Goal: Task Accomplishment & Management: Complete application form

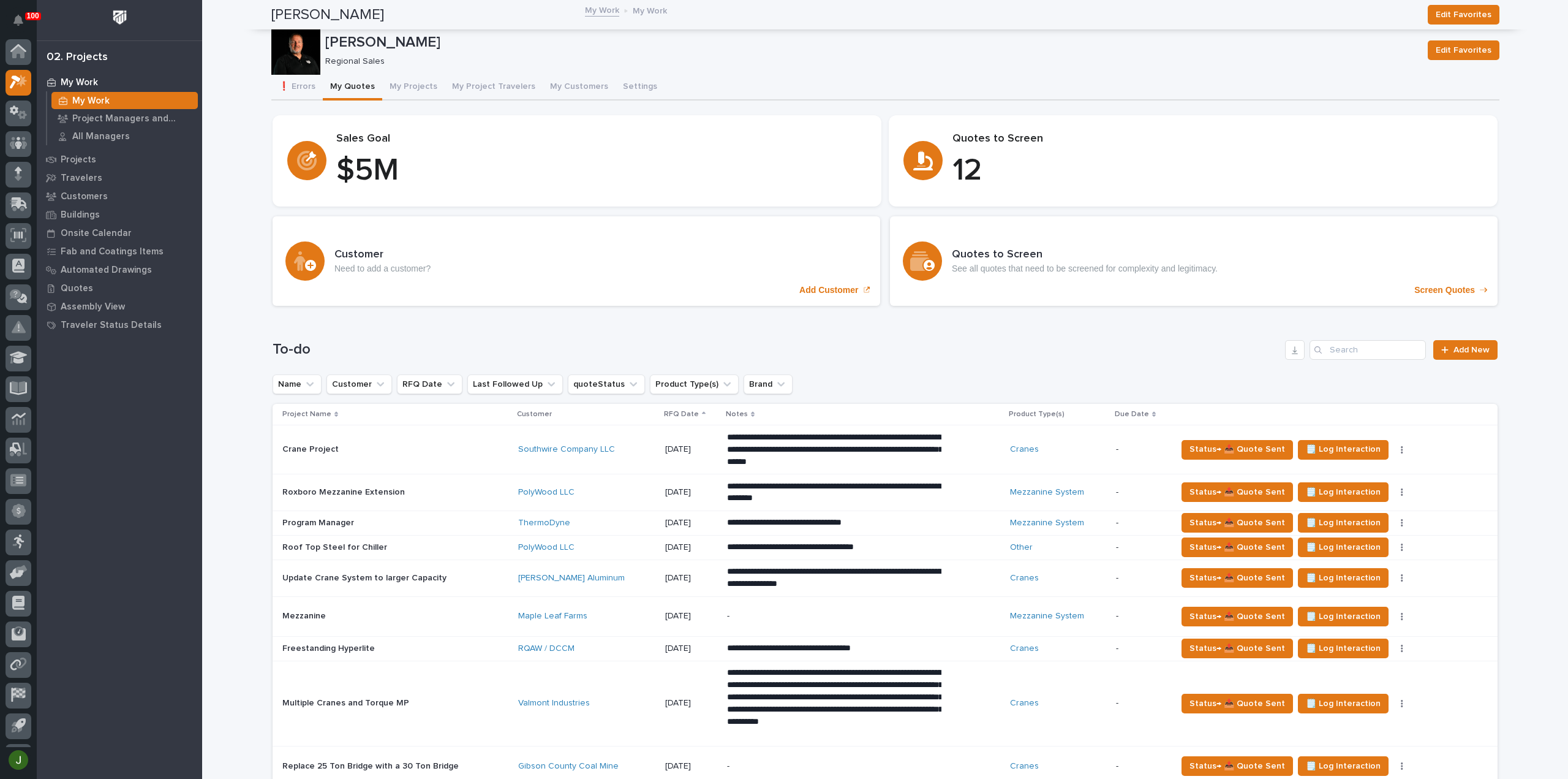
scroll to position [27, 0]
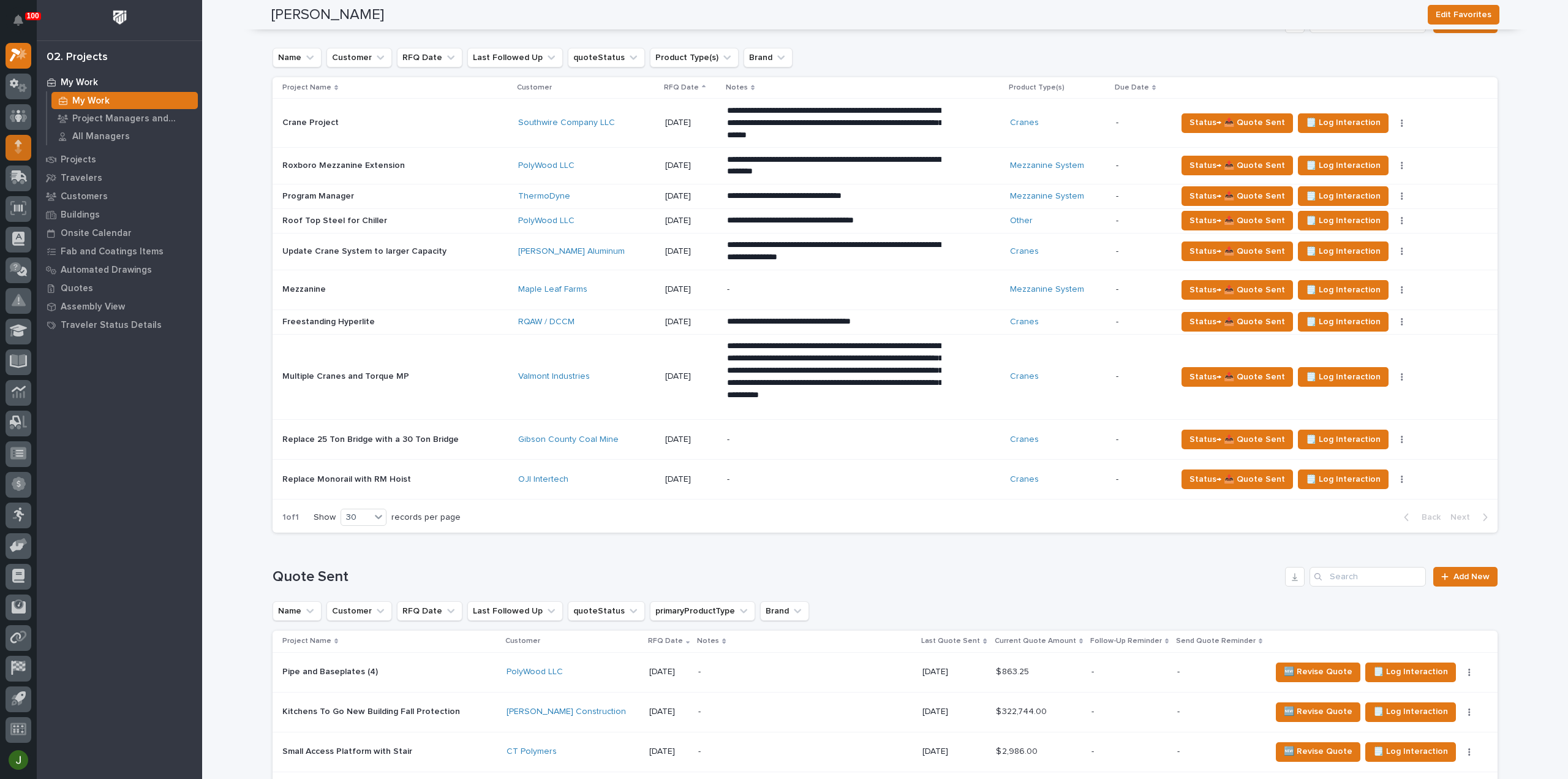
click at [22, 146] on div at bounding box center [18, 147] width 26 height 26
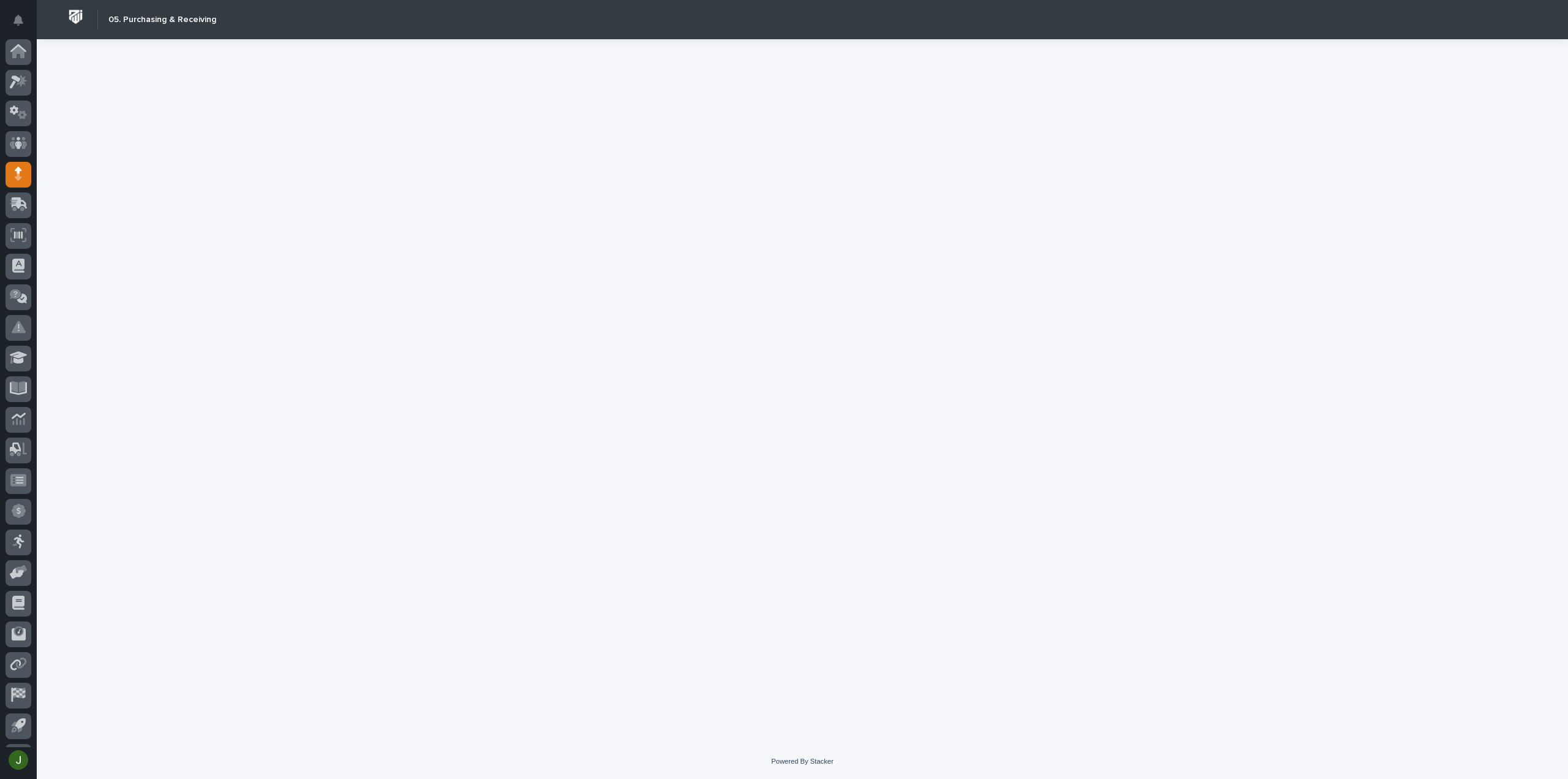
scroll to position [27, 0]
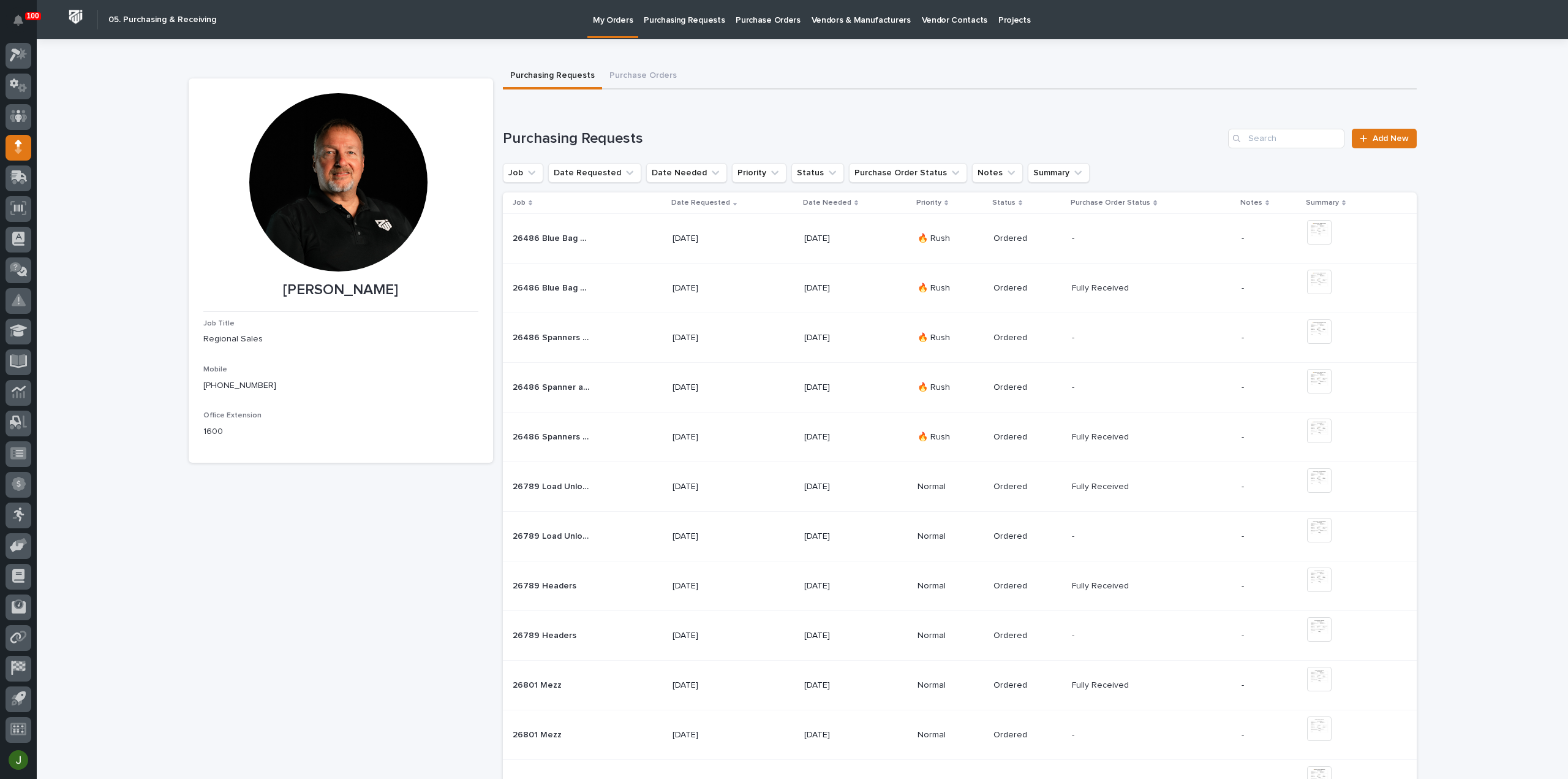
click at [694, 20] on p "Purchasing Requests" at bounding box center [684, 13] width 81 height 26
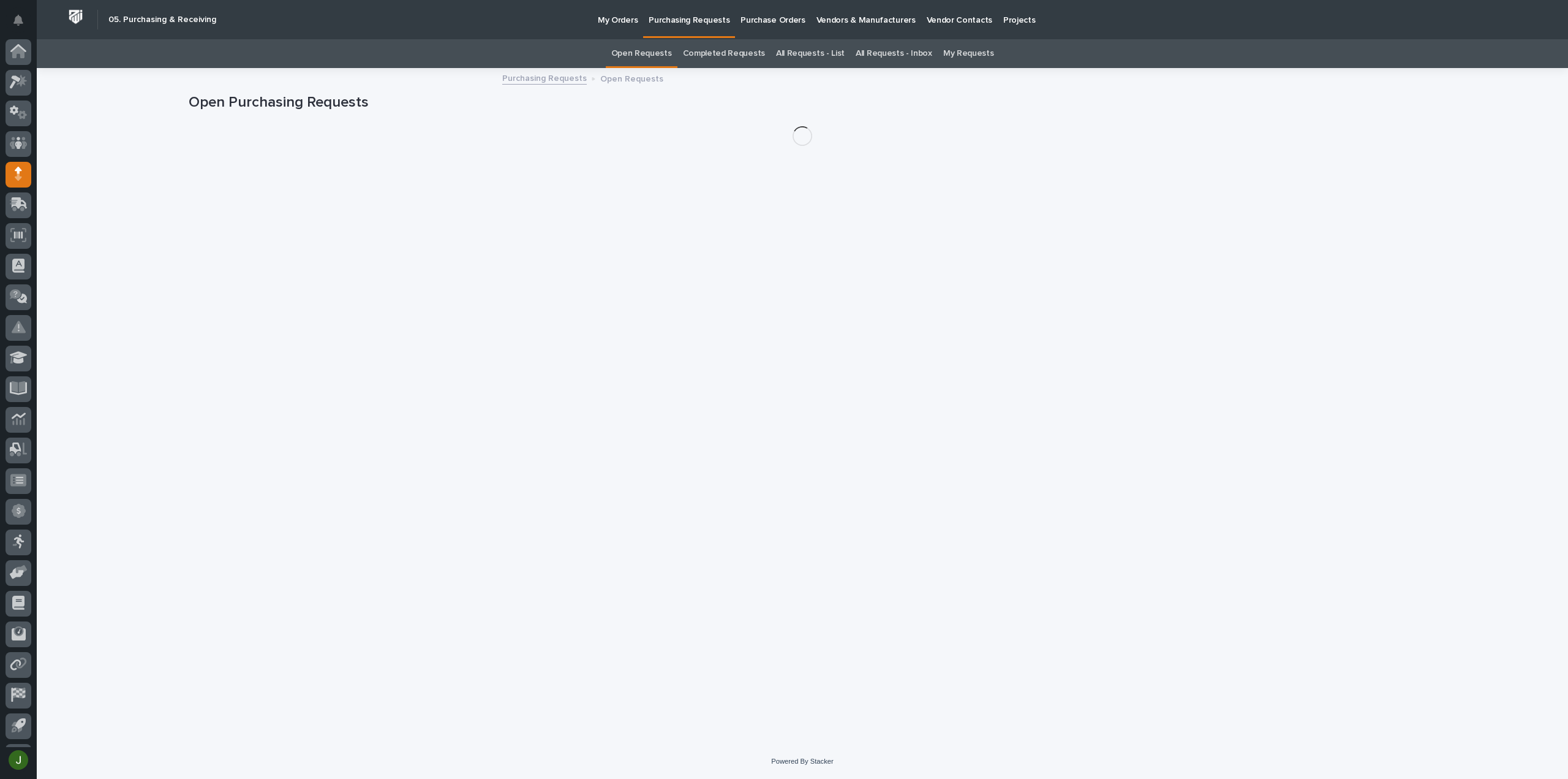
scroll to position [27, 0]
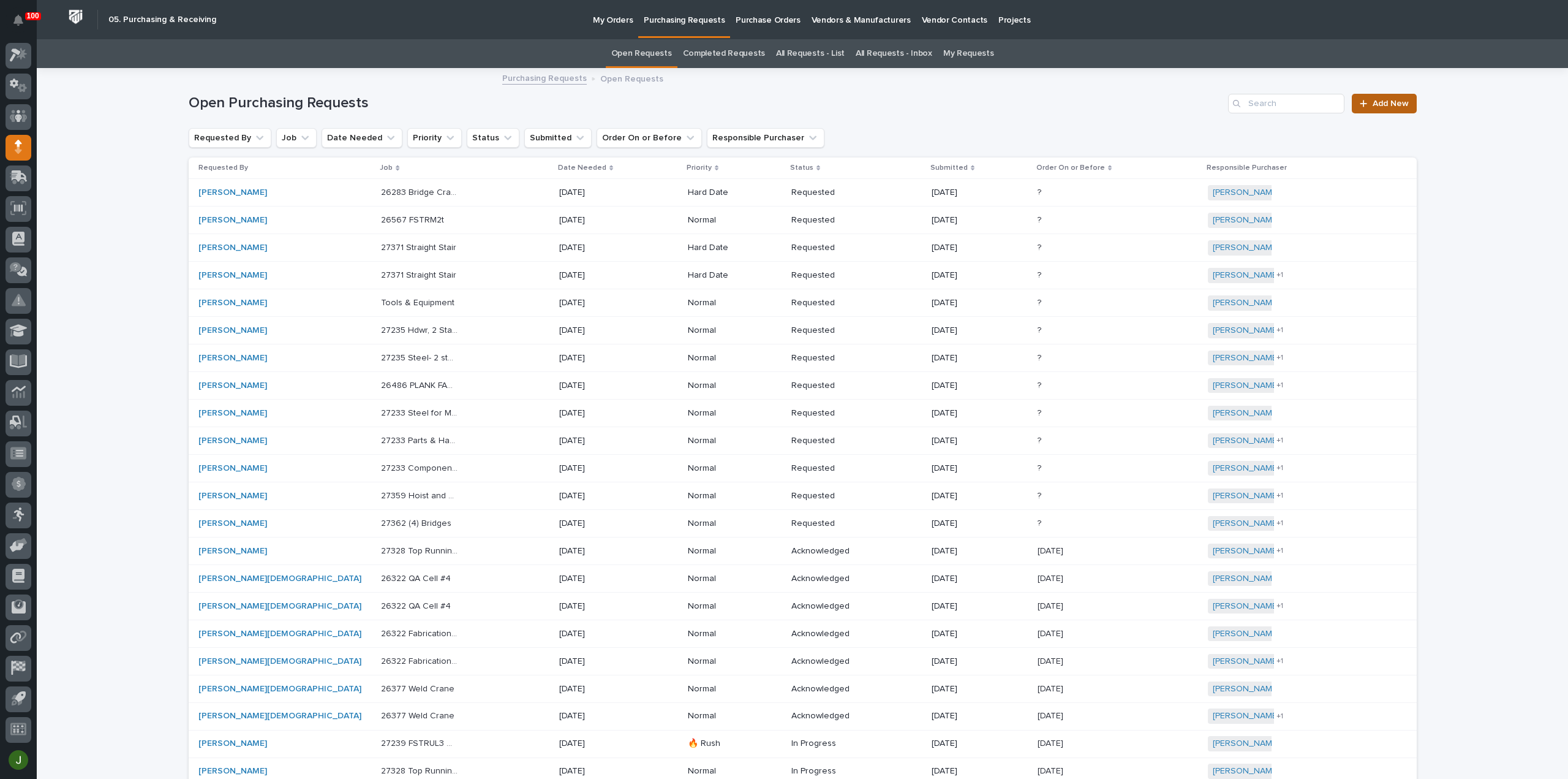
click at [1397, 105] on span "Add New" at bounding box center [1390, 104] width 36 height 9
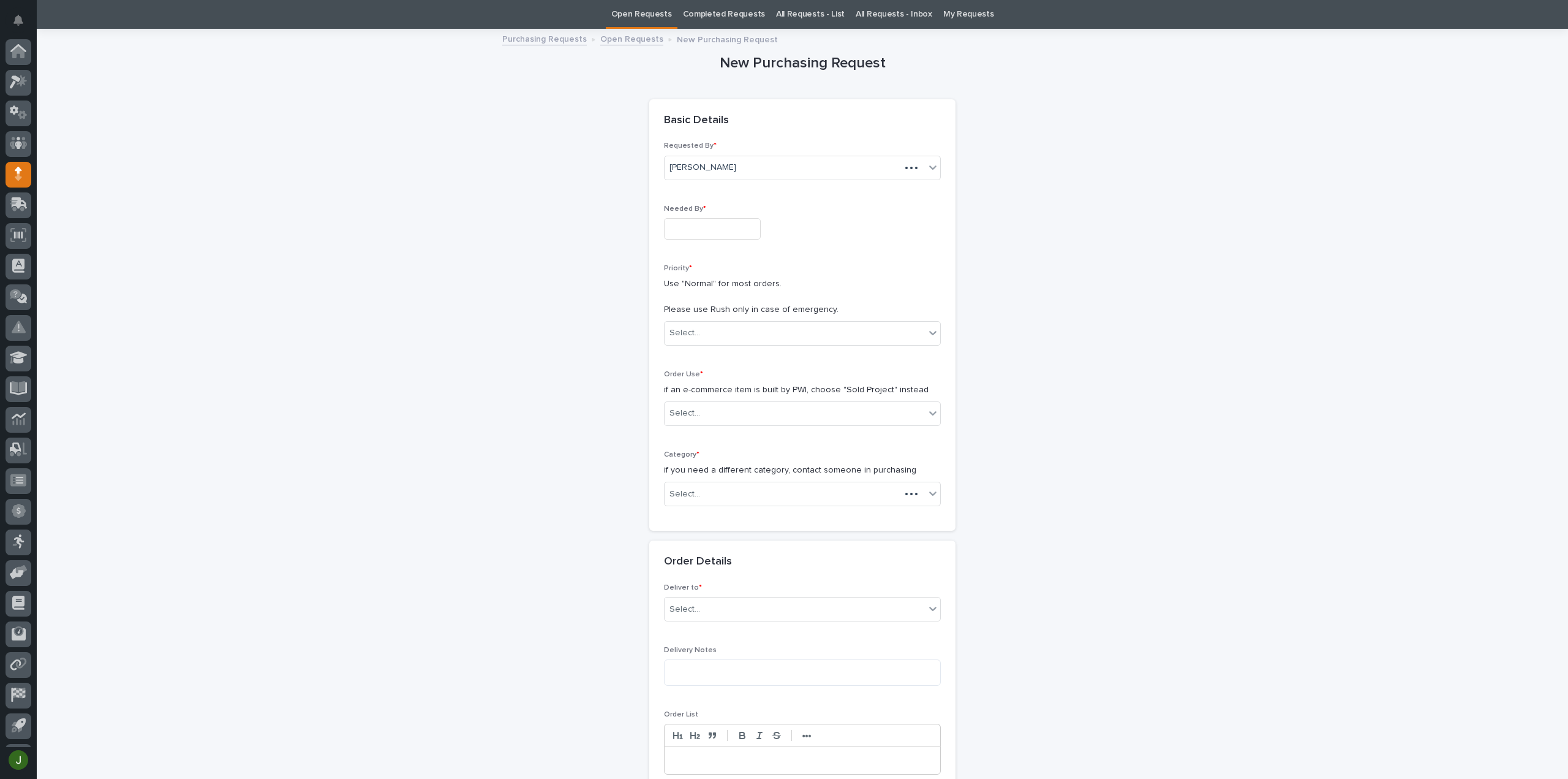
scroll to position [27, 0]
click at [691, 228] on input "text" at bounding box center [713, 228] width 97 height 21
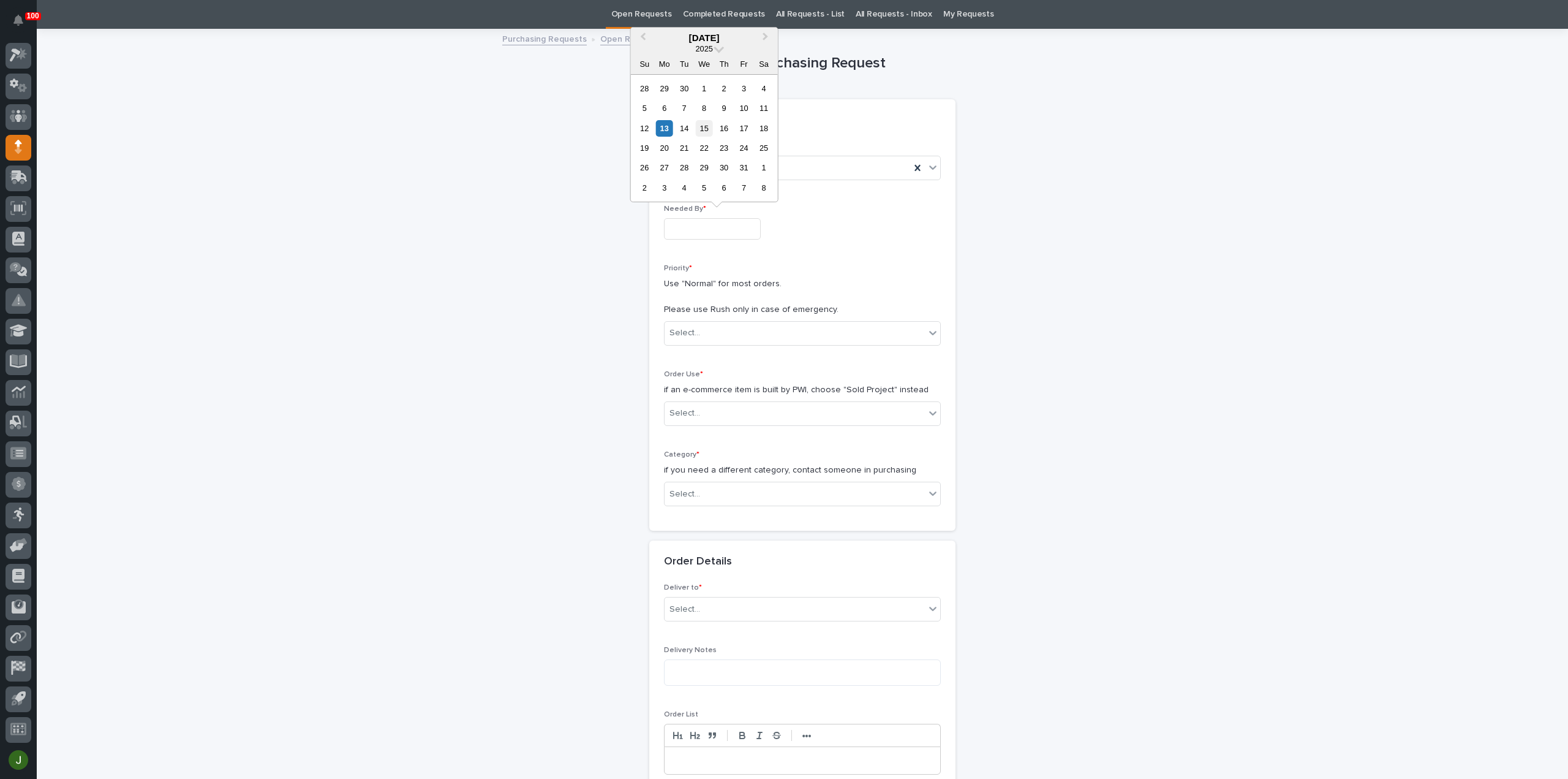
click at [708, 127] on div "15" at bounding box center [704, 128] width 16 height 16
type input "**********"
click at [694, 332] on div "Select..." at bounding box center [685, 332] width 31 height 13
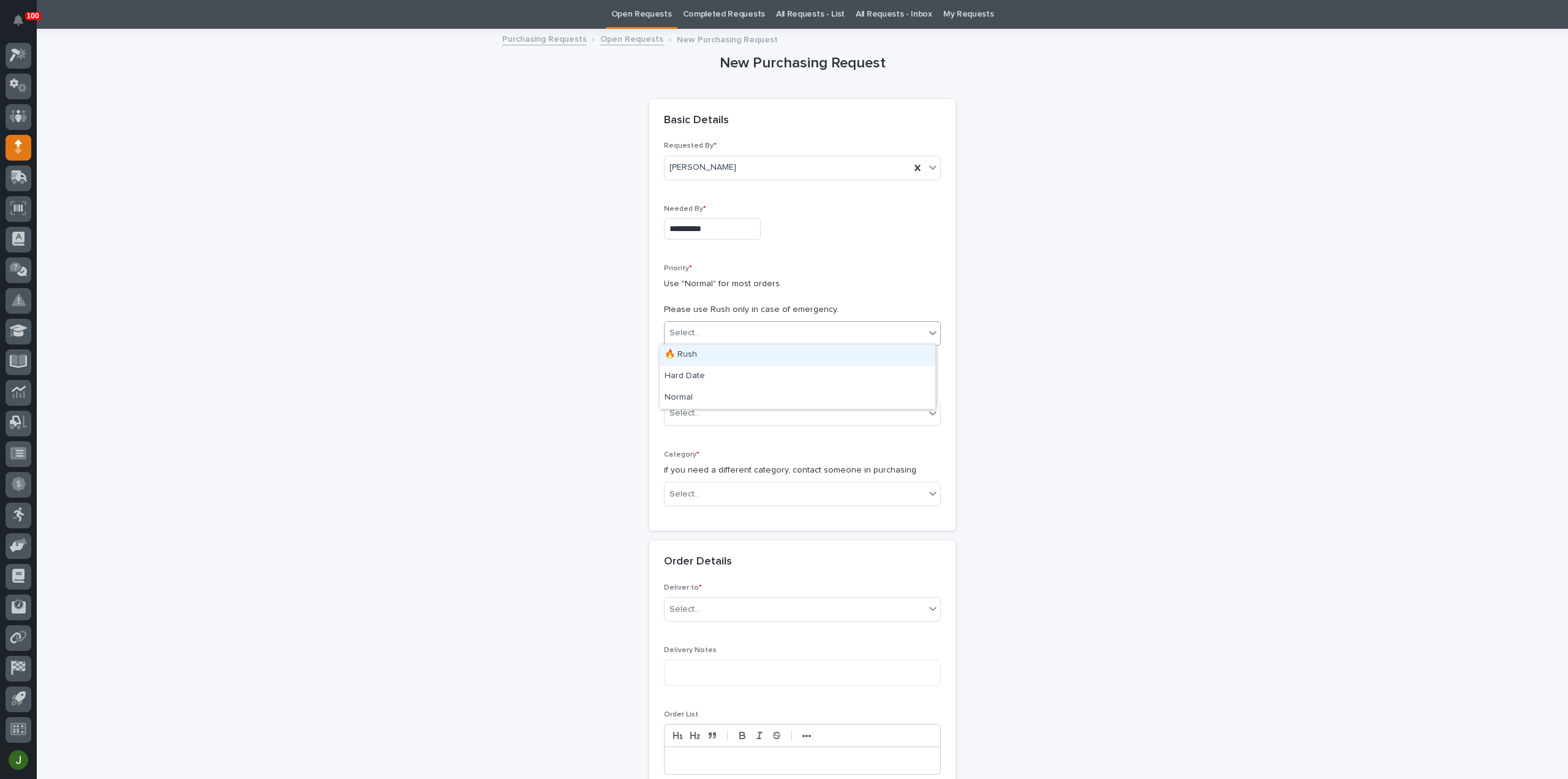
click at [693, 356] on div "🔥 Rush" at bounding box center [797, 355] width 276 height 21
click at [692, 410] on div "Select..." at bounding box center [685, 413] width 31 height 13
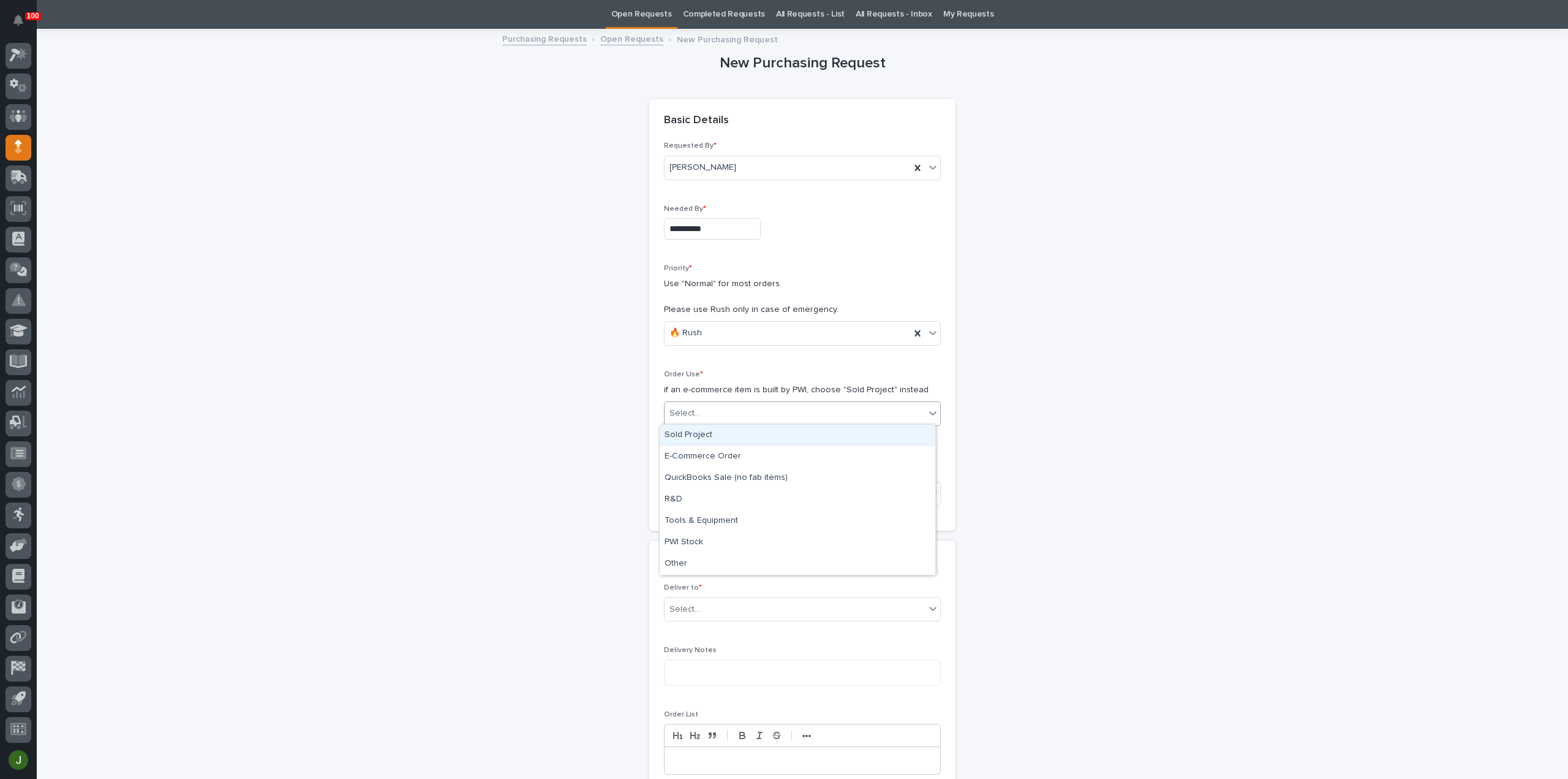
click at [691, 437] on div "Sold Project" at bounding box center [797, 435] width 276 height 21
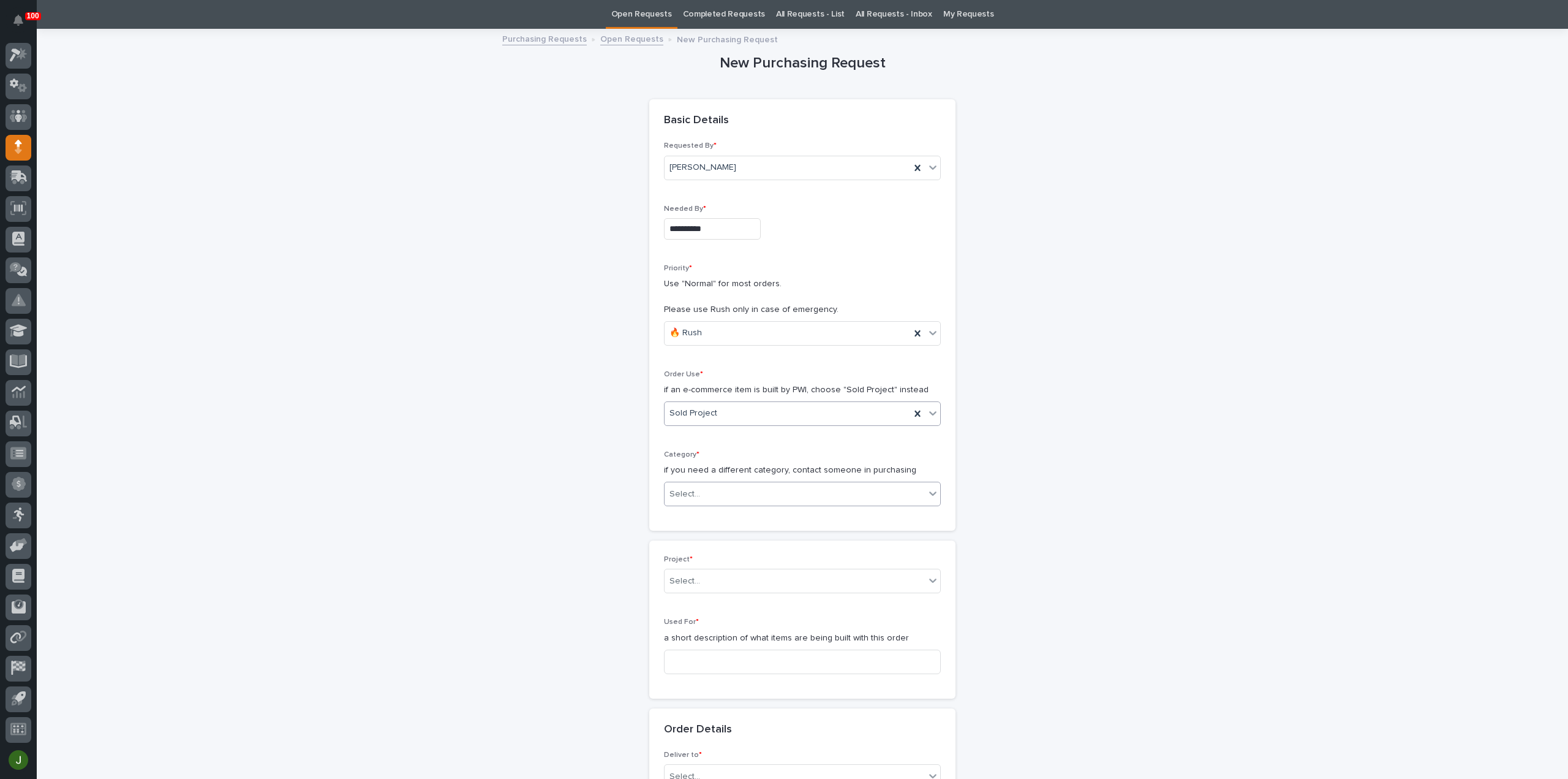
click at [683, 494] on div "Select..." at bounding box center [685, 494] width 31 height 13
click at [688, 658] on div "Steel" at bounding box center [797, 664] width 276 height 21
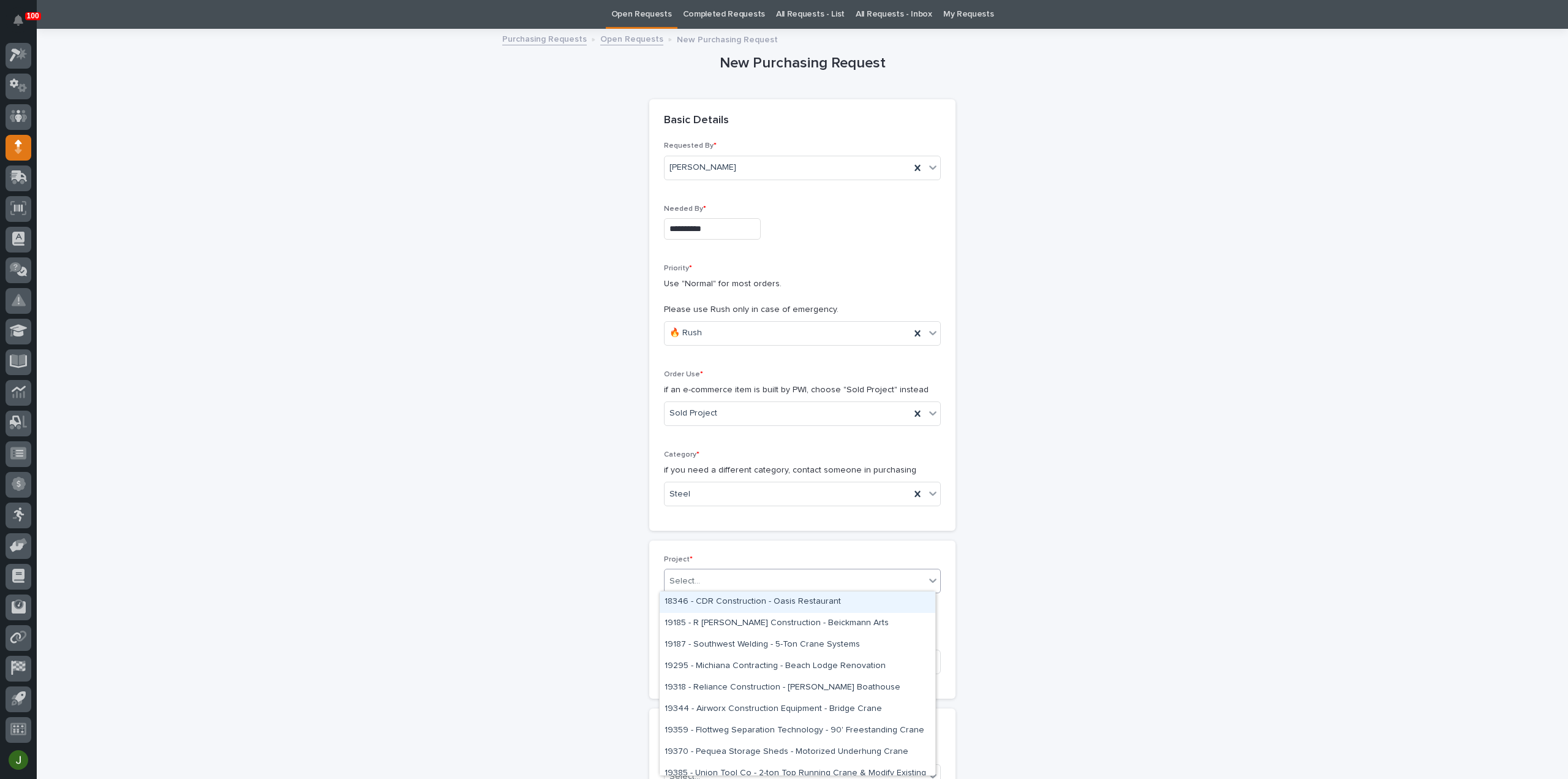
click at [707, 575] on div "Select..." at bounding box center [795, 580] width 260 height 20
type input "*****"
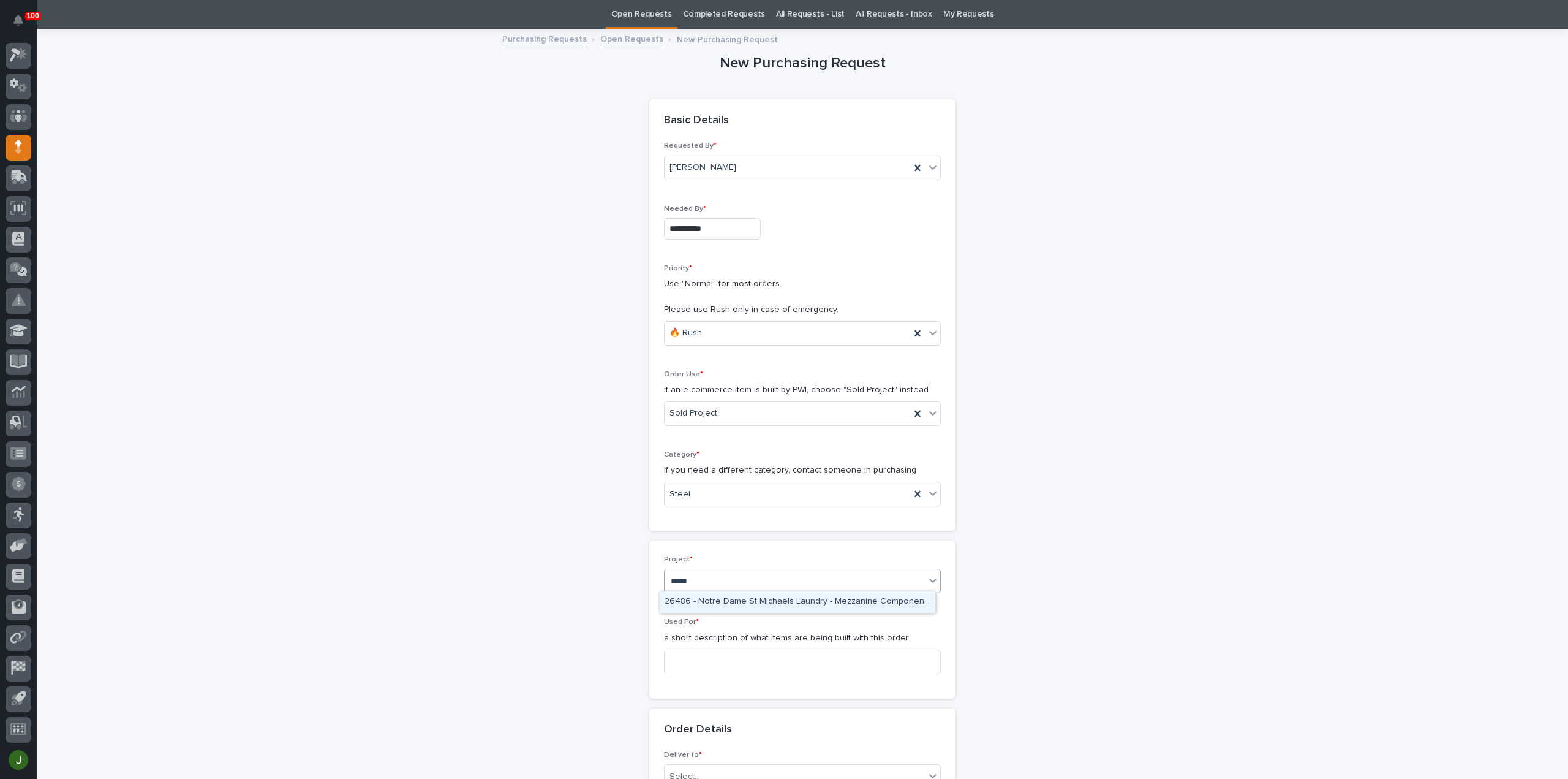
click at [718, 601] on div "26486 - Notre Dame St Michaels Laundry - Mezzanine Components" at bounding box center [797, 602] width 276 height 21
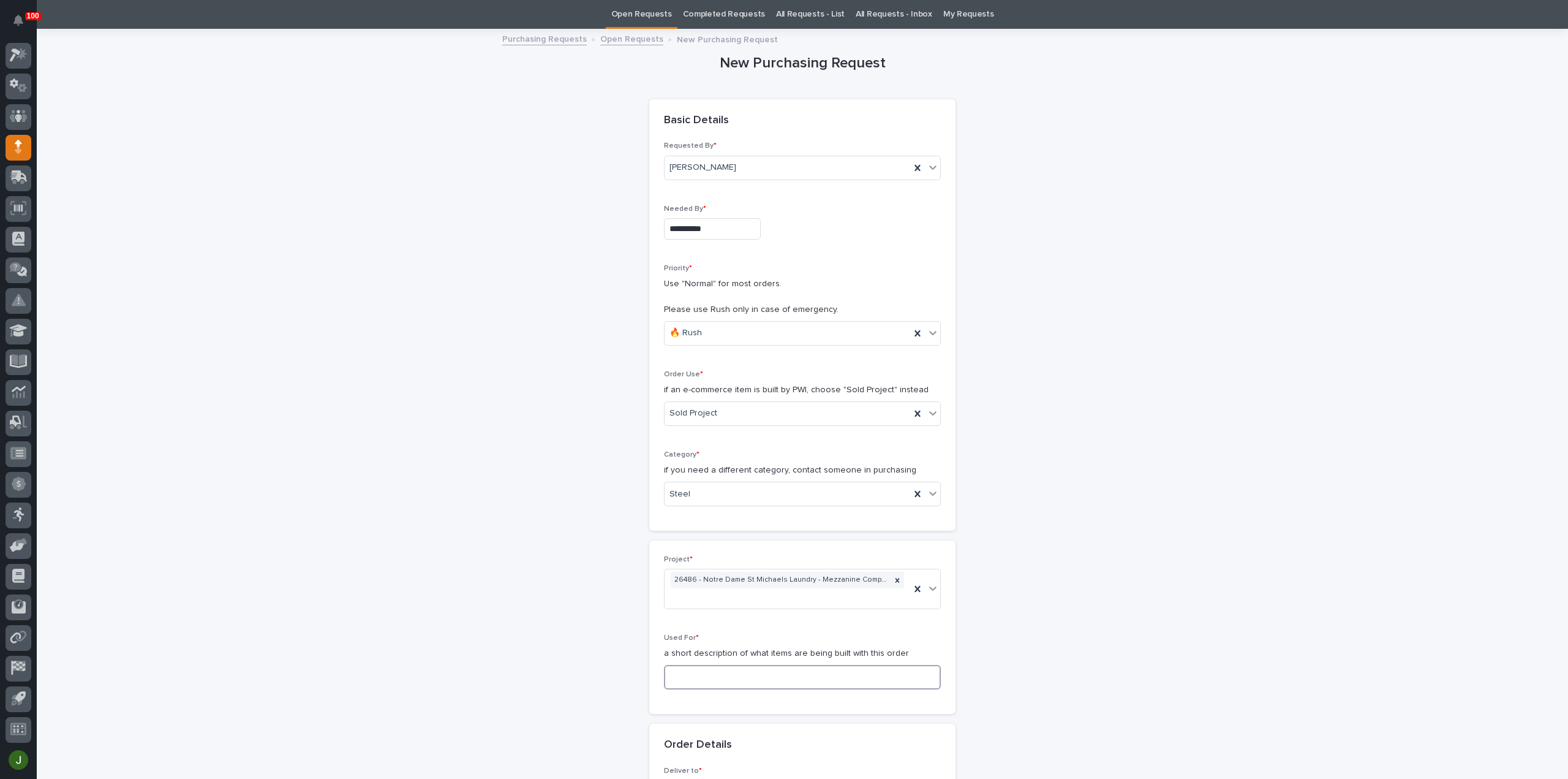
click at [686, 675] on input at bounding box center [802, 677] width 277 height 24
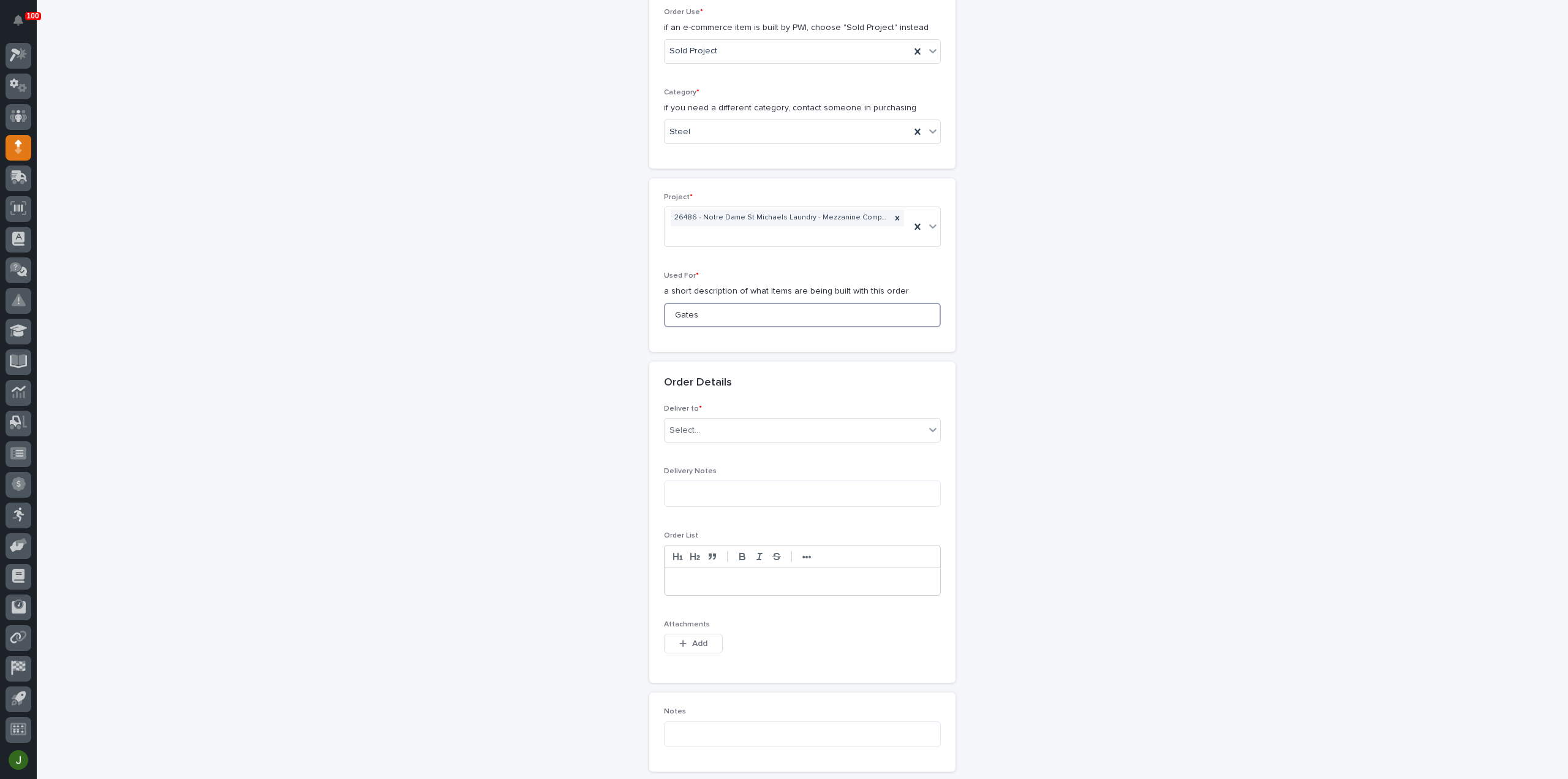
scroll to position [490, 0]
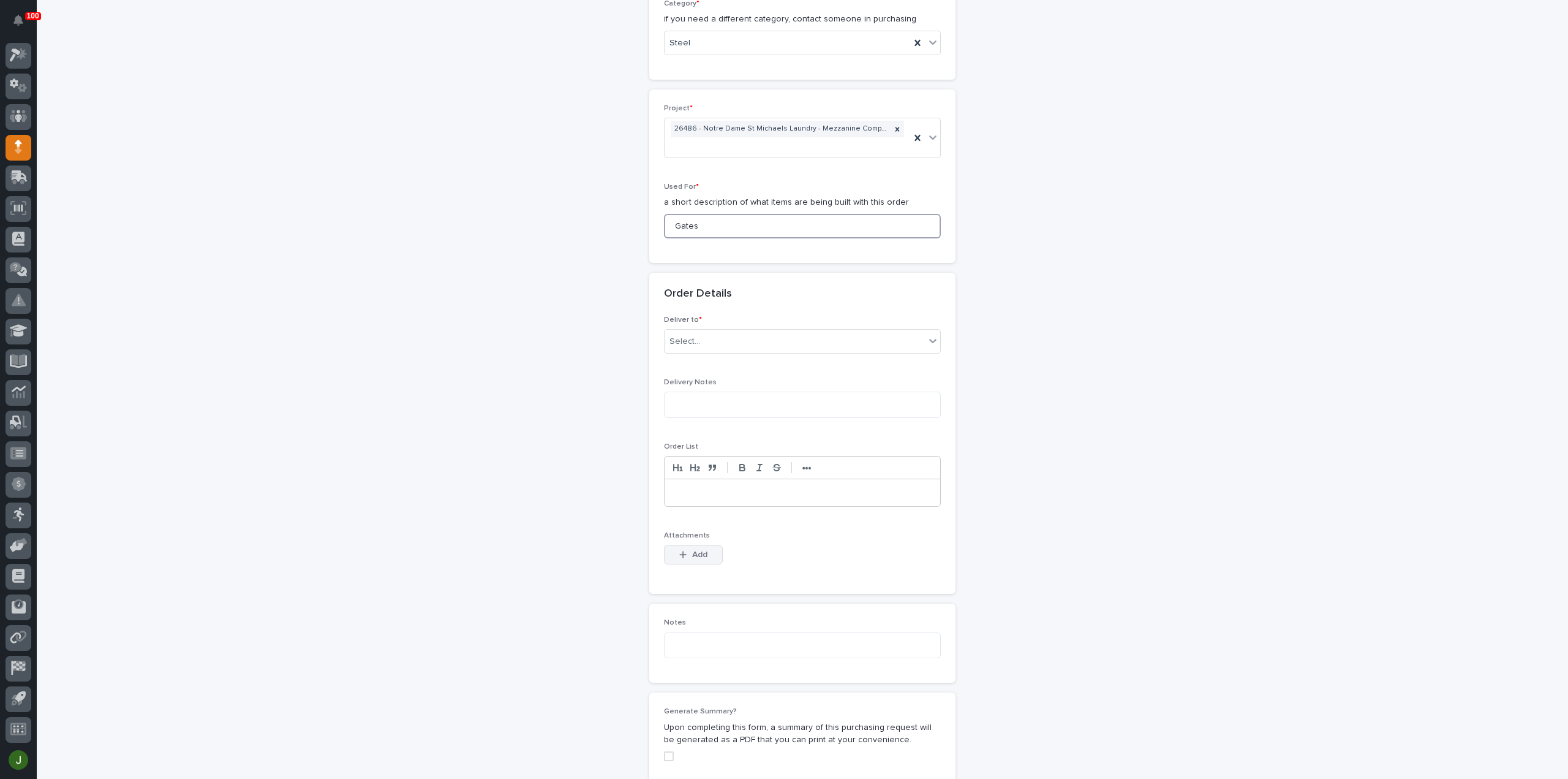
type input "Gates"
click at [683, 551] on div "button" at bounding box center [685, 555] width 13 height 9
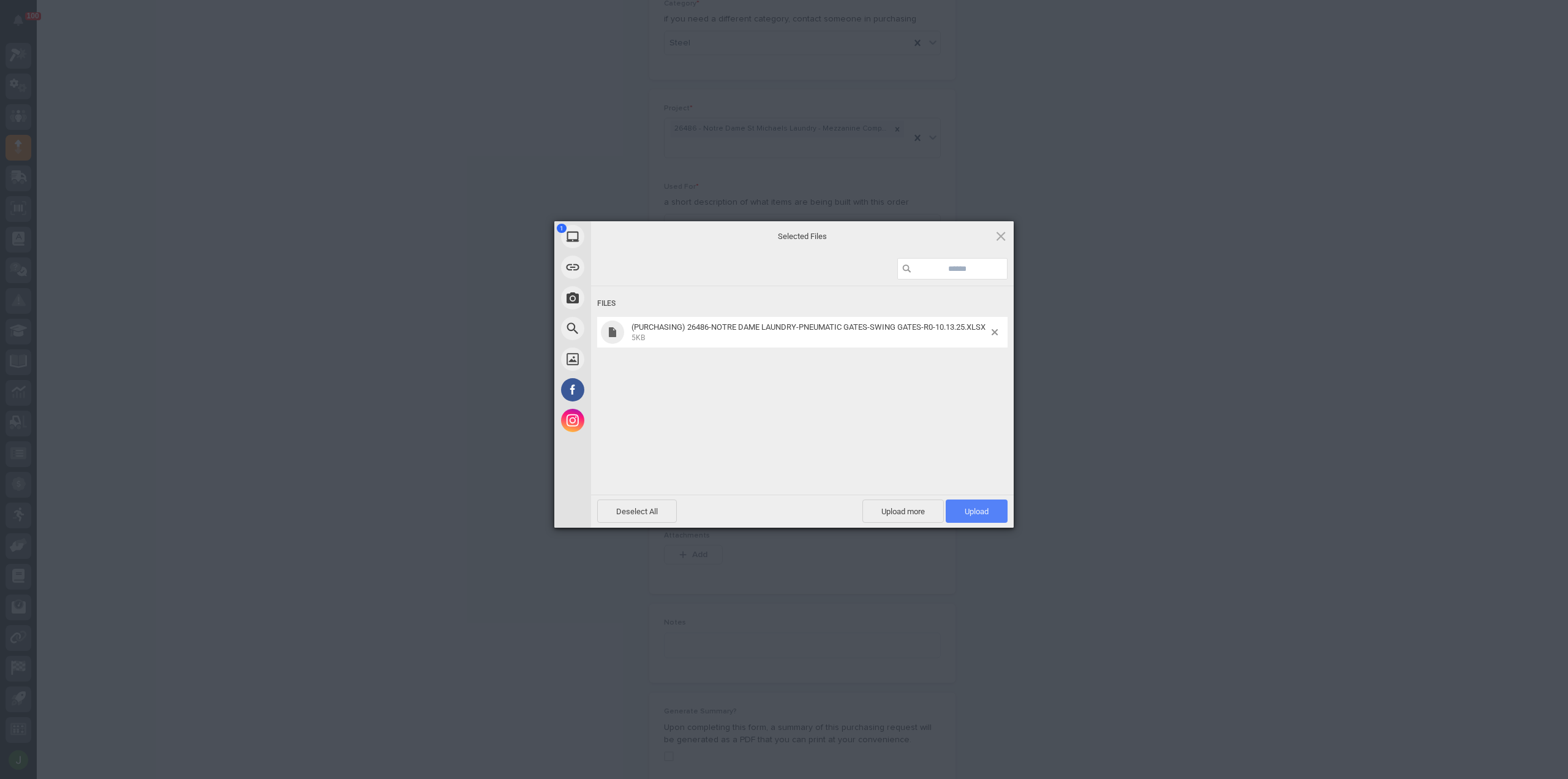
click at [976, 511] on span "Upload 1" at bounding box center [977, 511] width 24 height 9
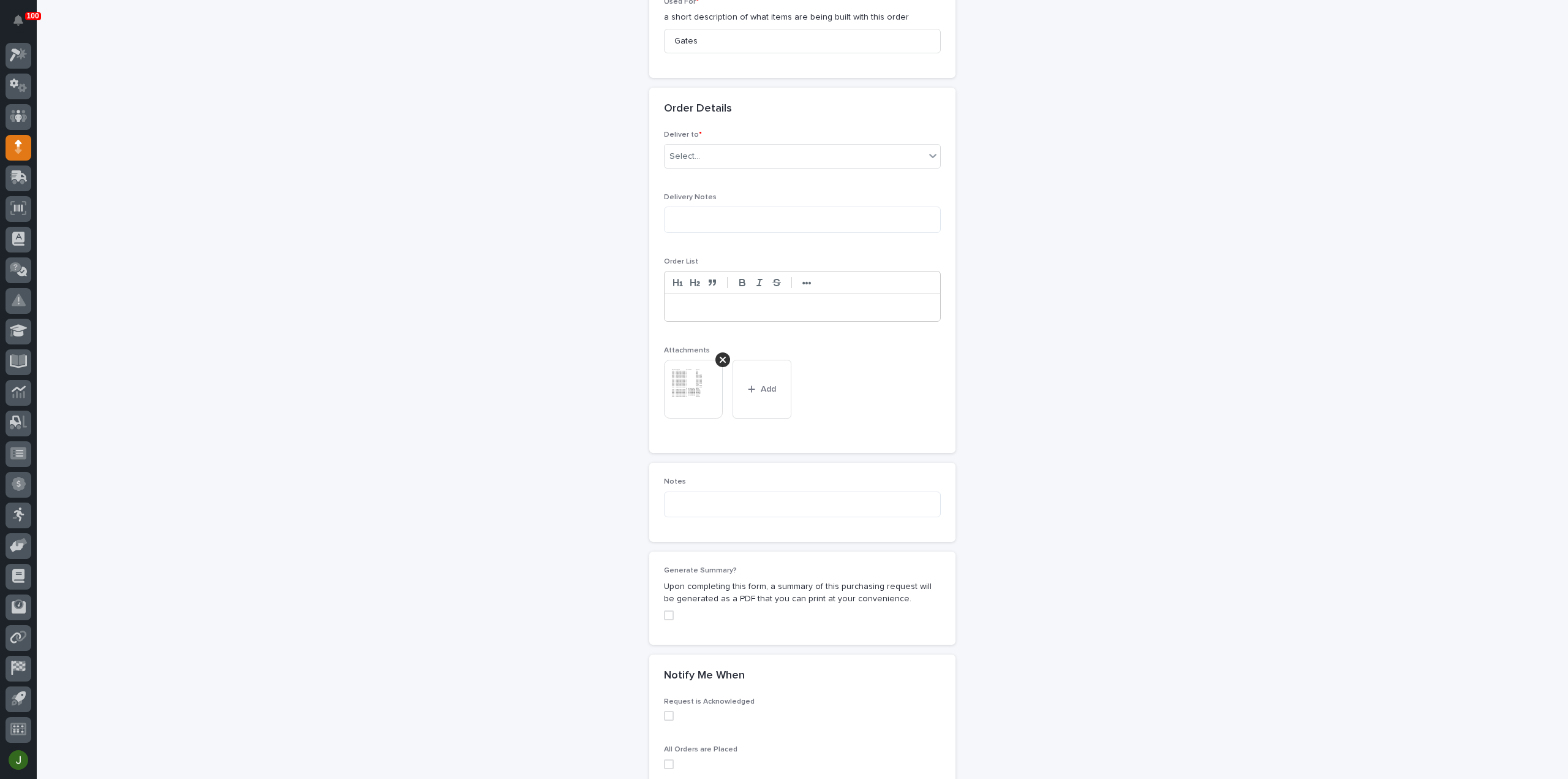
scroll to position [859, 0]
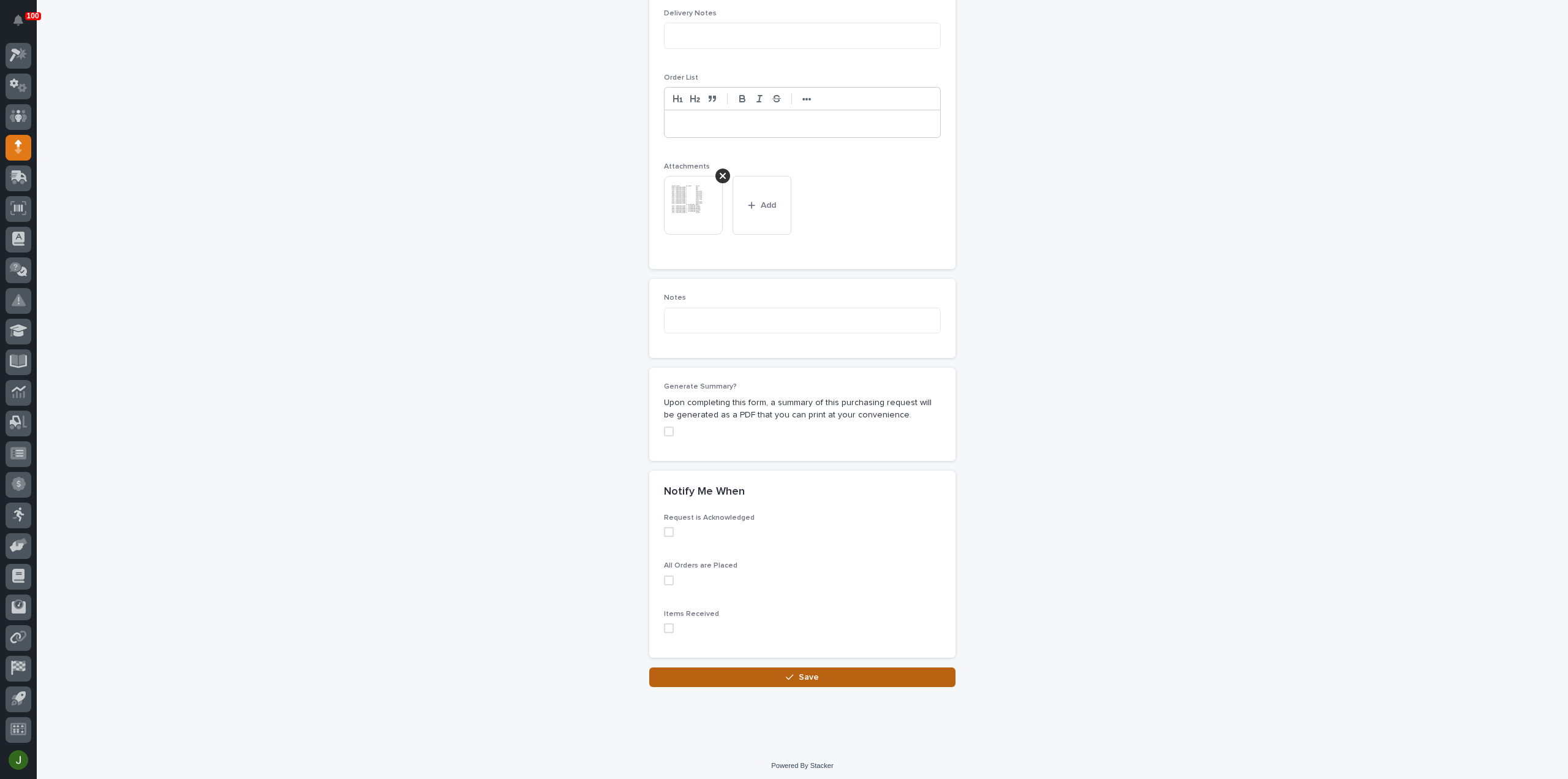
click at [778, 672] on button "Save" at bounding box center [802, 677] width 306 height 20
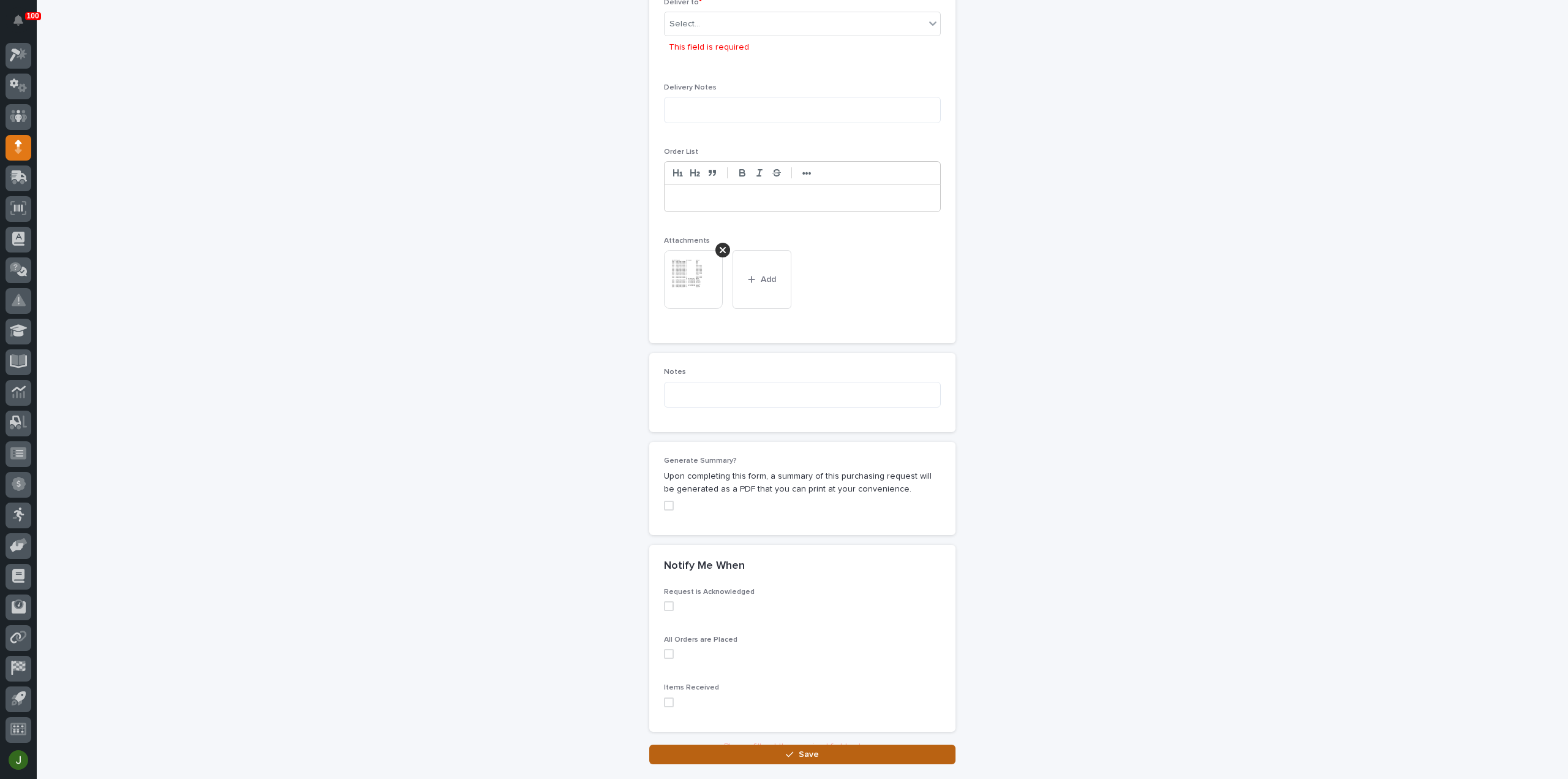
scroll to position [811, 0]
click at [760, 18] on div "Select..." at bounding box center [795, 19] width 260 height 20
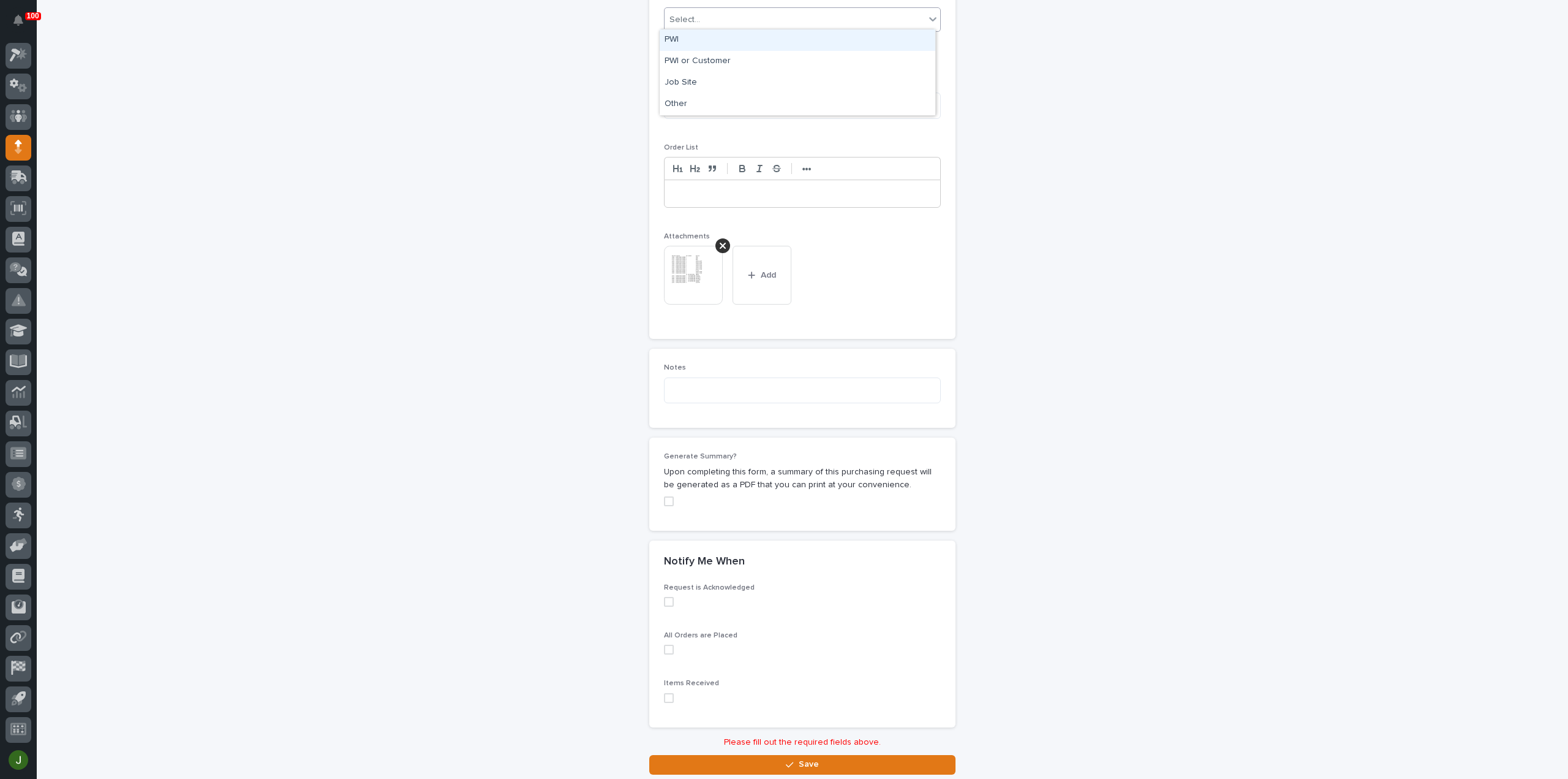
click at [749, 45] on div "PWI" at bounding box center [797, 40] width 276 height 21
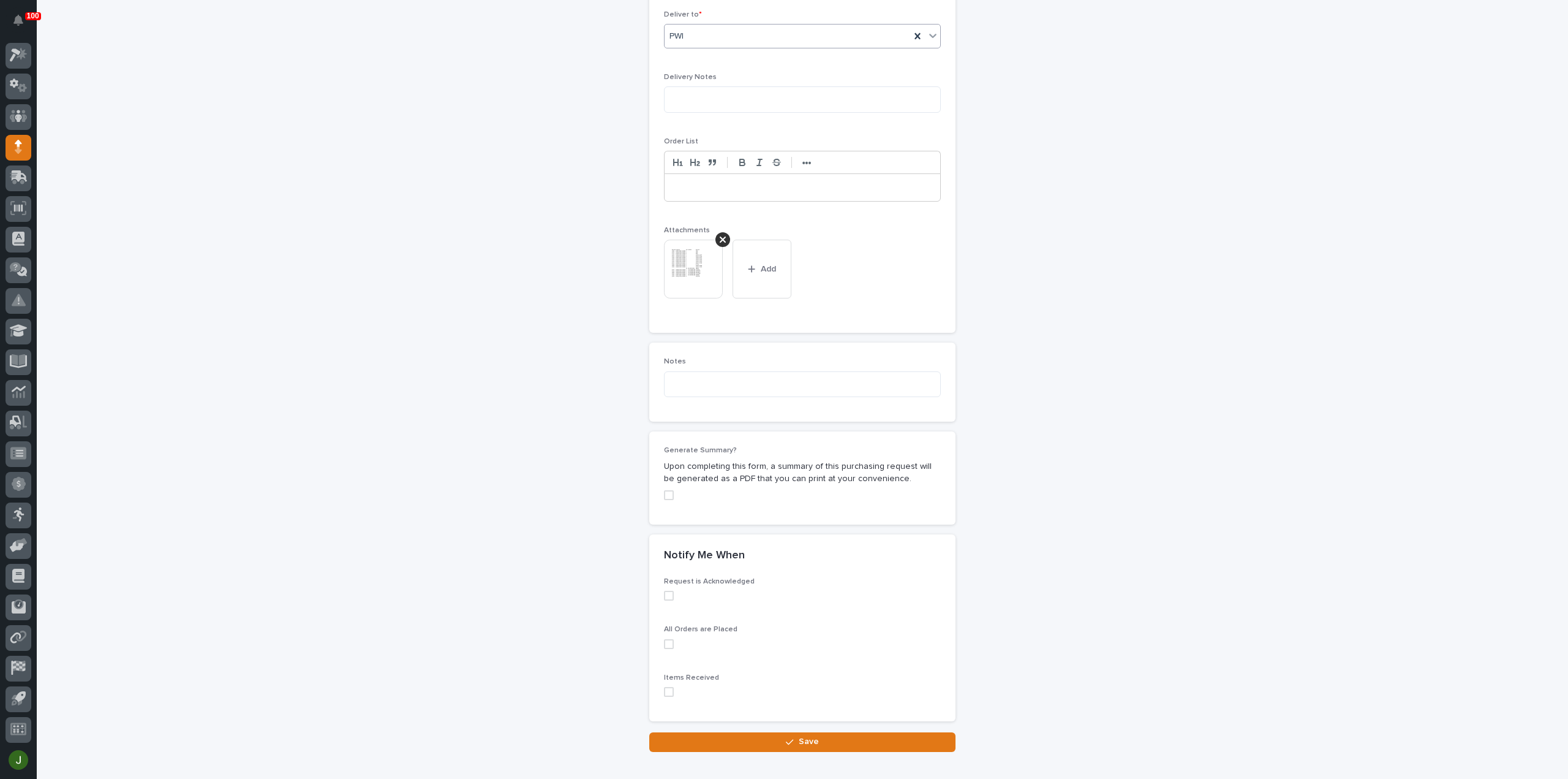
scroll to position [792, 0]
click at [794, 742] on div "button" at bounding box center [792, 744] width 13 height 9
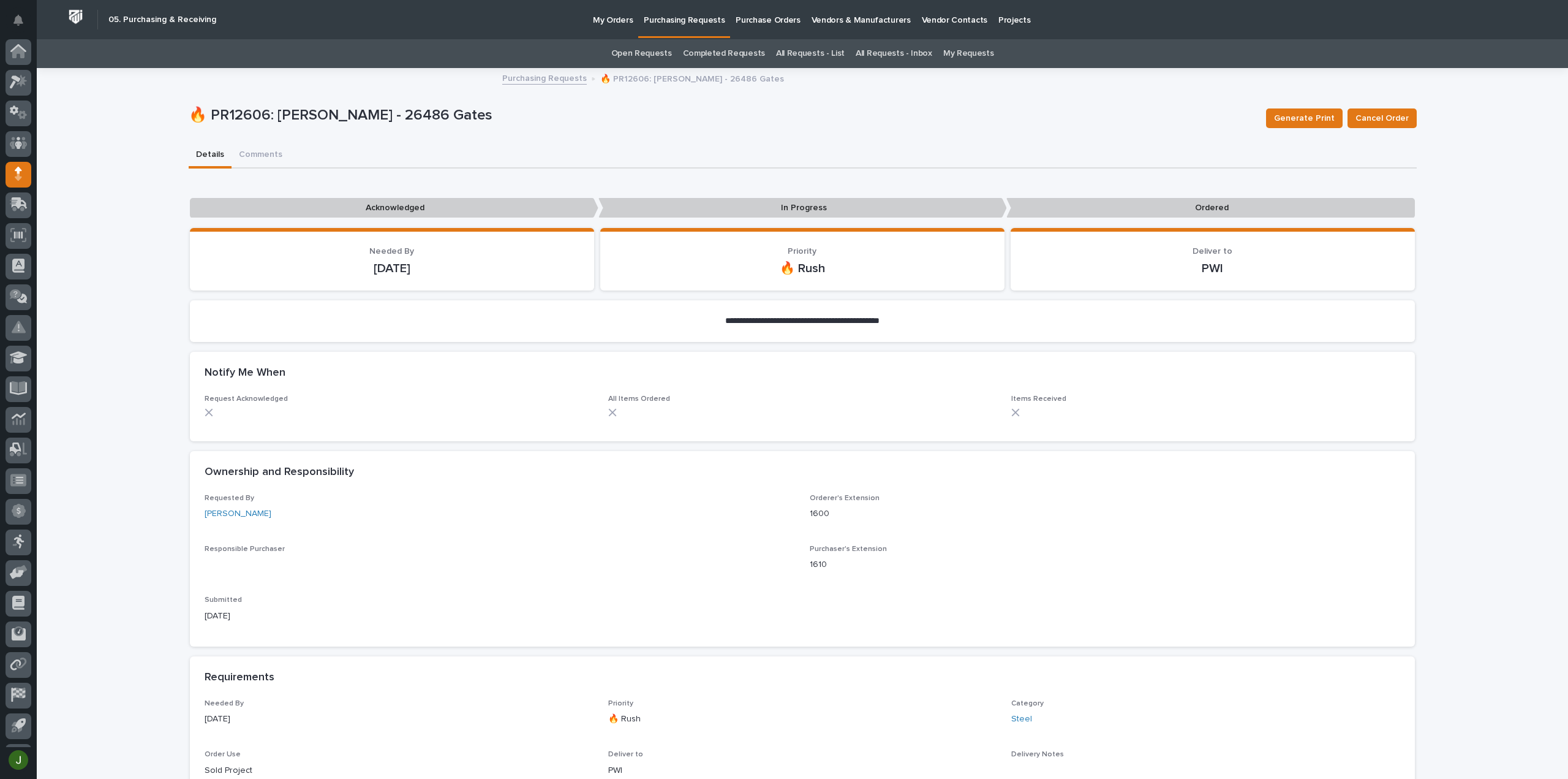
scroll to position [27, 0]
click at [665, 16] on p "Purchasing Requests" at bounding box center [684, 13] width 81 height 26
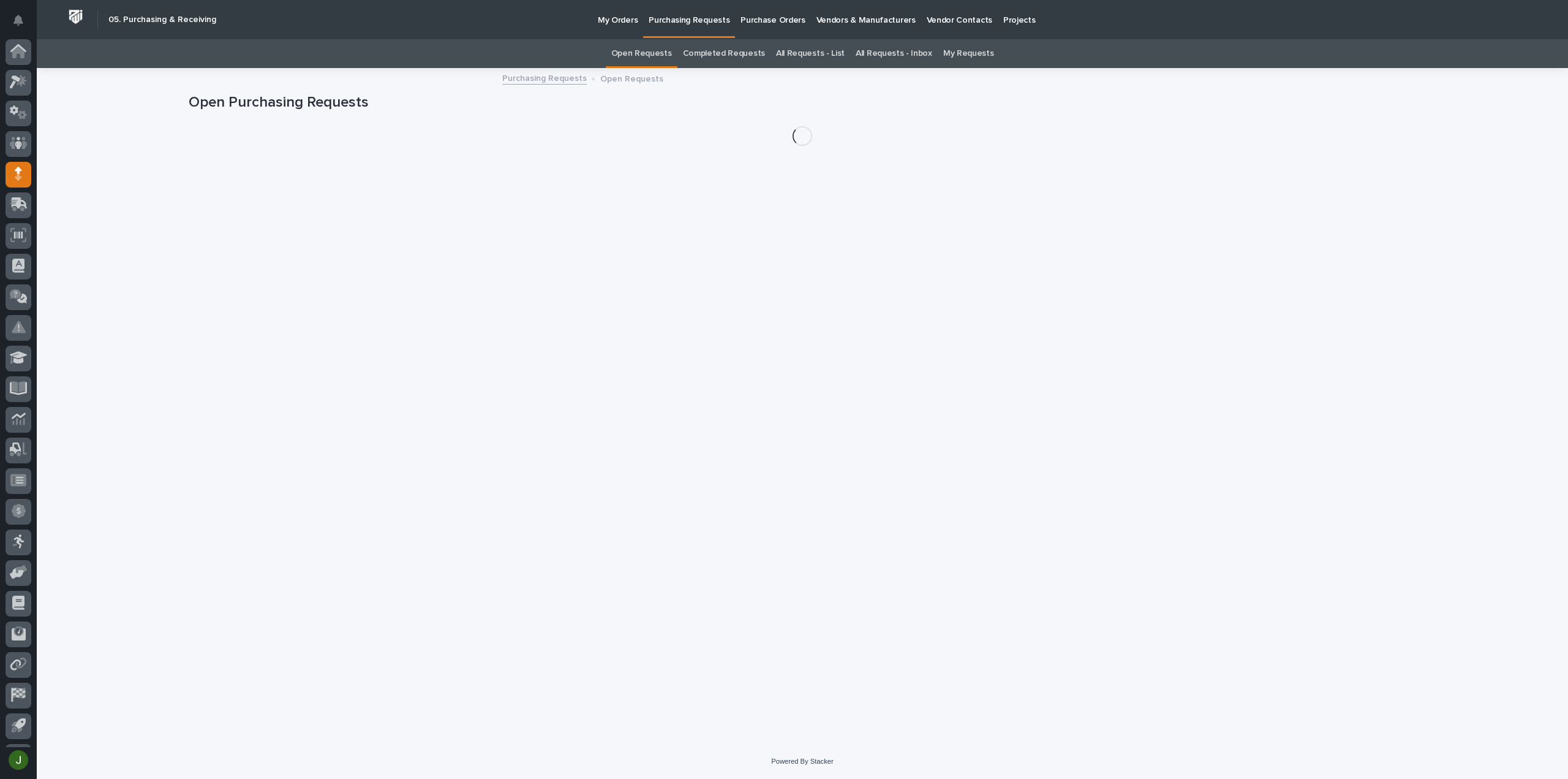
scroll to position [27, 0]
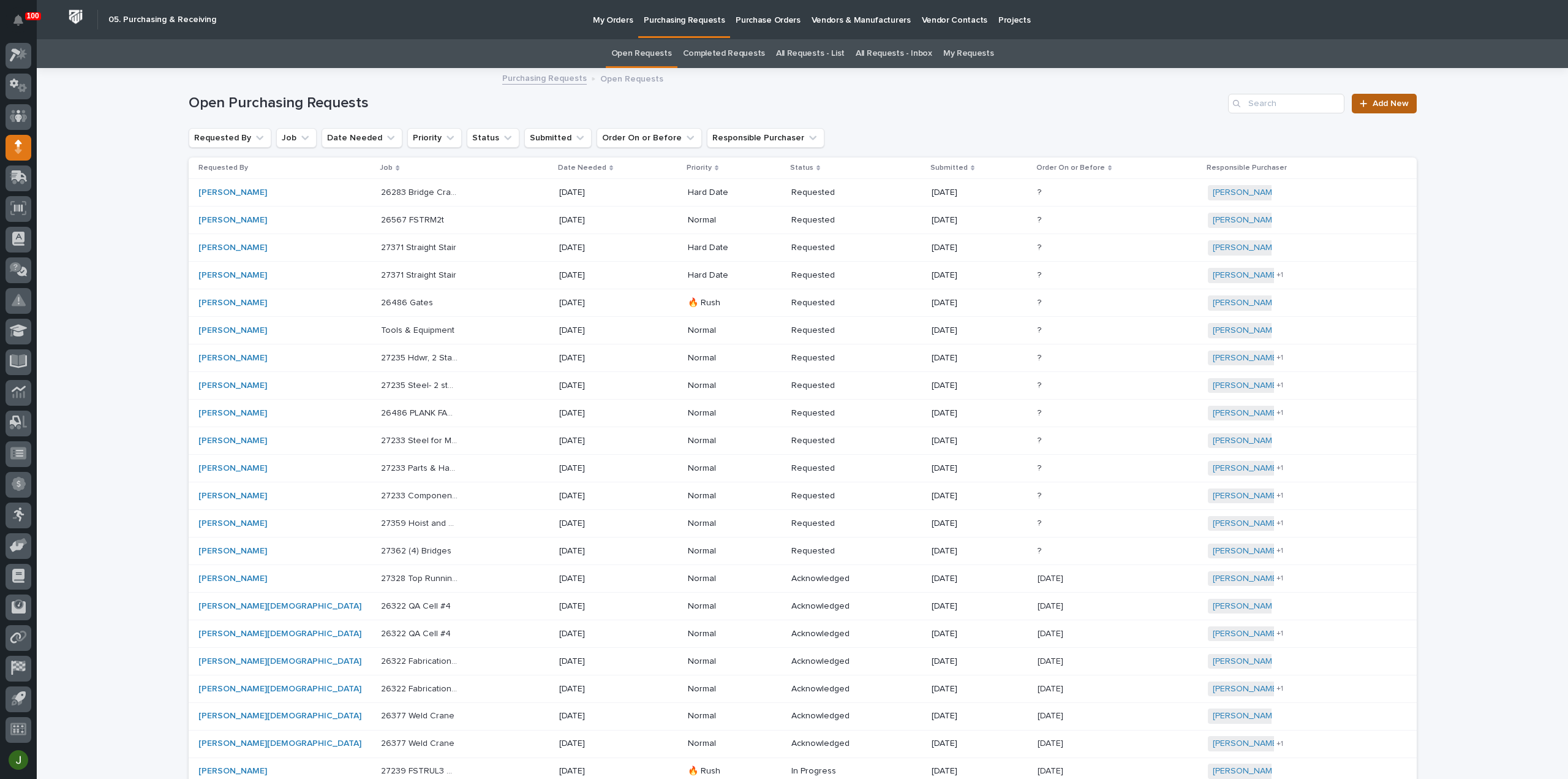
click at [1372, 99] on span "Add New" at bounding box center [1390, 104] width 36 height 9
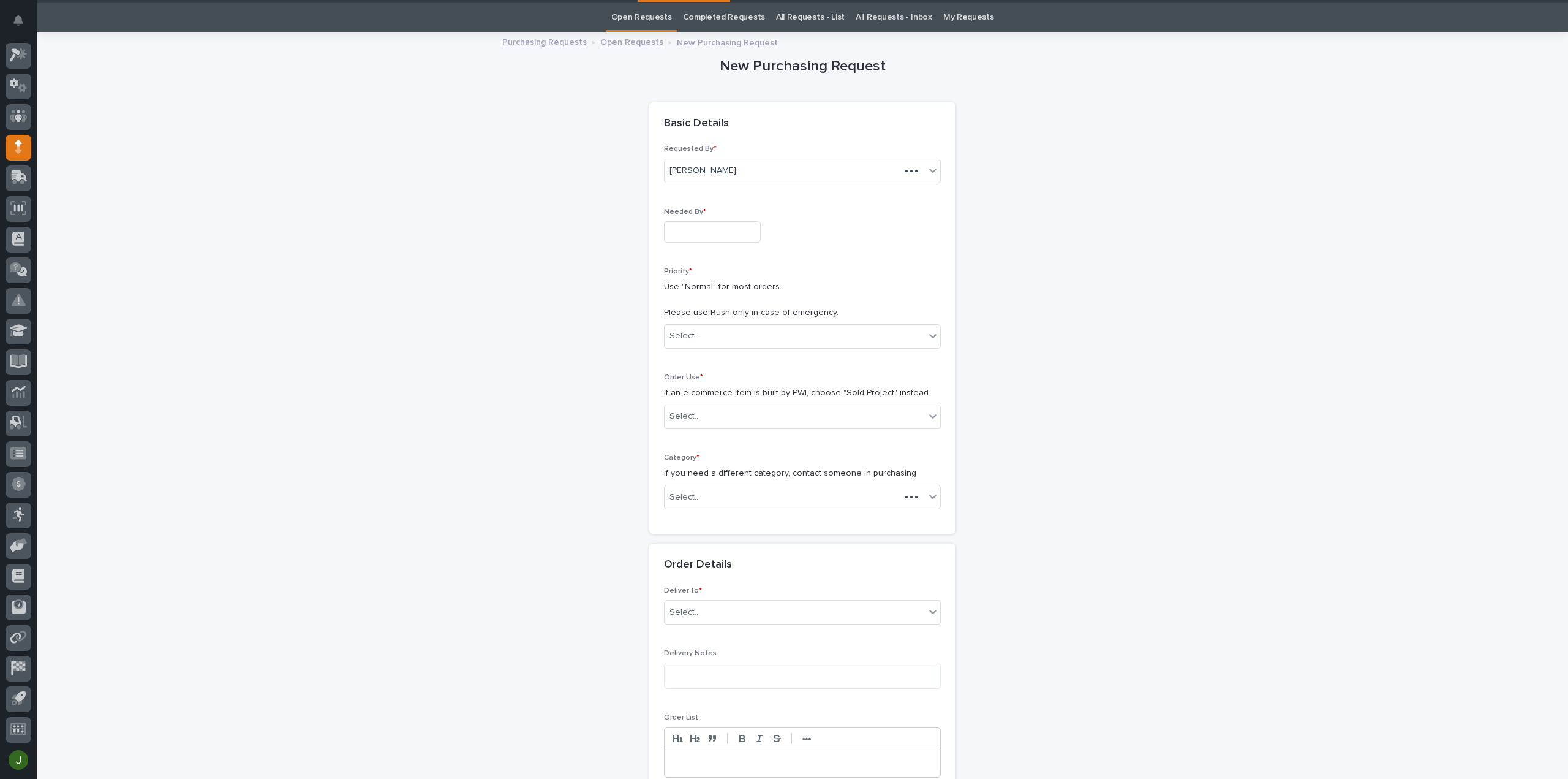
scroll to position [39, 0]
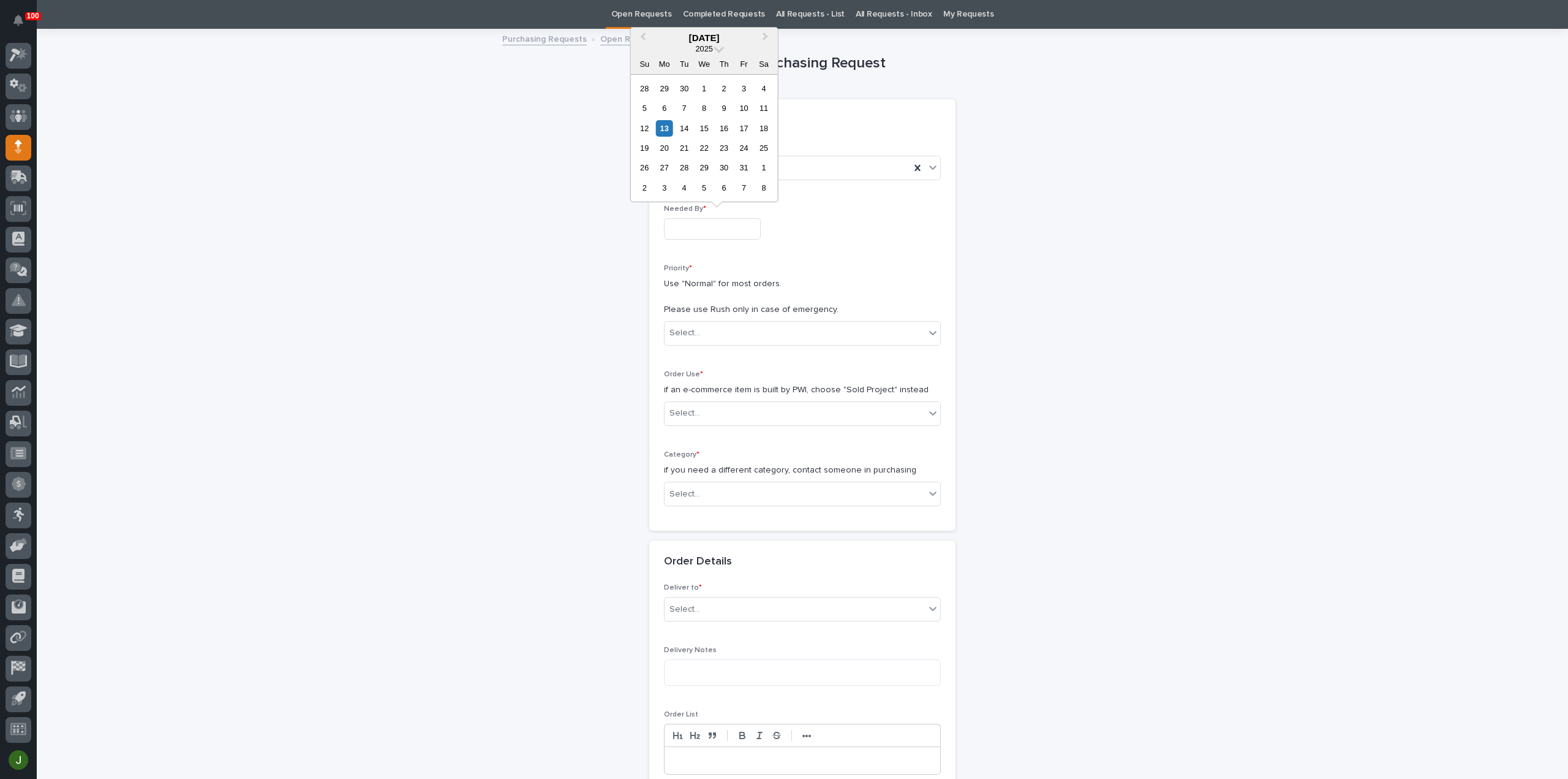
click at [707, 225] on input "text" at bounding box center [713, 228] width 97 height 21
click at [709, 129] on div "15" at bounding box center [704, 128] width 16 height 16
type input "**********"
click at [698, 325] on div "Select..." at bounding box center [795, 332] width 260 height 20
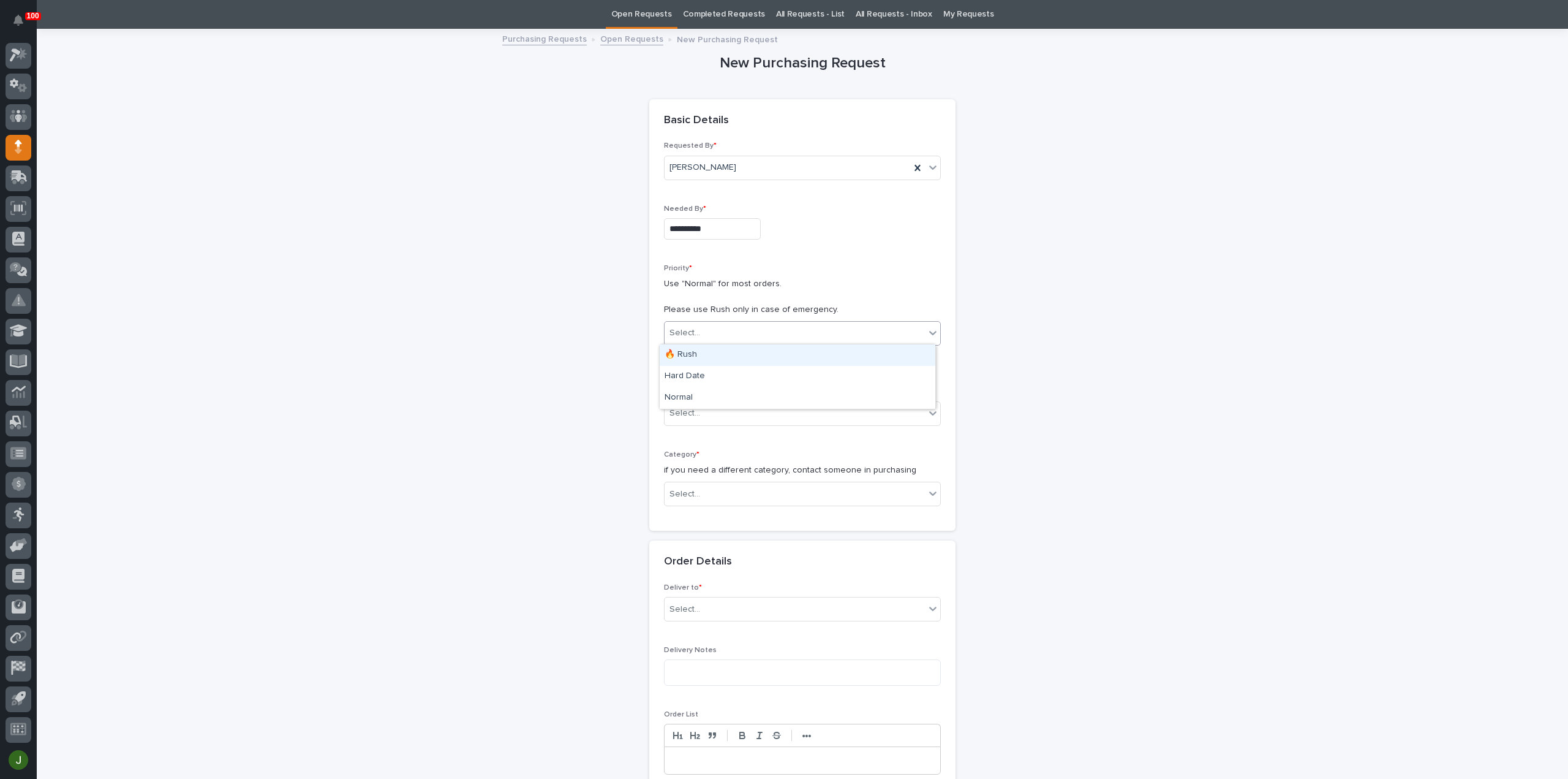
click at [695, 353] on div "🔥 Rush" at bounding box center [797, 355] width 276 height 21
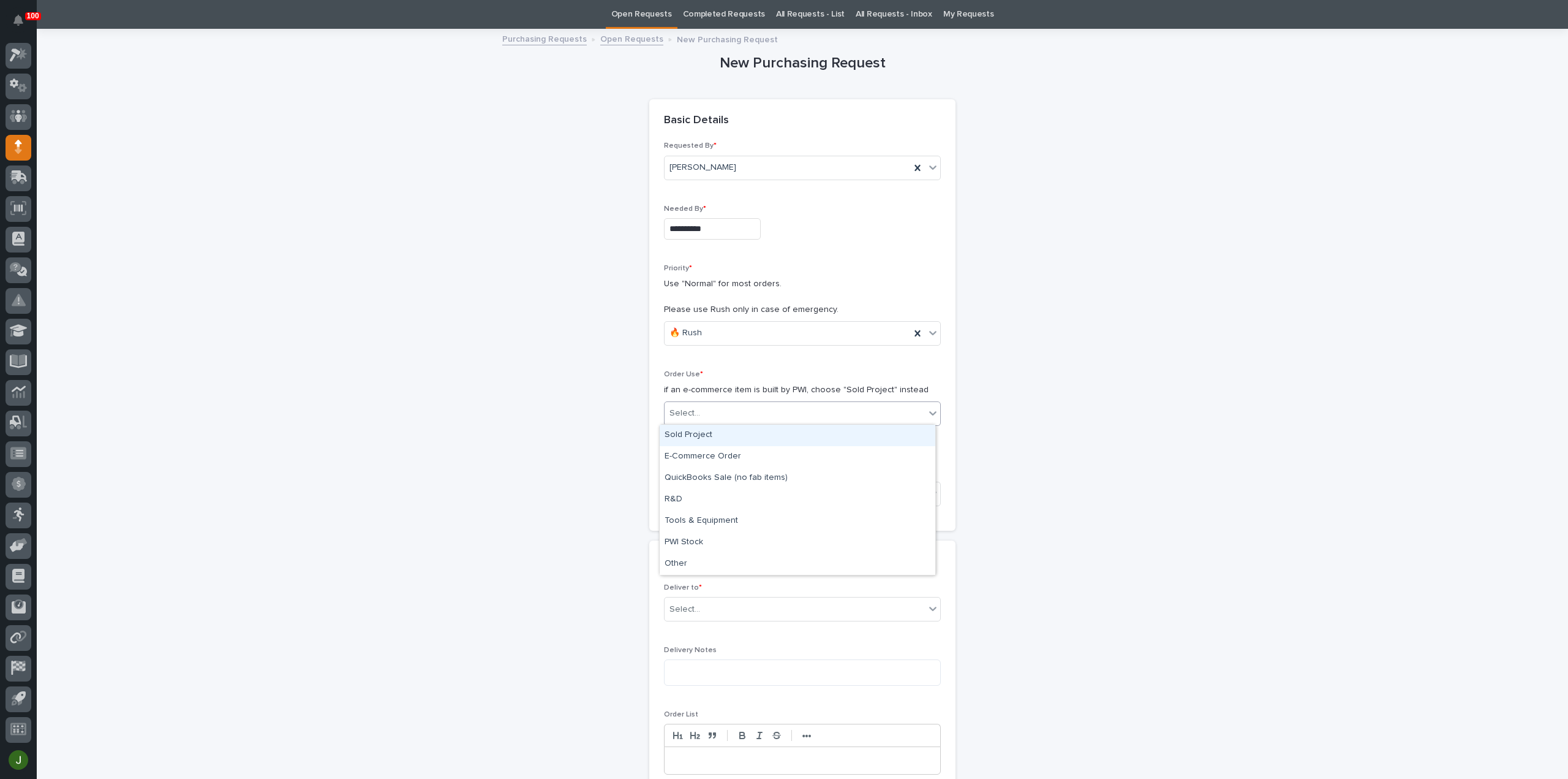
click at [692, 411] on div "Select..." at bounding box center [685, 413] width 31 height 13
click at [696, 433] on div "Sold Project" at bounding box center [797, 435] width 276 height 21
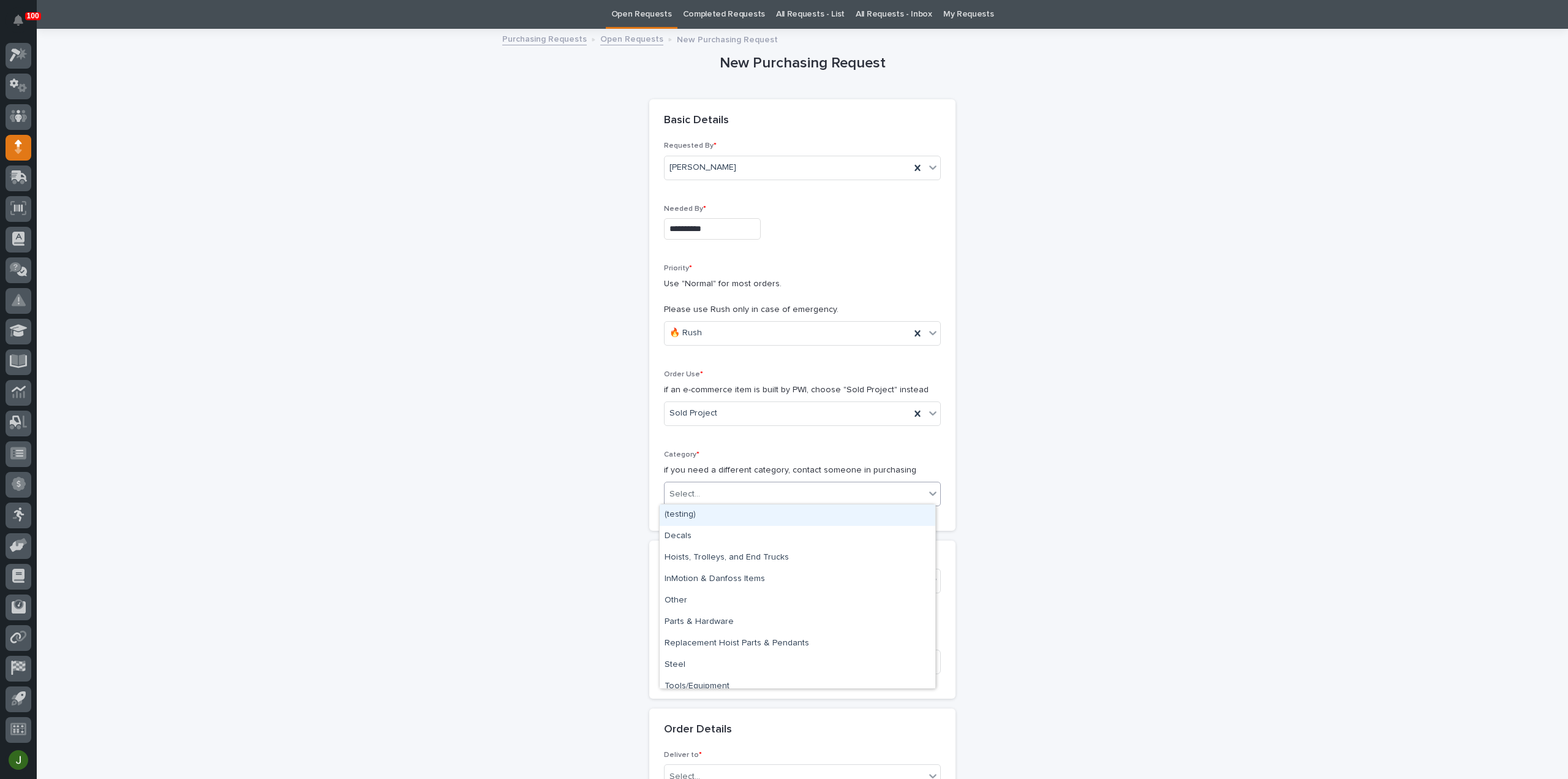
click at [697, 493] on div "Select..." at bounding box center [795, 494] width 260 height 20
click at [700, 619] on div "Parts & Hardware" at bounding box center [797, 622] width 276 height 21
click at [703, 583] on div "Select..." at bounding box center [795, 580] width 260 height 20
type input "*****"
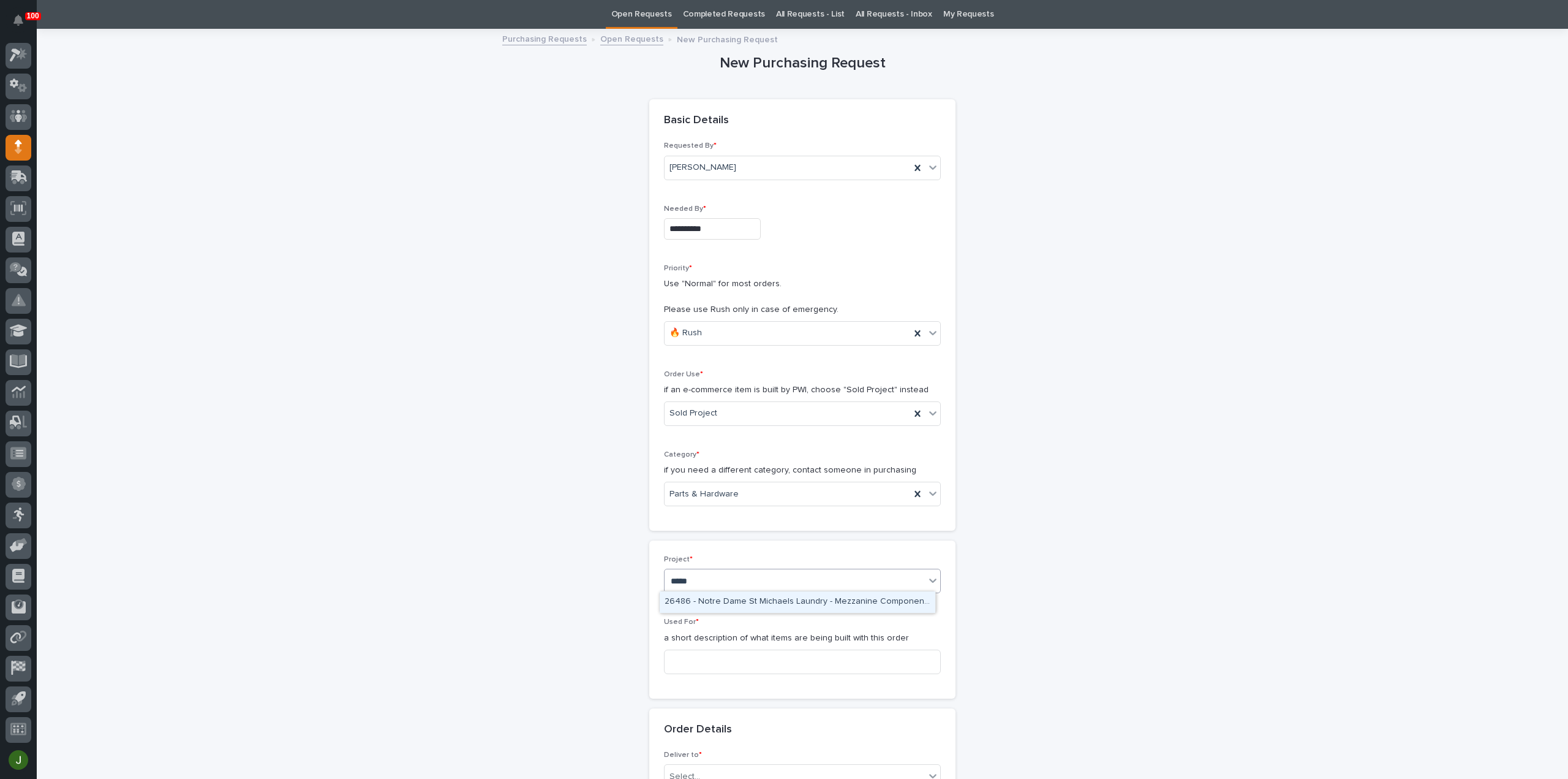
click at [710, 600] on div "26486 - Notre Dame St Michaels Laundry - Mezzanine Components" at bounding box center [797, 602] width 276 height 21
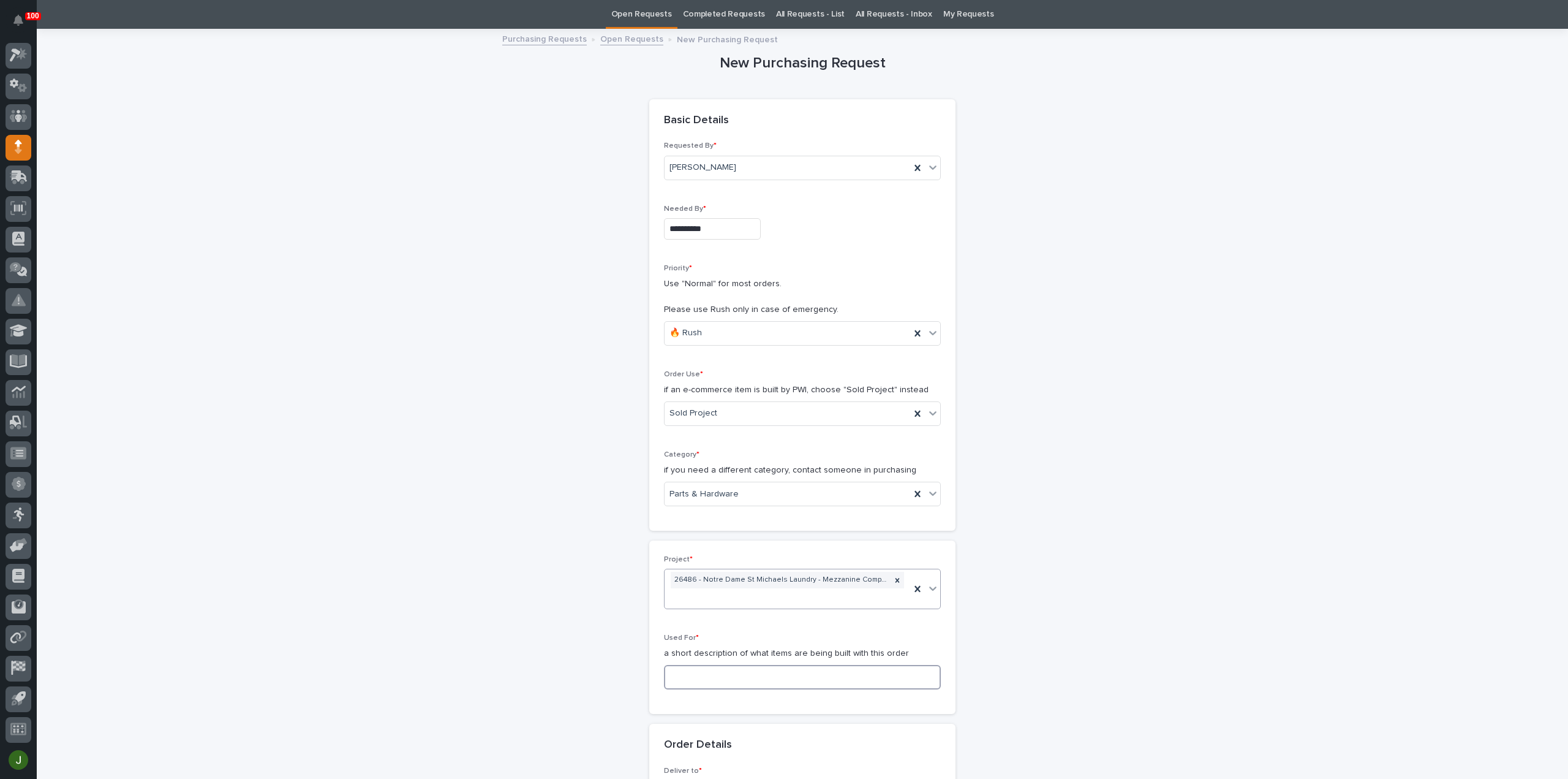
click at [692, 676] on input at bounding box center [802, 677] width 277 height 24
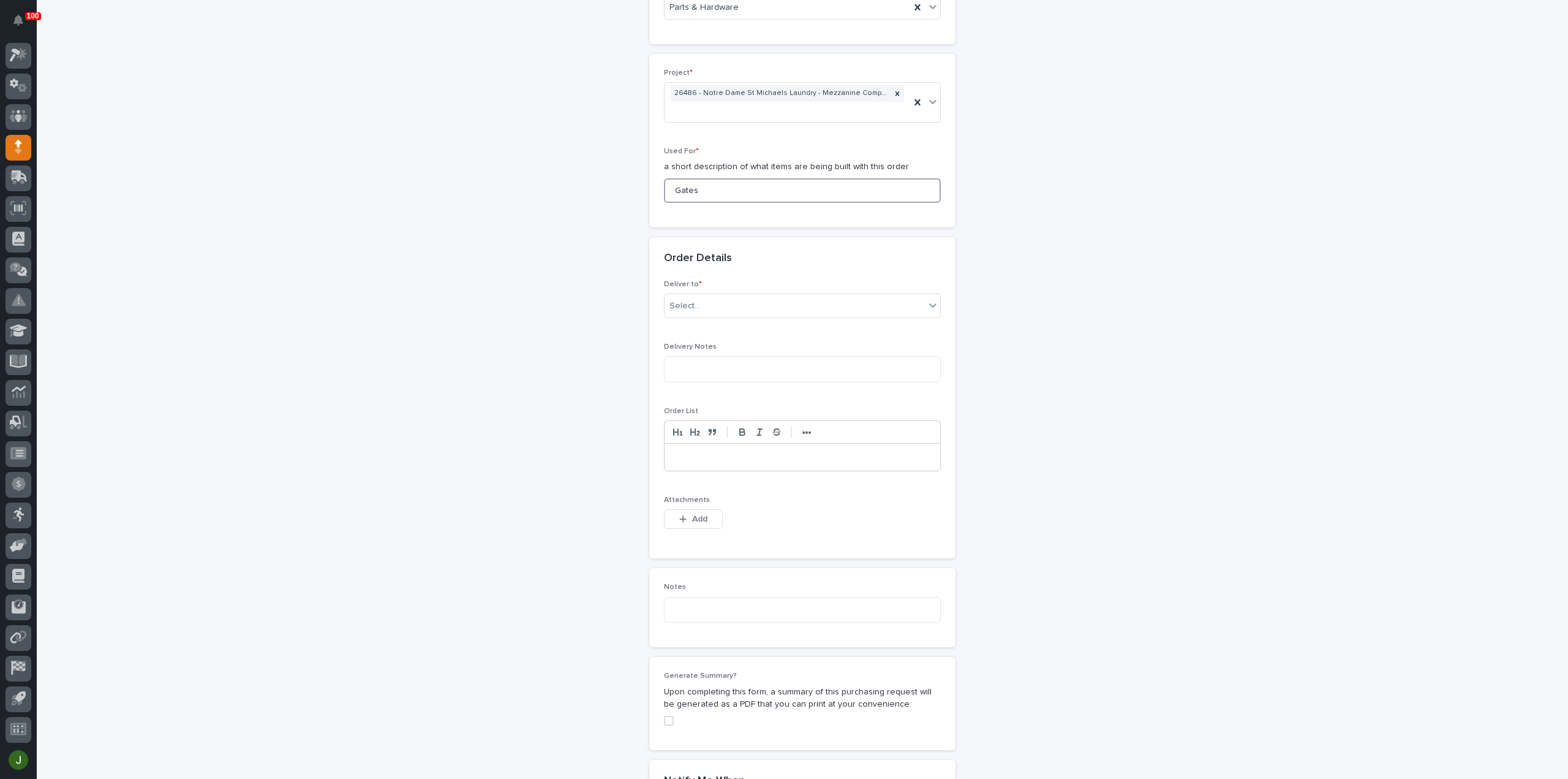
scroll to position [530, 0]
type input "Gates"
click at [705, 299] on div "Select..." at bounding box center [795, 302] width 260 height 20
click at [704, 321] on div "PWI" at bounding box center [797, 322] width 276 height 21
click at [697, 511] on span "Add" at bounding box center [699, 515] width 15 height 11
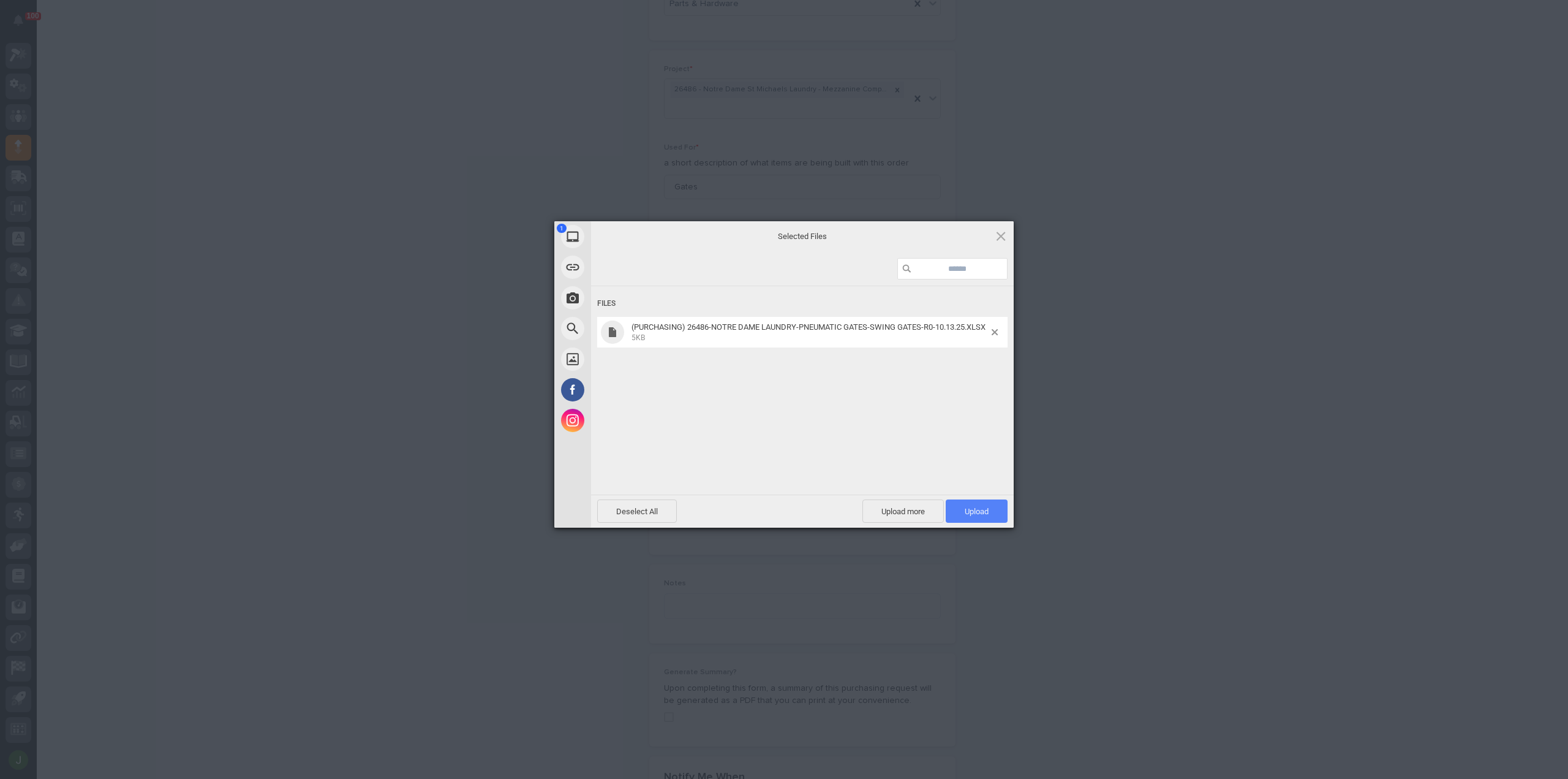
click at [977, 513] on span "Upload 1" at bounding box center [977, 511] width 24 height 9
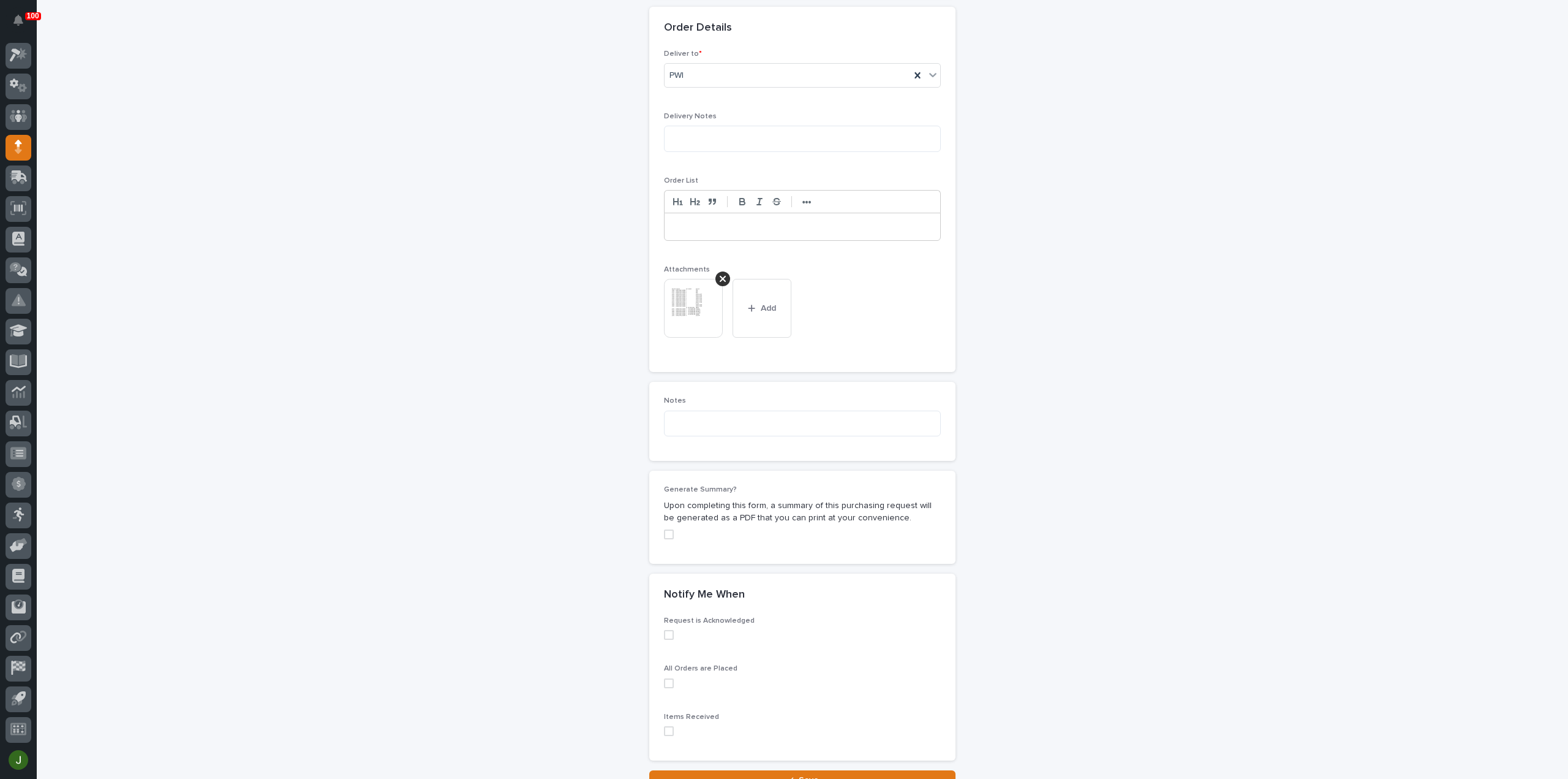
scroll to position [859, 0]
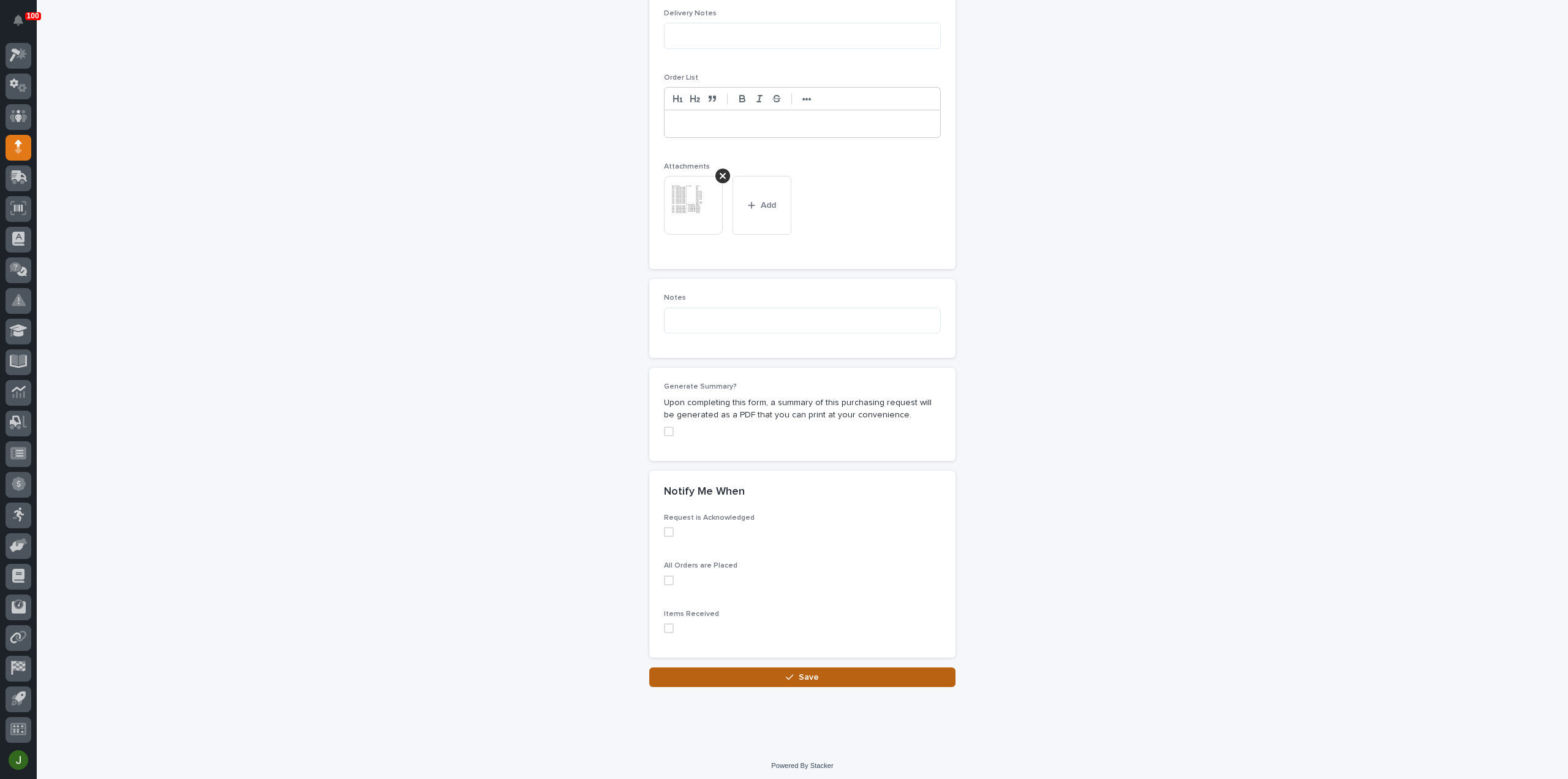
click at [824, 678] on button "Save" at bounding box center [802, 677] width 306 height 20
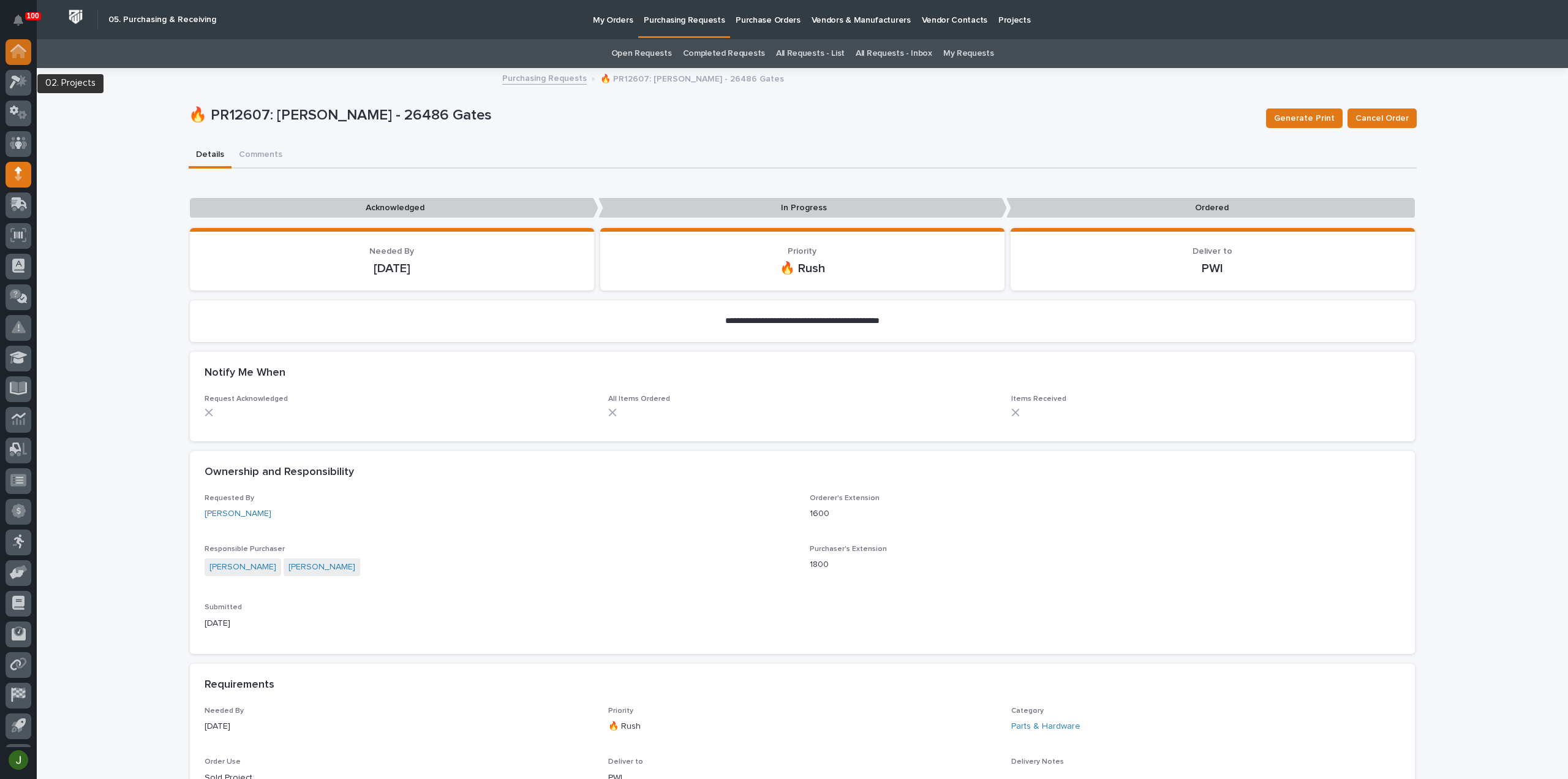
click at [16, 53] on icon at bounding box center [18, 52] width 13 height 13
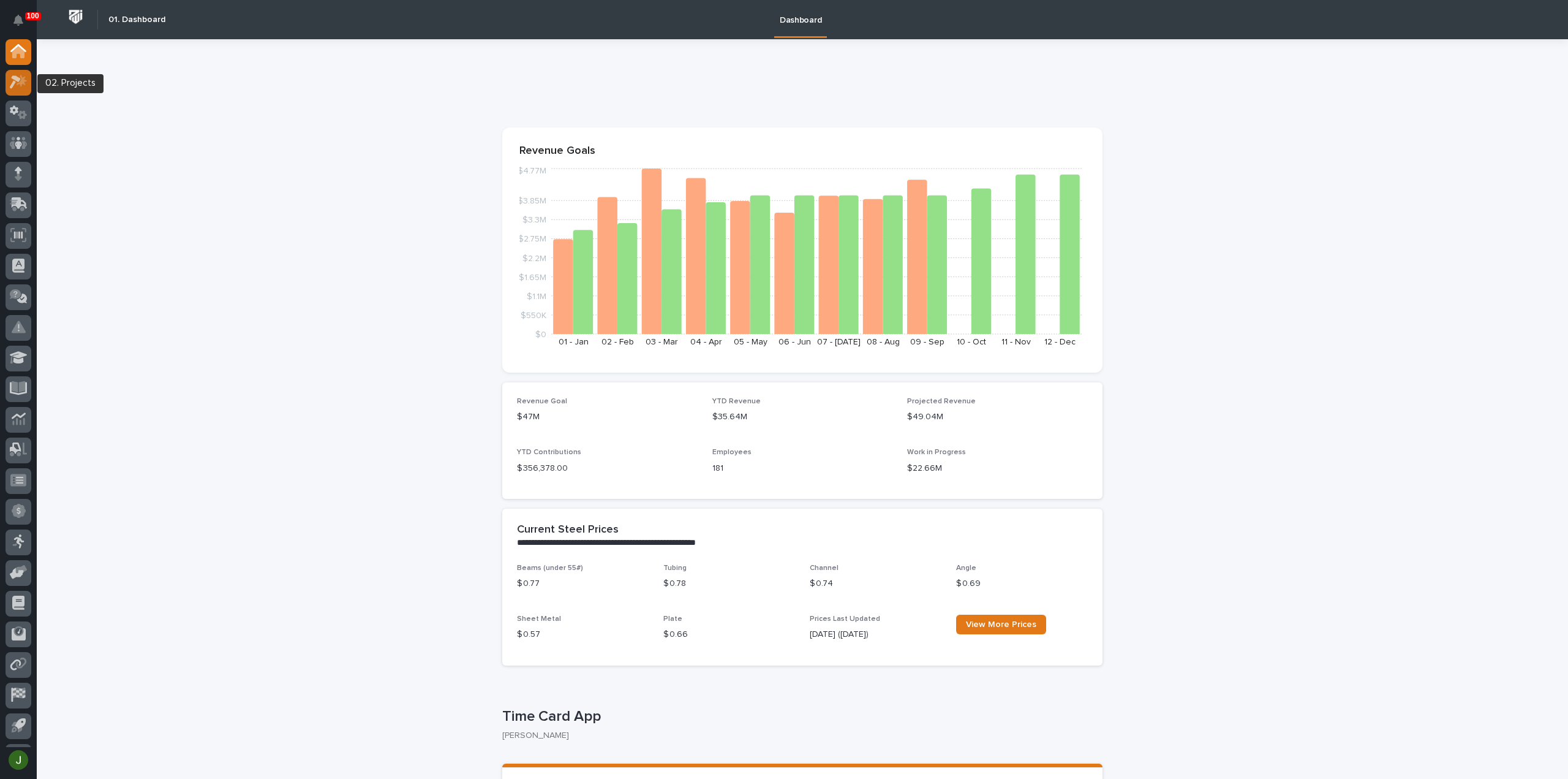
click at [15, 82] on icon at bounding box center [15, 82] width 11 height 13
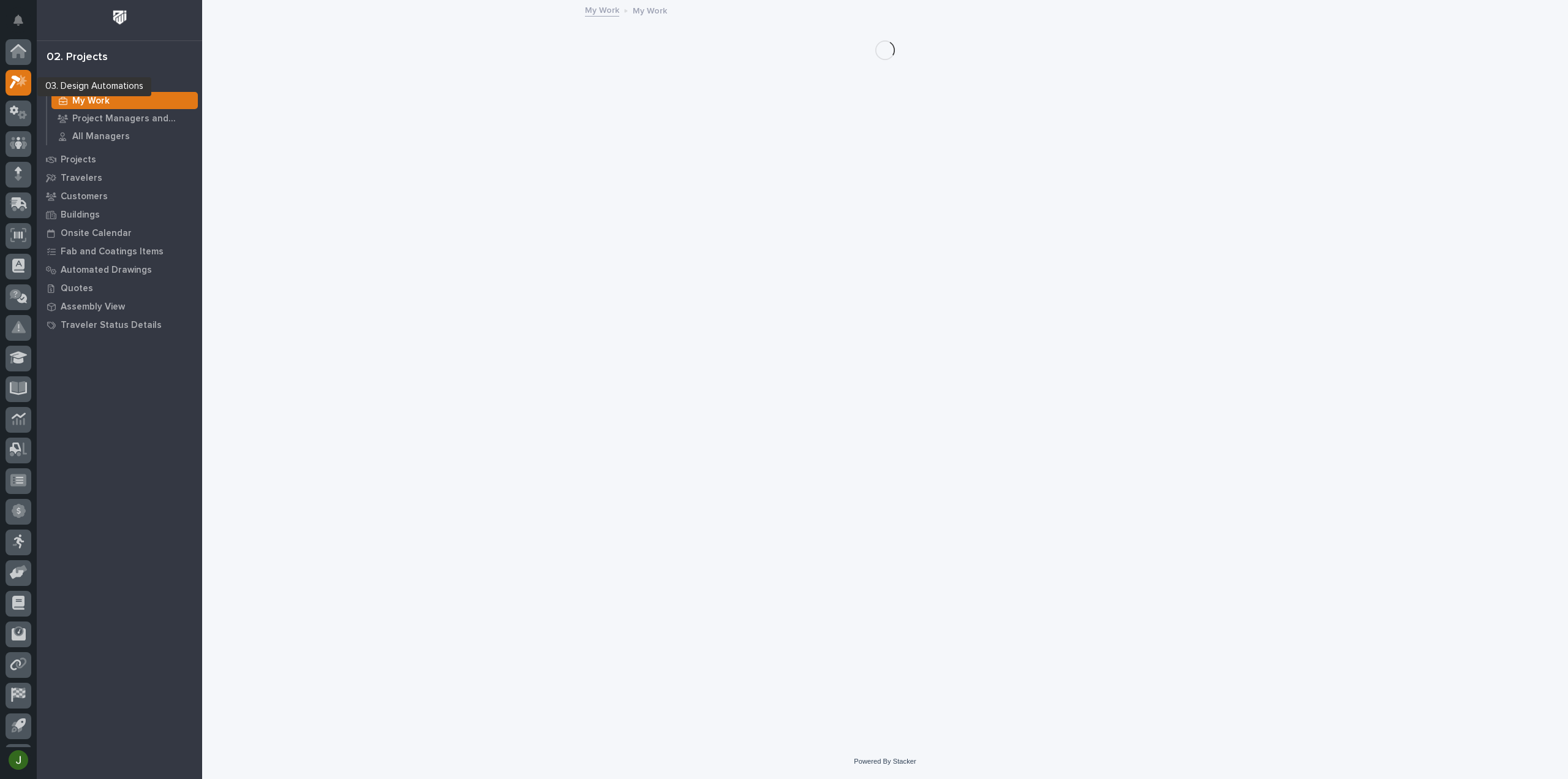
scroll to position [27, 0]
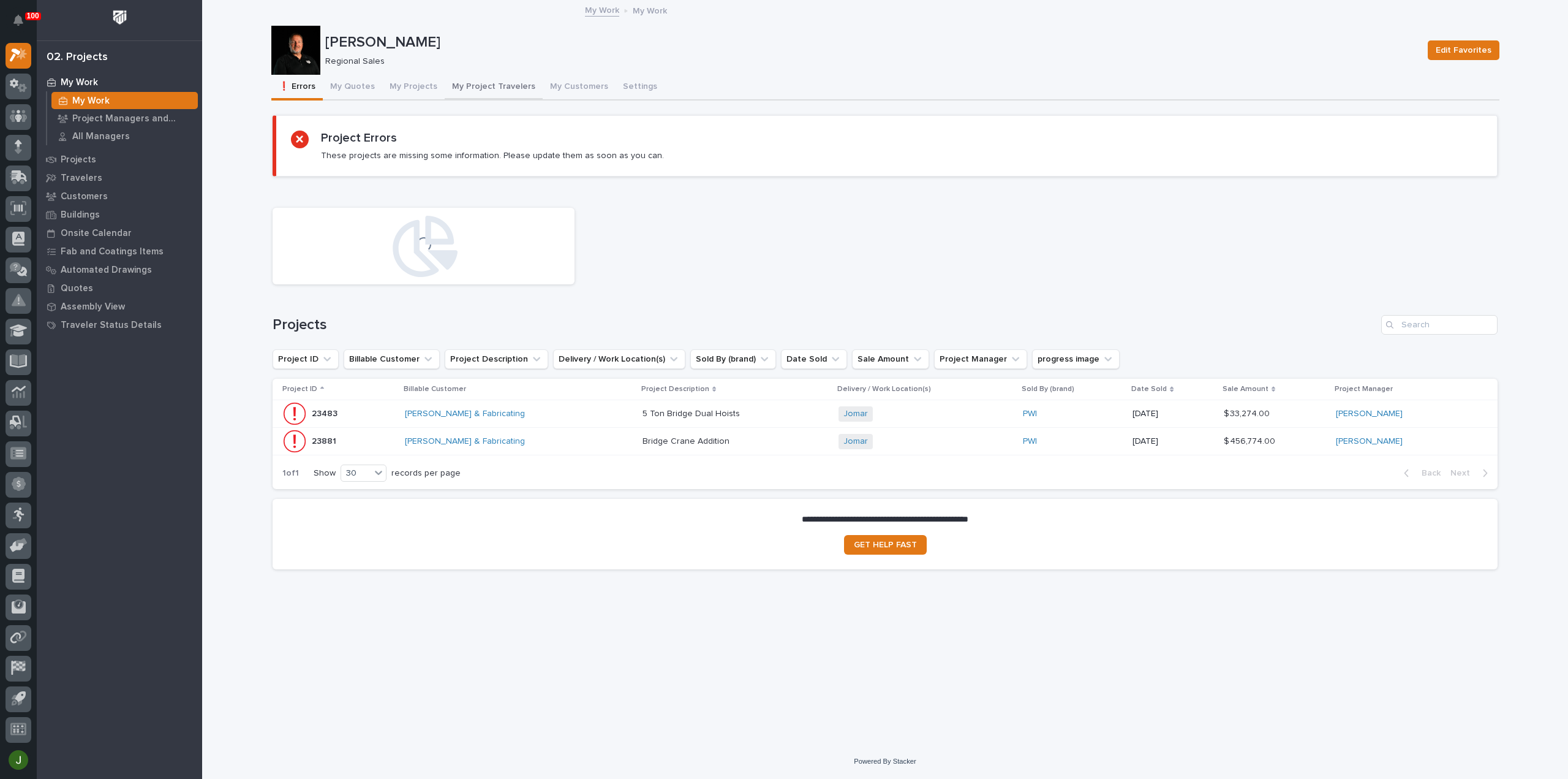
click at [474, 86] on button "My Project Travelers" at bounding box center [493, 88] width 98 height 26
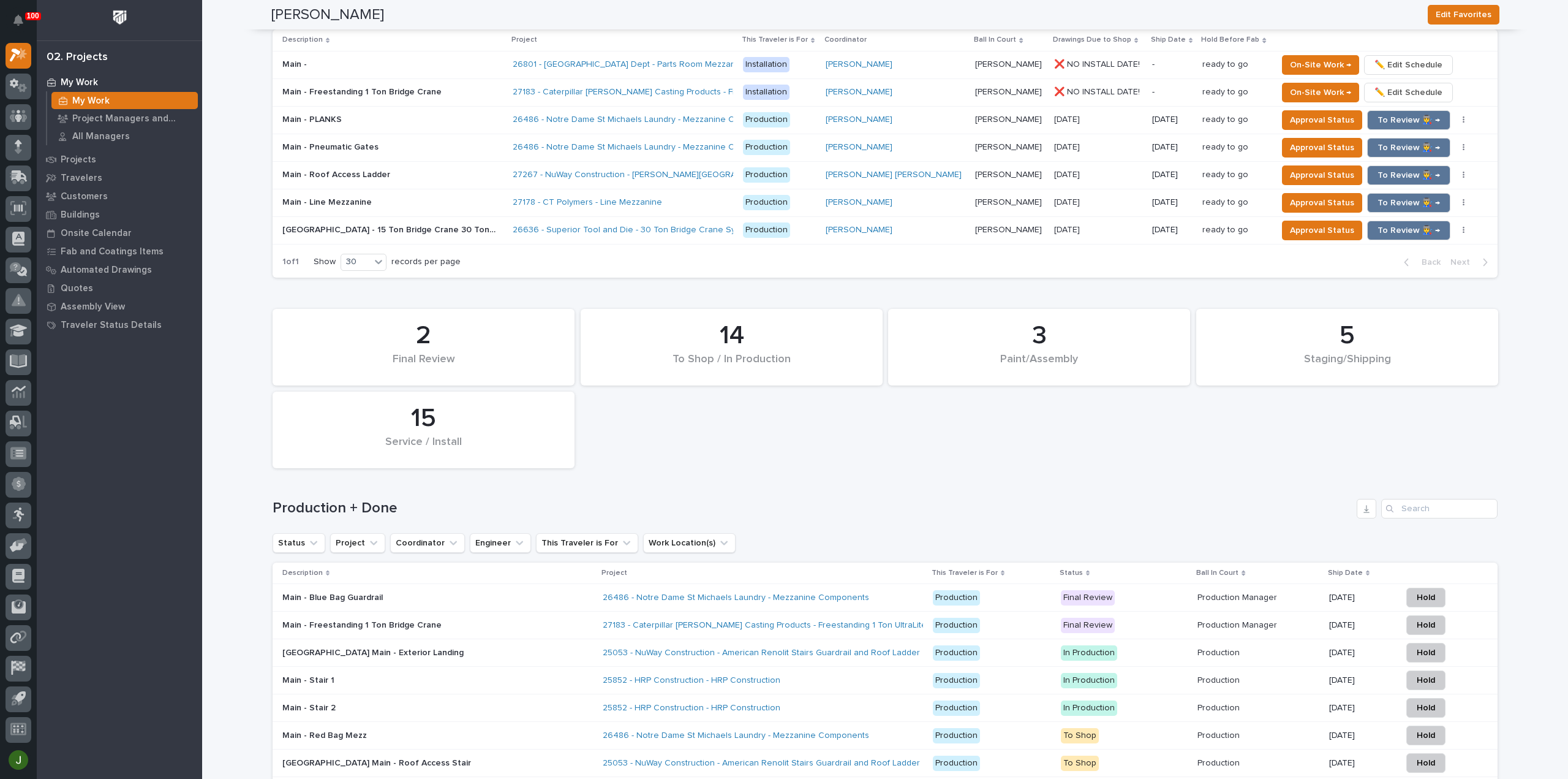
scroll to position [981, 0]
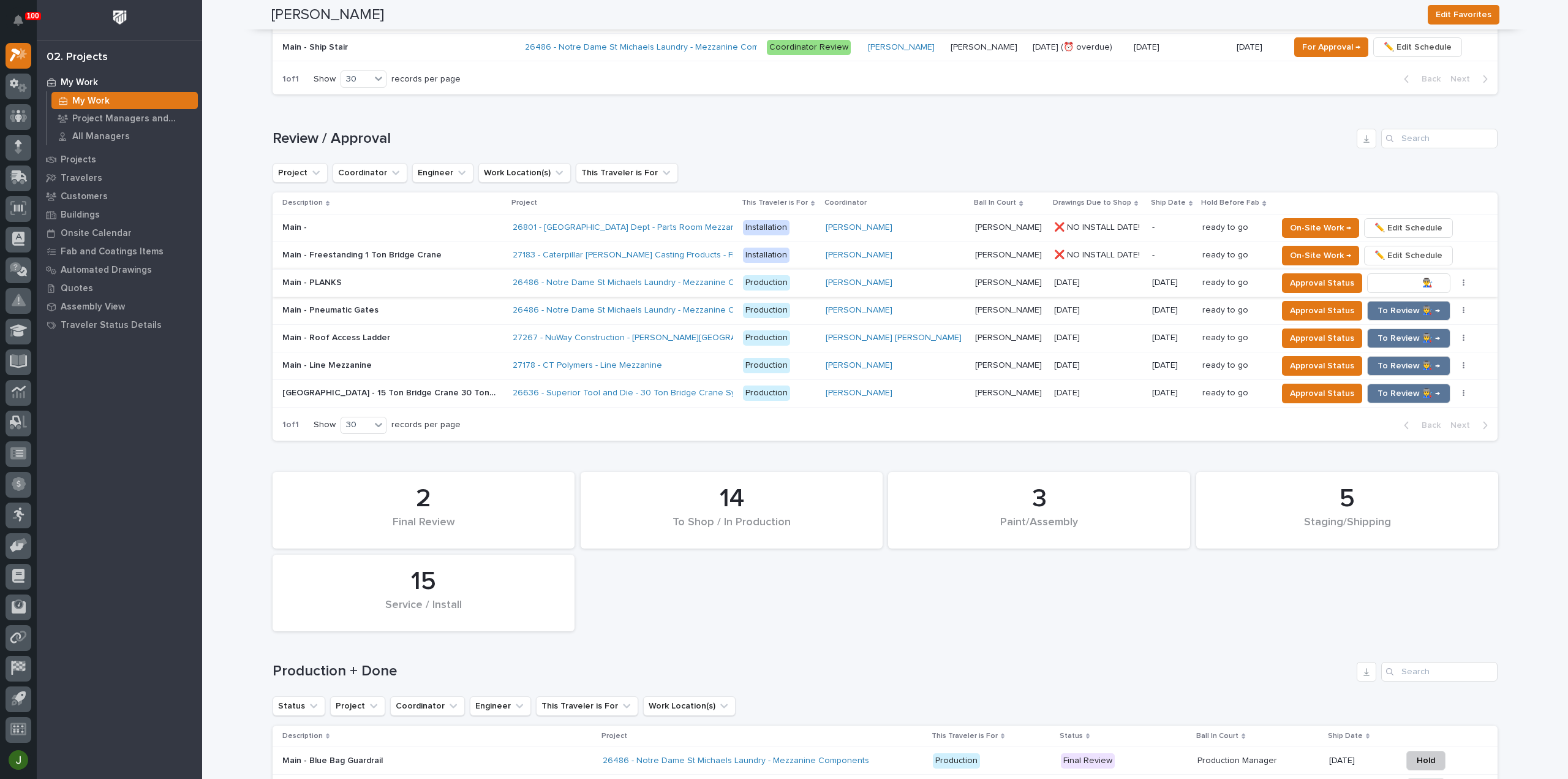
click at [1397, 281] on span "To Review 👨‍🏭 →" at bounding box center [1408, 283] width 63 height 15
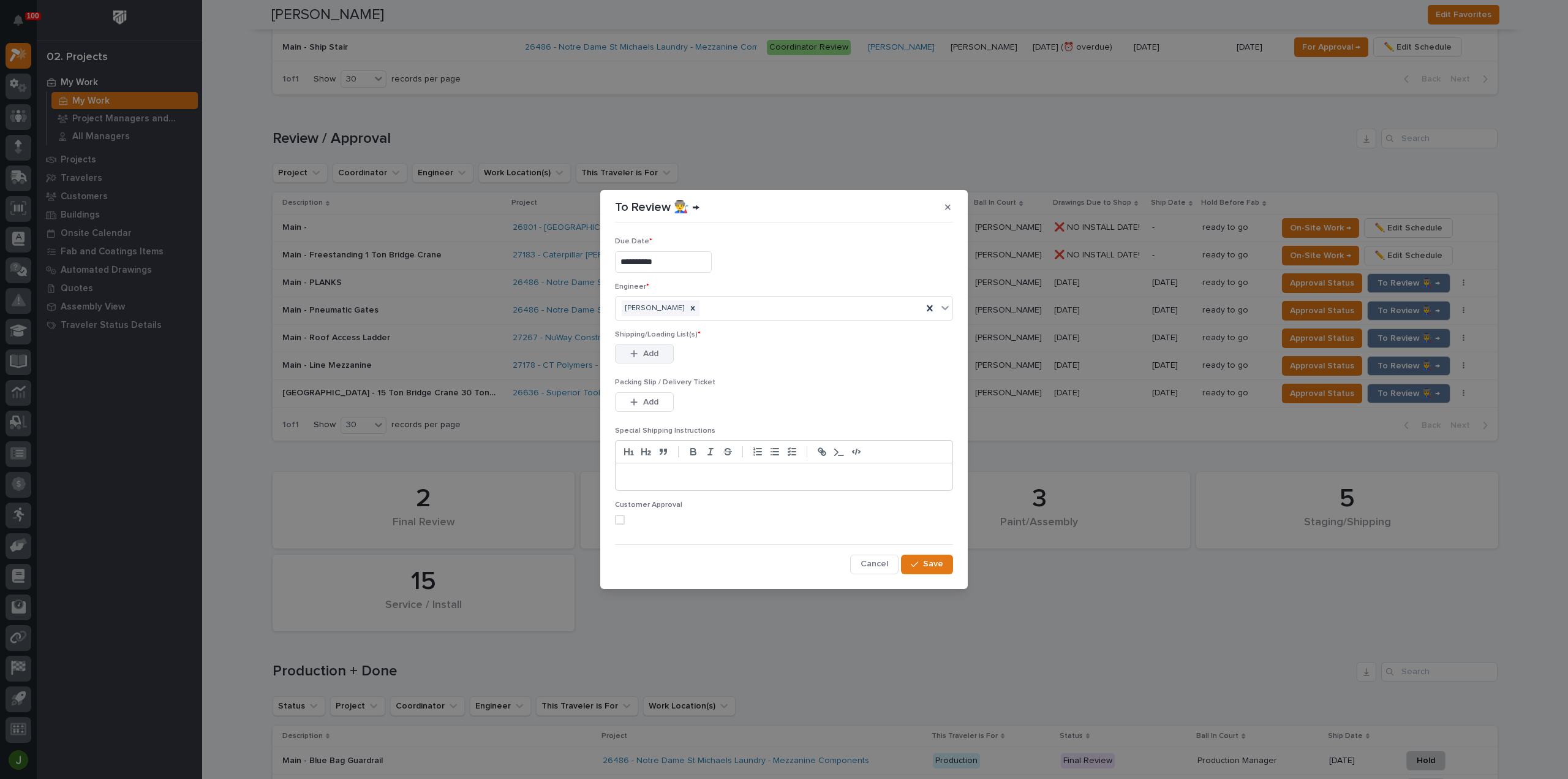
click at [648, 354] on span "Add" at bounding box center [650, 353] width 15 height 11
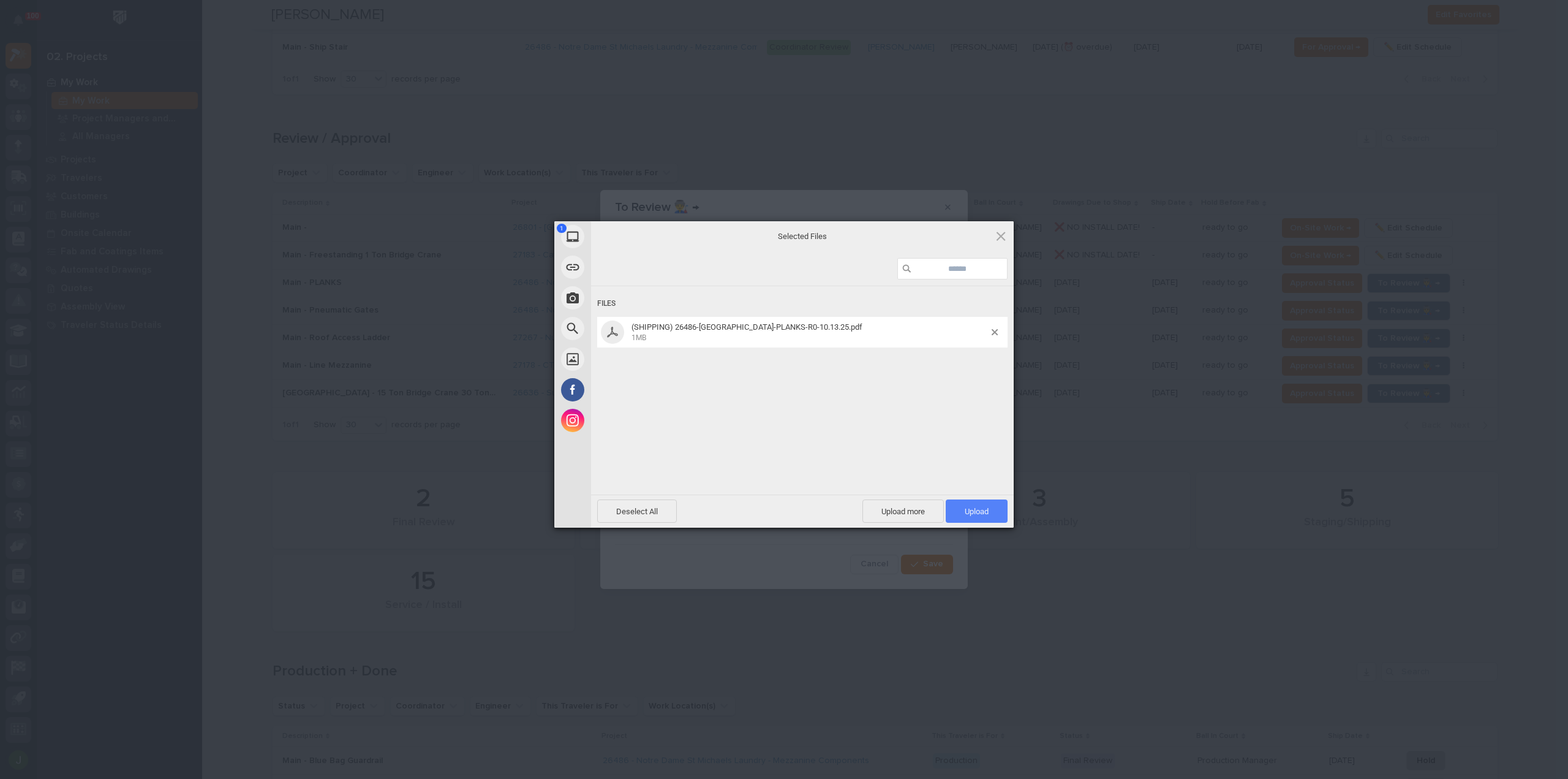
click at [972, 505] on span "Upload 1" at bounding box center [977, 511] width 62 height 24
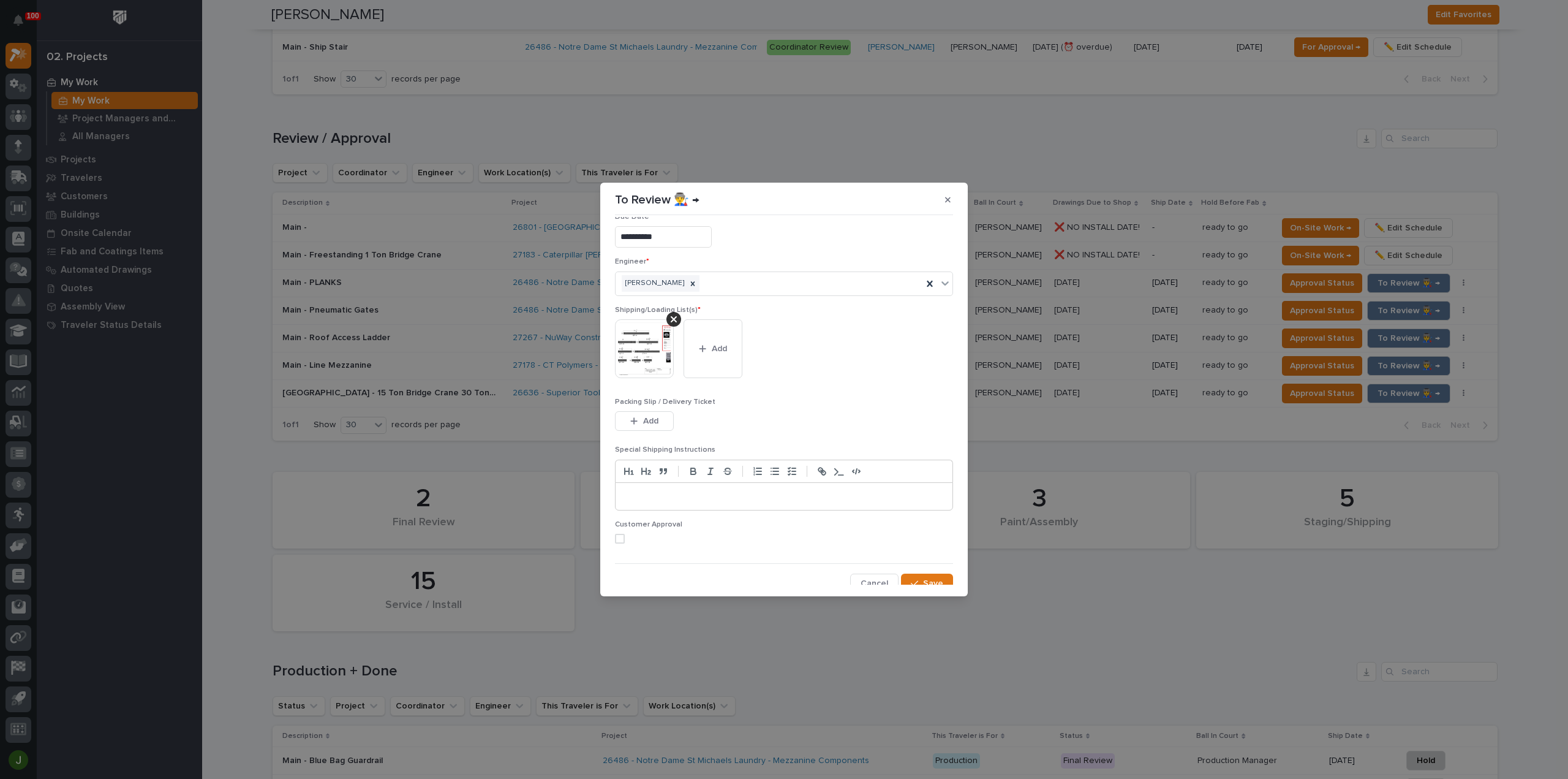
scroll to position [24, 0]
click at [923, 570] on span "Save" at bounding box center [933, 575] width 20 height 11
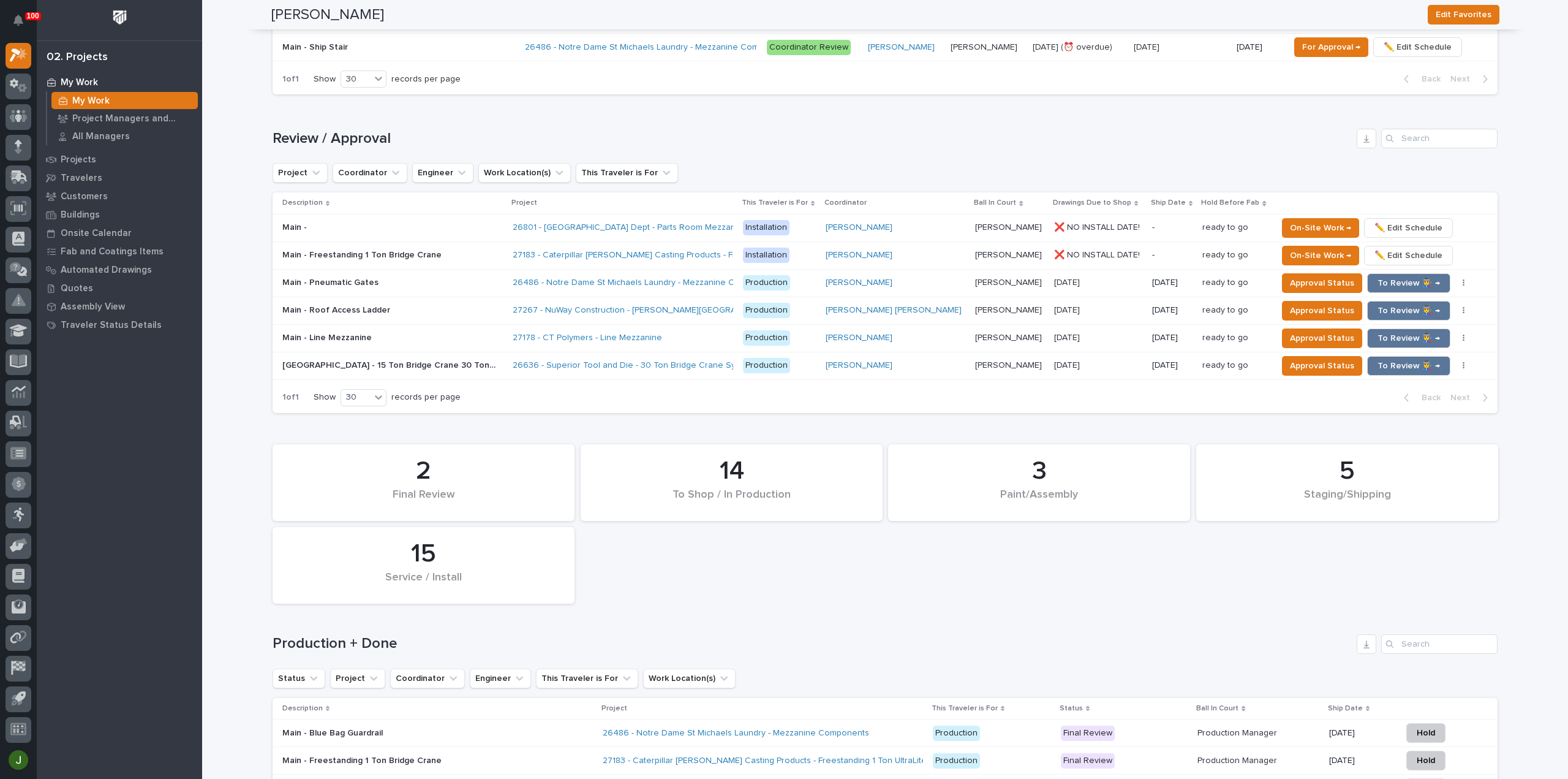
scroll to position [966, 0]
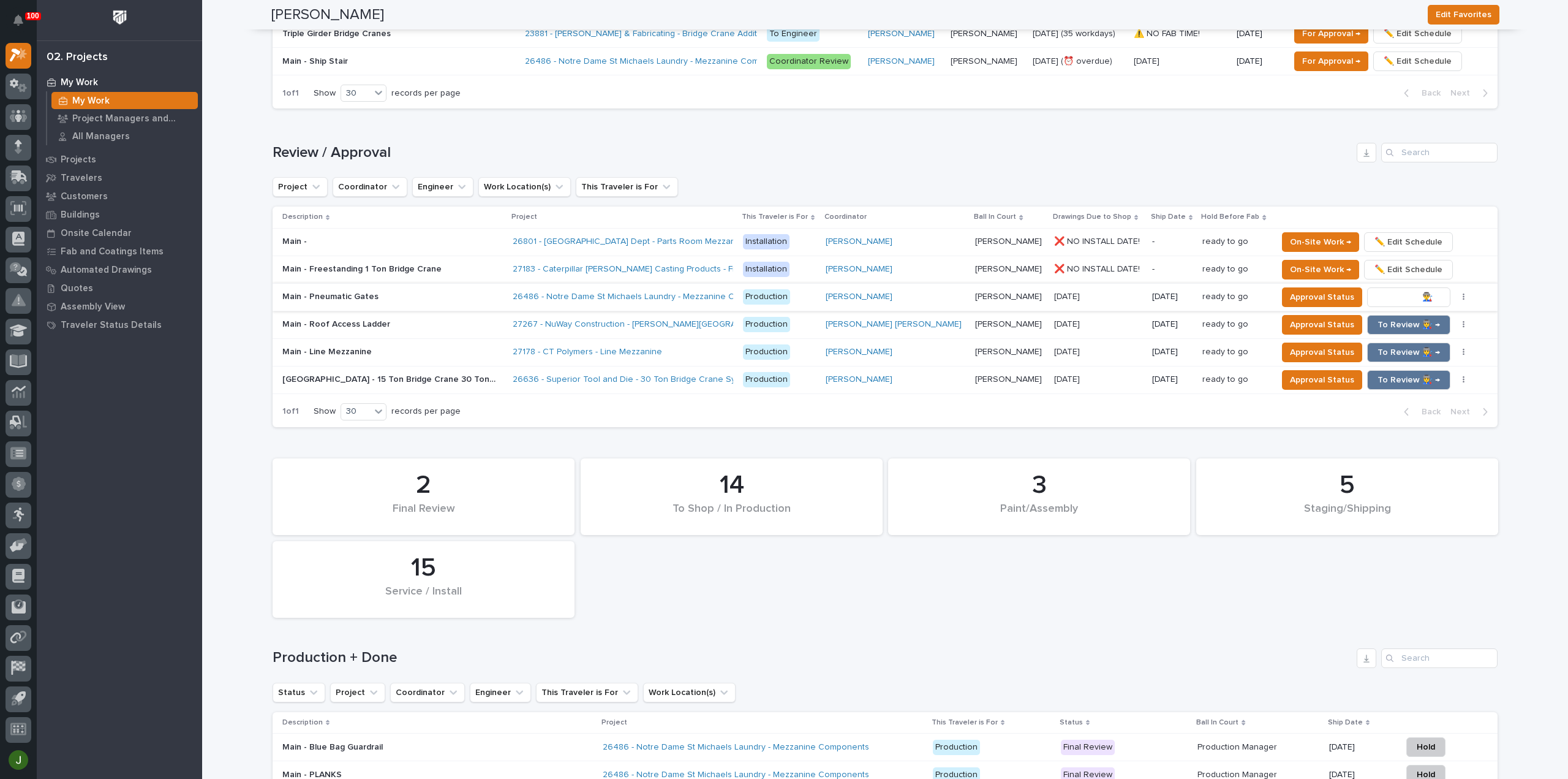
click at [1378, 294] on span "To Review 👨‍🏭 →" at bounding box center [1408, 297] width 63 height 15
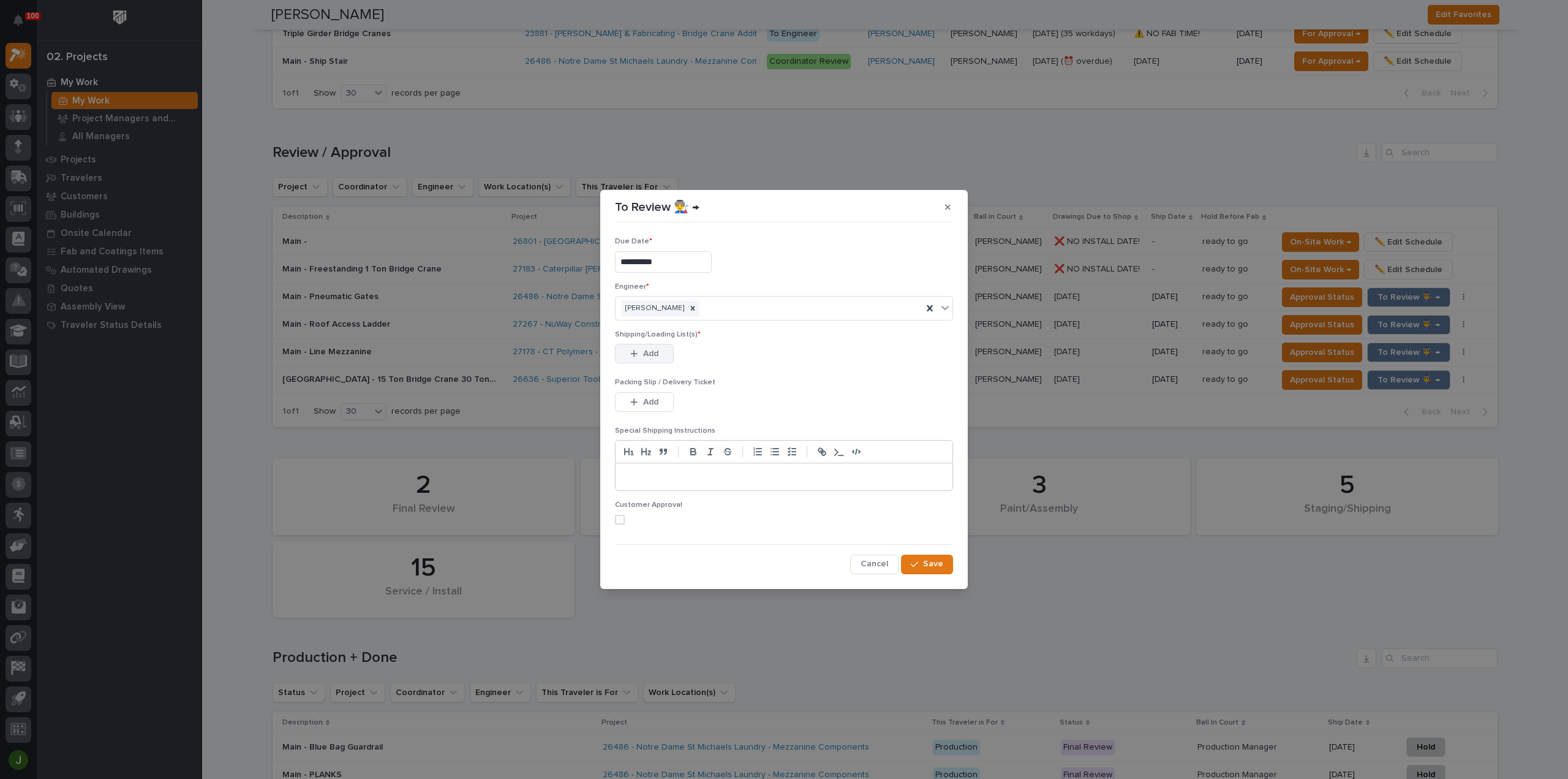
click at [658, 351] on span "Add" at bounding box center [650, 353] width 15 height 11
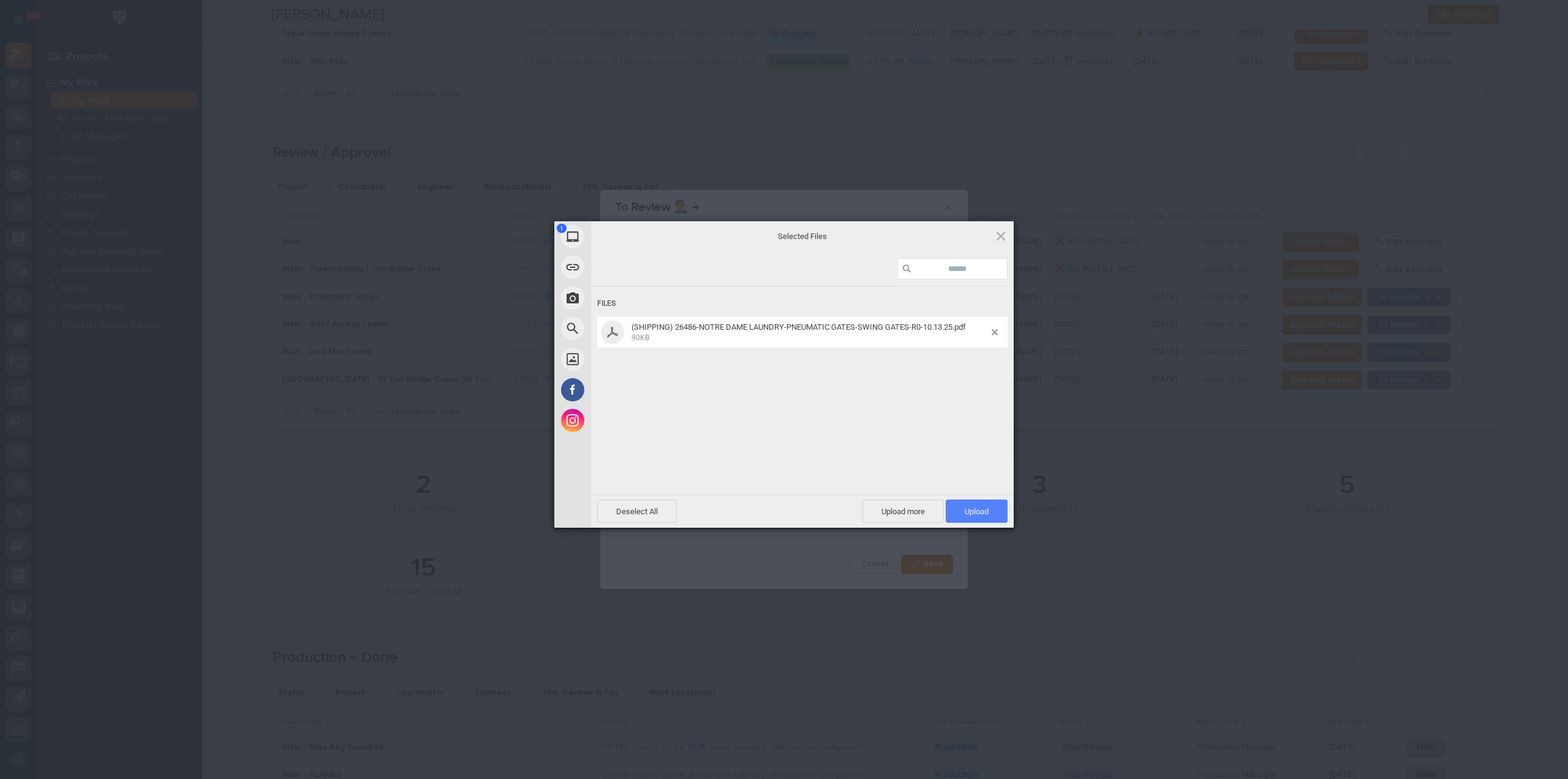
click at [976, 507] on span "Upload 1" at bounding box center [977, 511] width 24 height 9
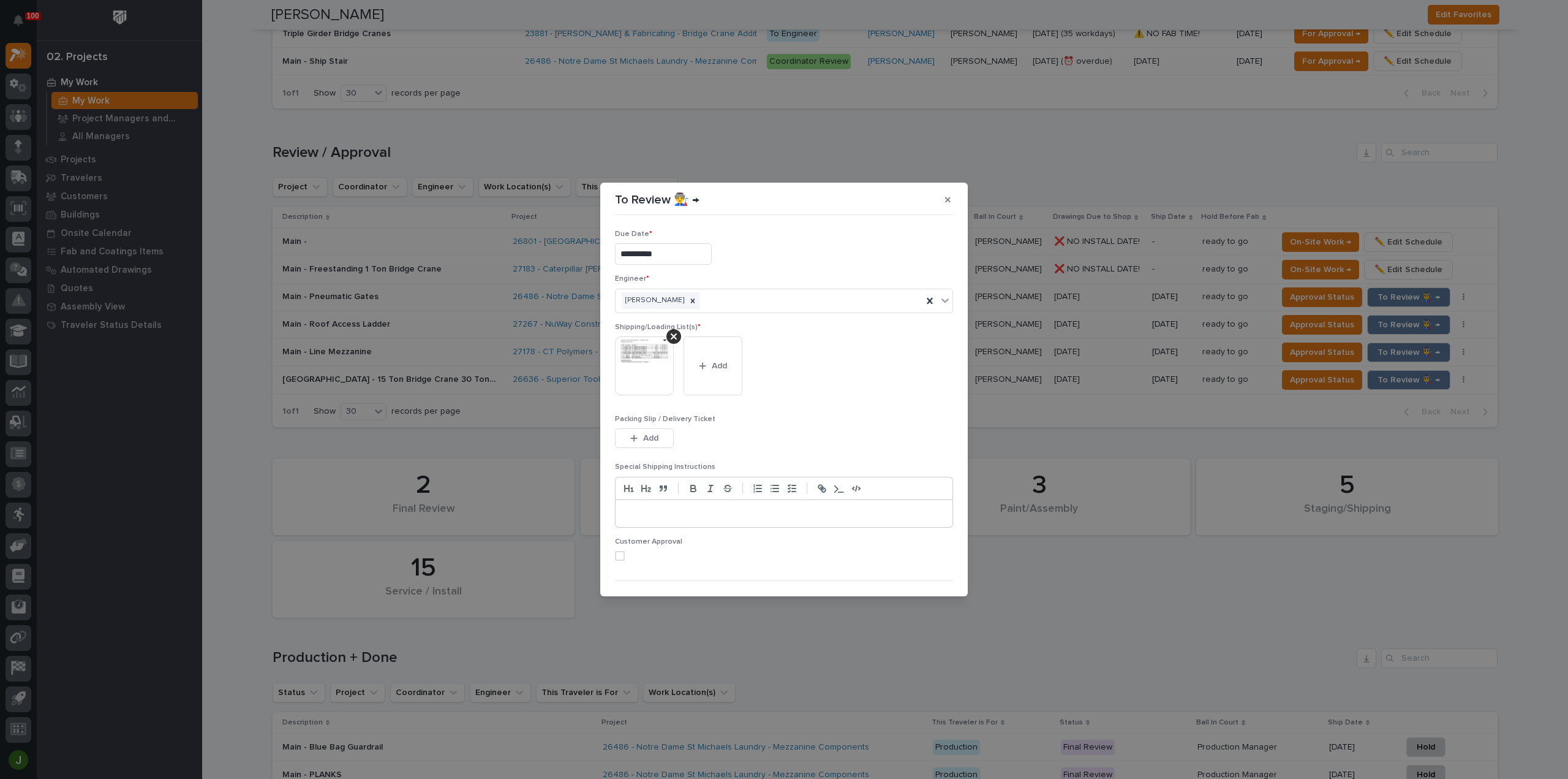
scroll to position [24, 0]
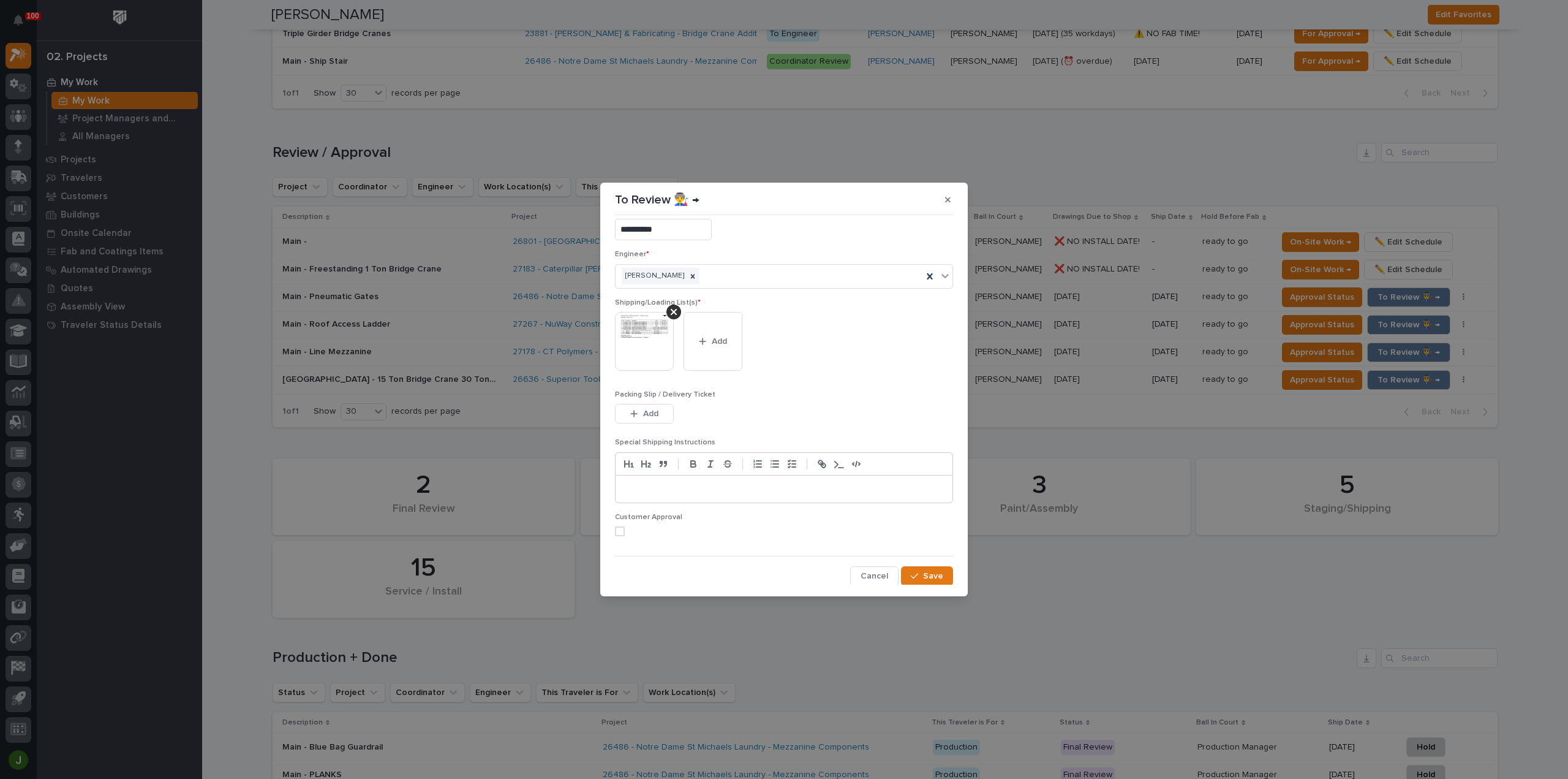
click at [620, 527] on span at bounding box center [619, 530] width 10 height 10
click at [923, 577] on span "Save" at bounding box center [933, 575] width 20 height 11
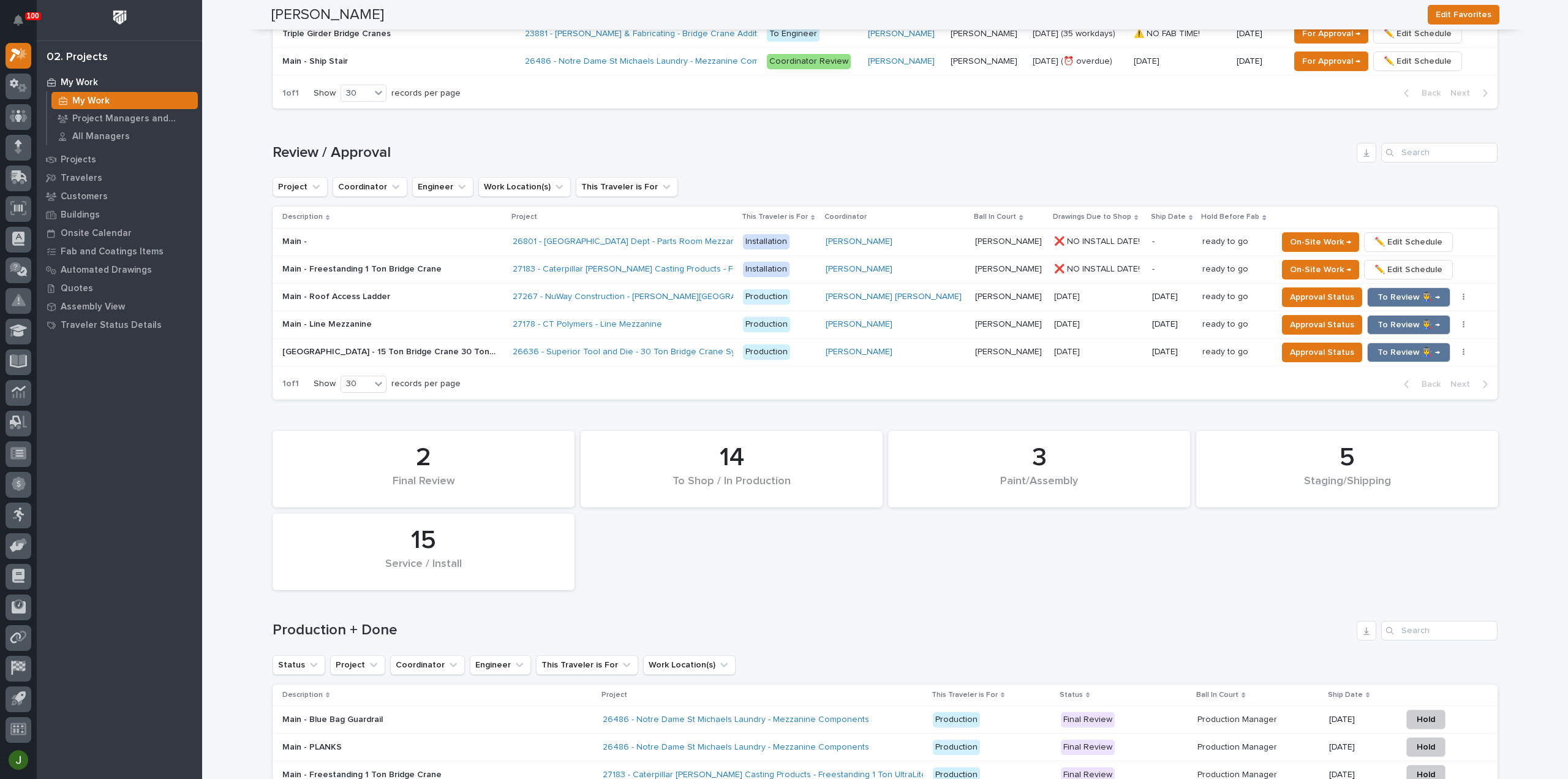
scroll to position [953, 0]
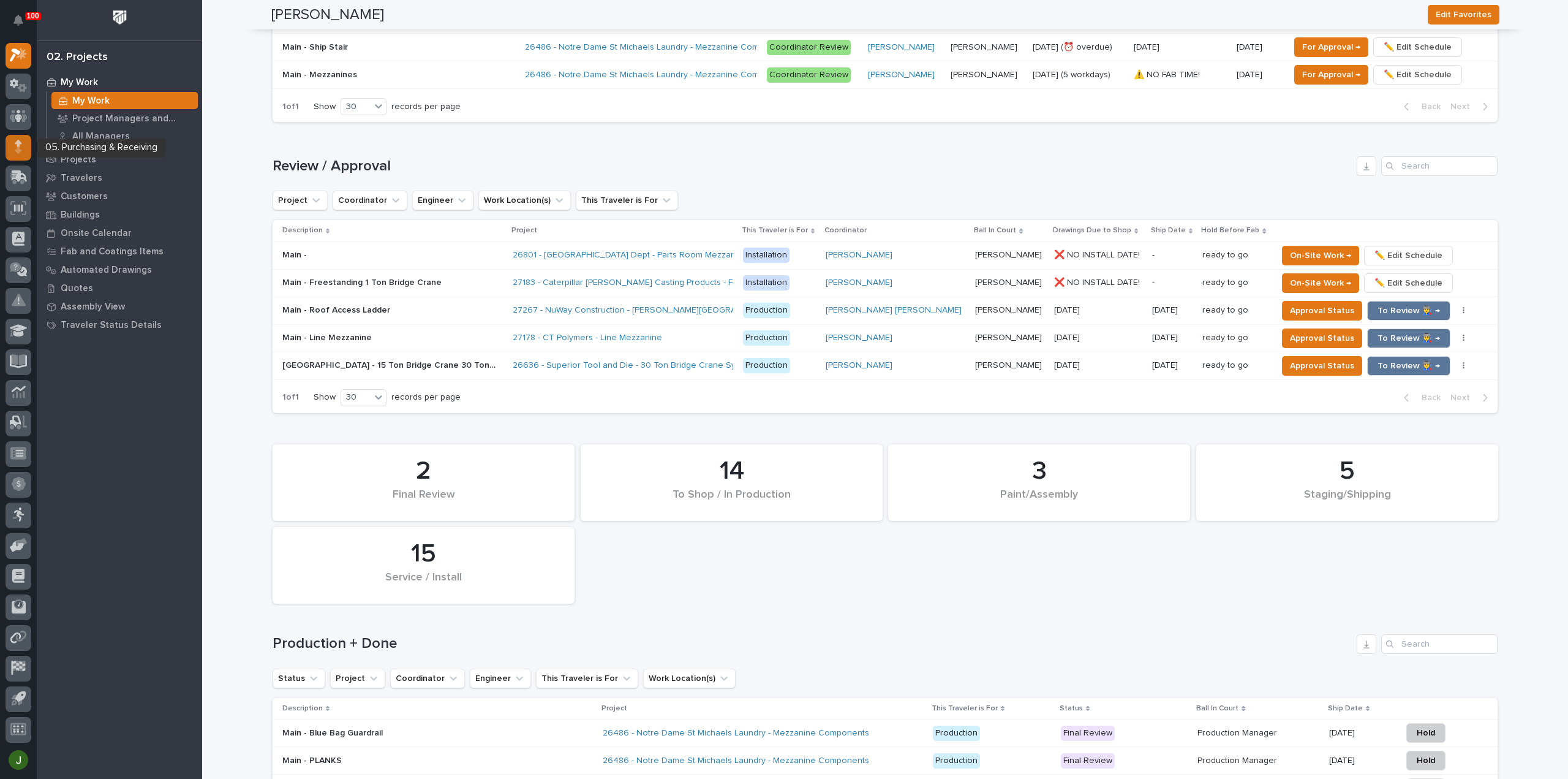
click at [16, 152] on icon at bounding box center [18, 146] width 7 height 14
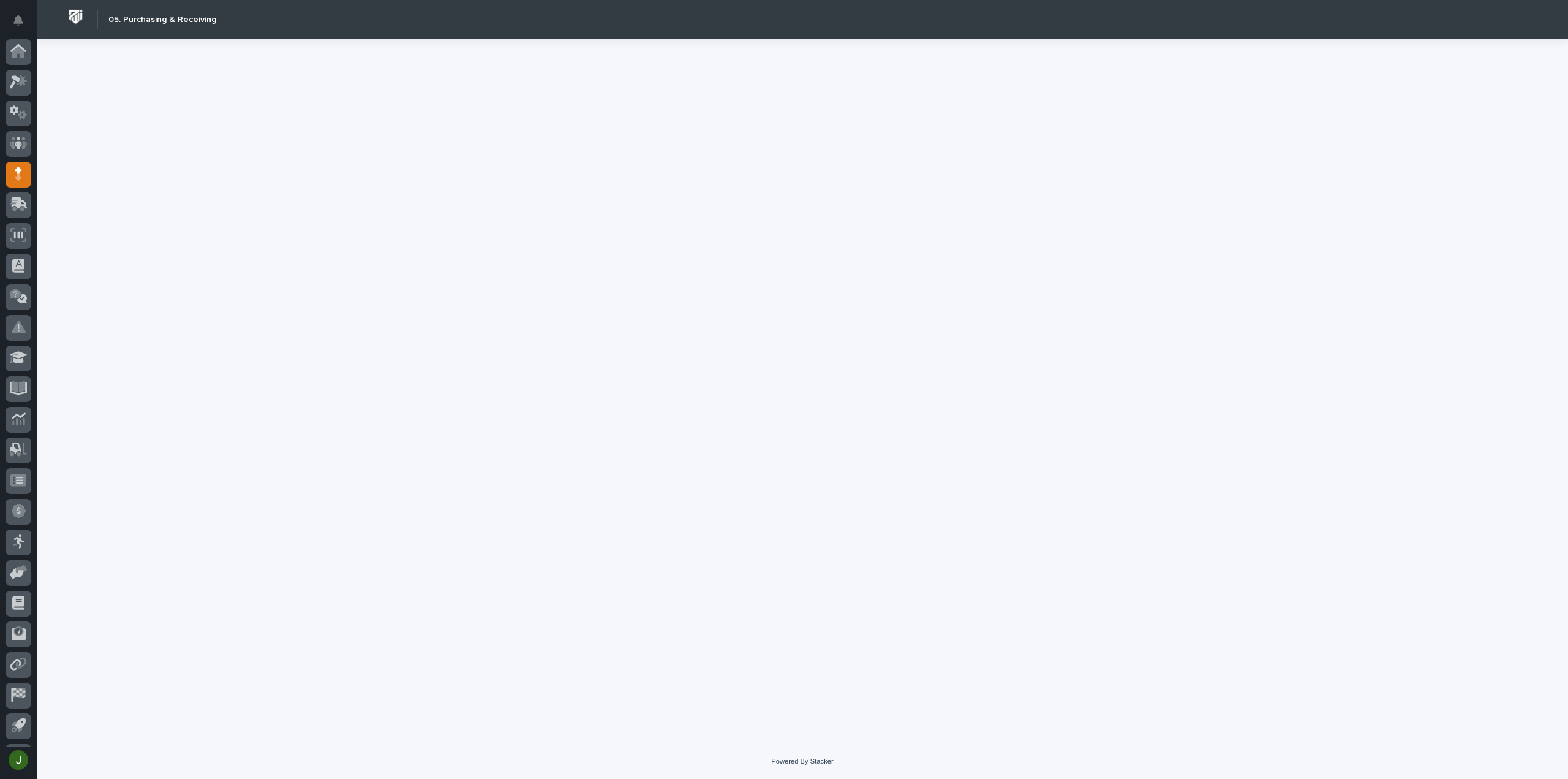
scroll to position [27, 0]
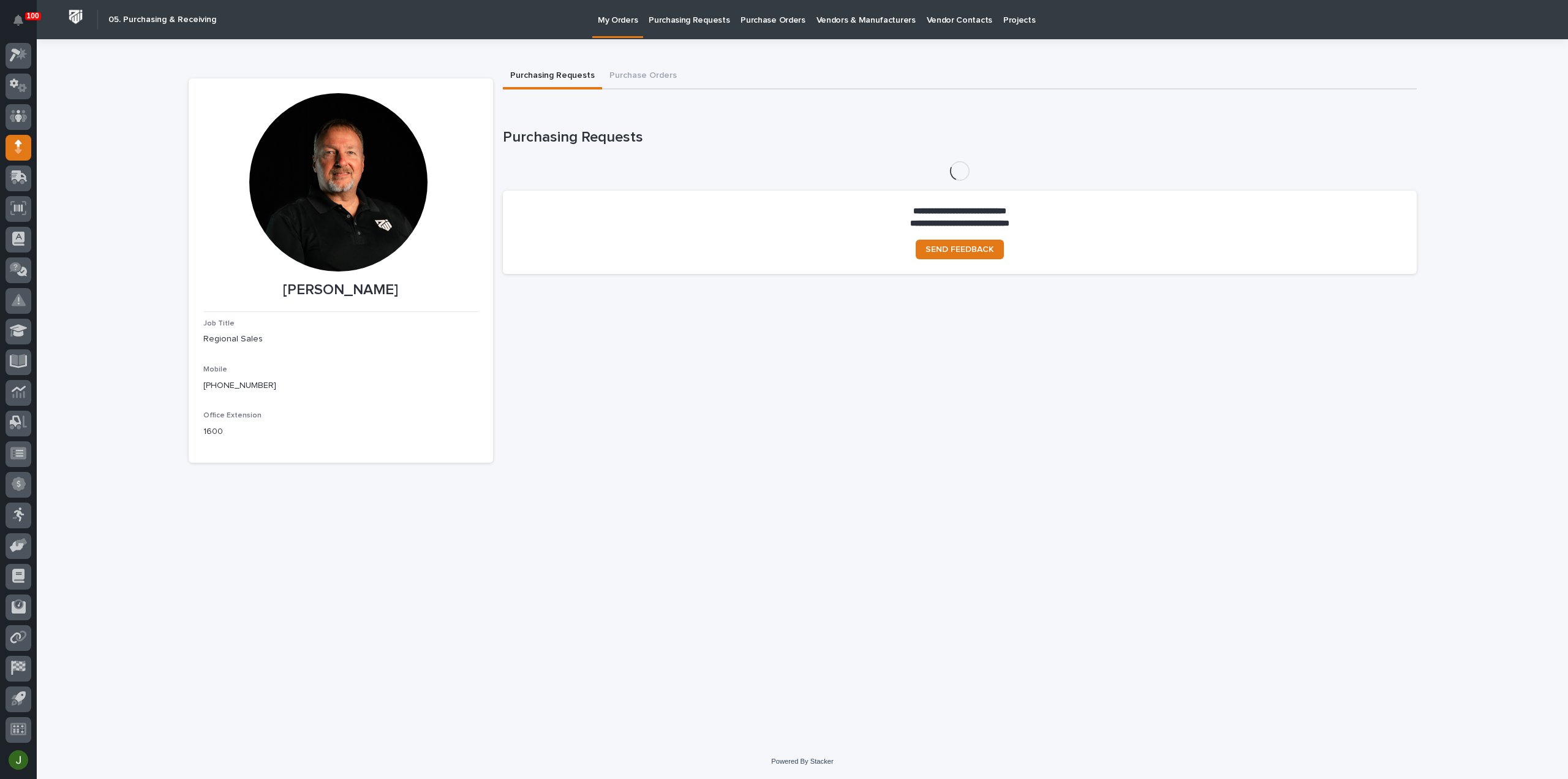
click at [711, 22] on p "Purchasing Requests" at bounding box center [689, 13] width 81 height 26
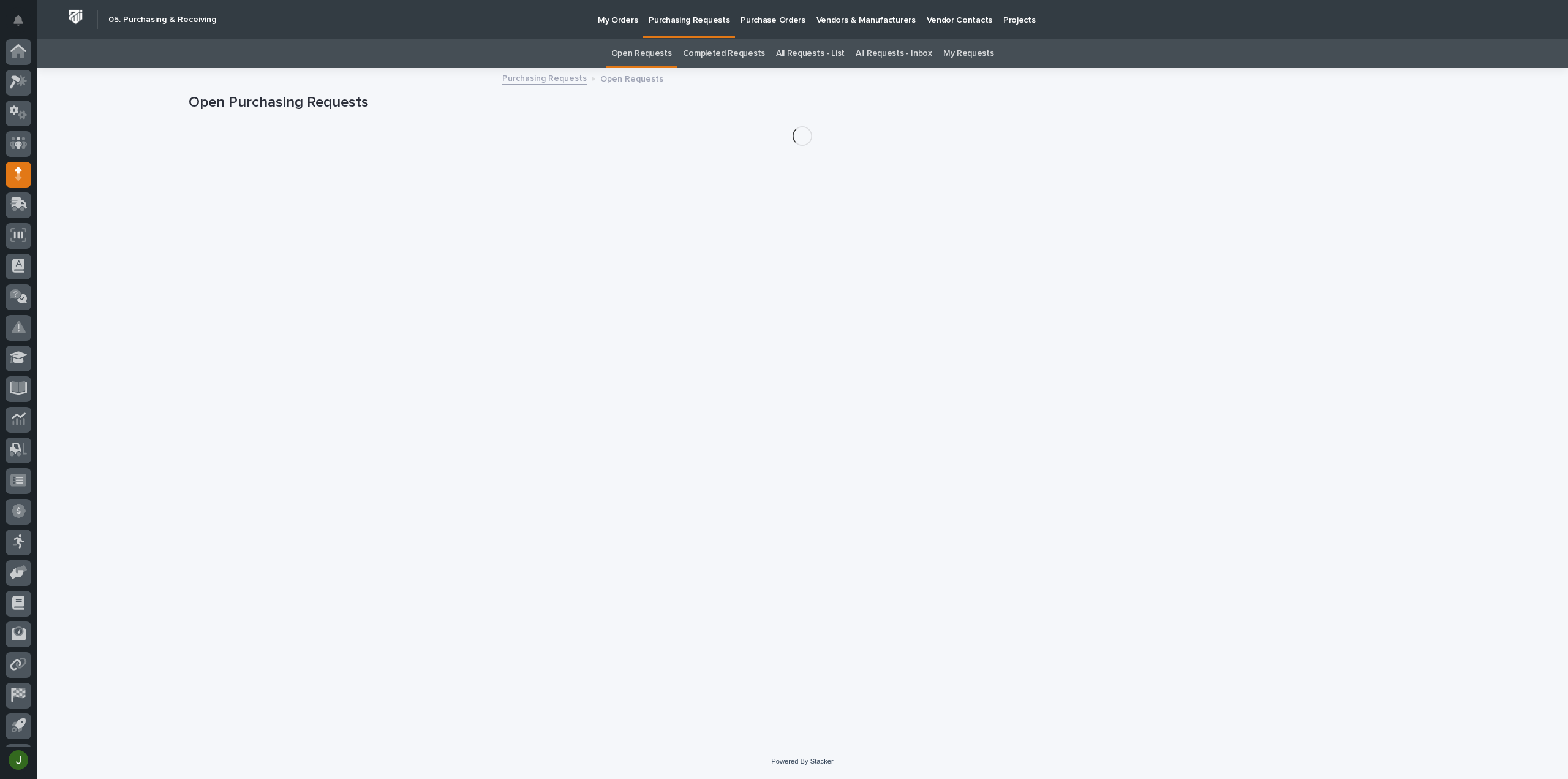
scroll to position [27, 0]
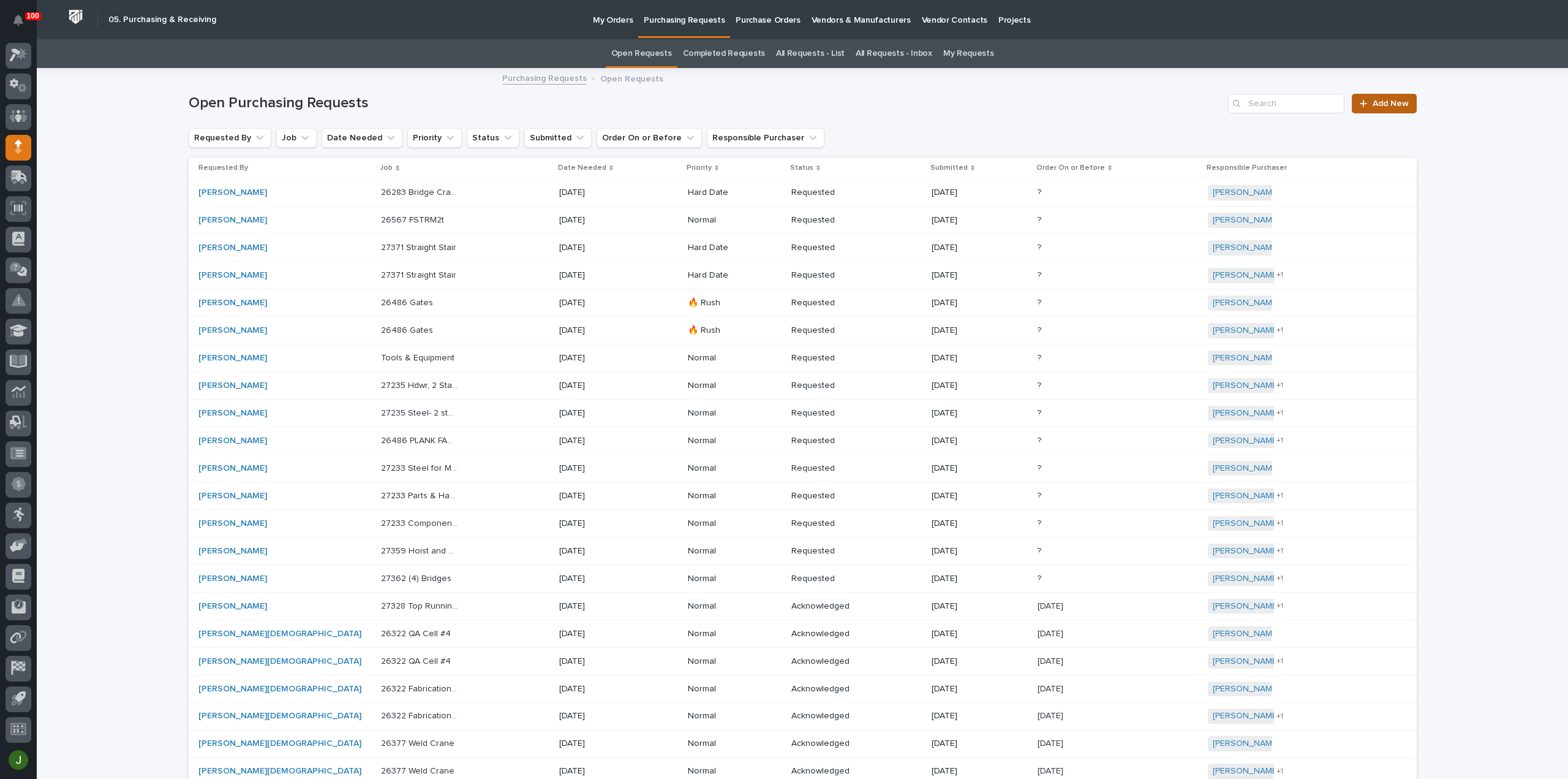
click at [1383, 101] on span "Add New" at bounding box center [1390, 104] width 36 height 9
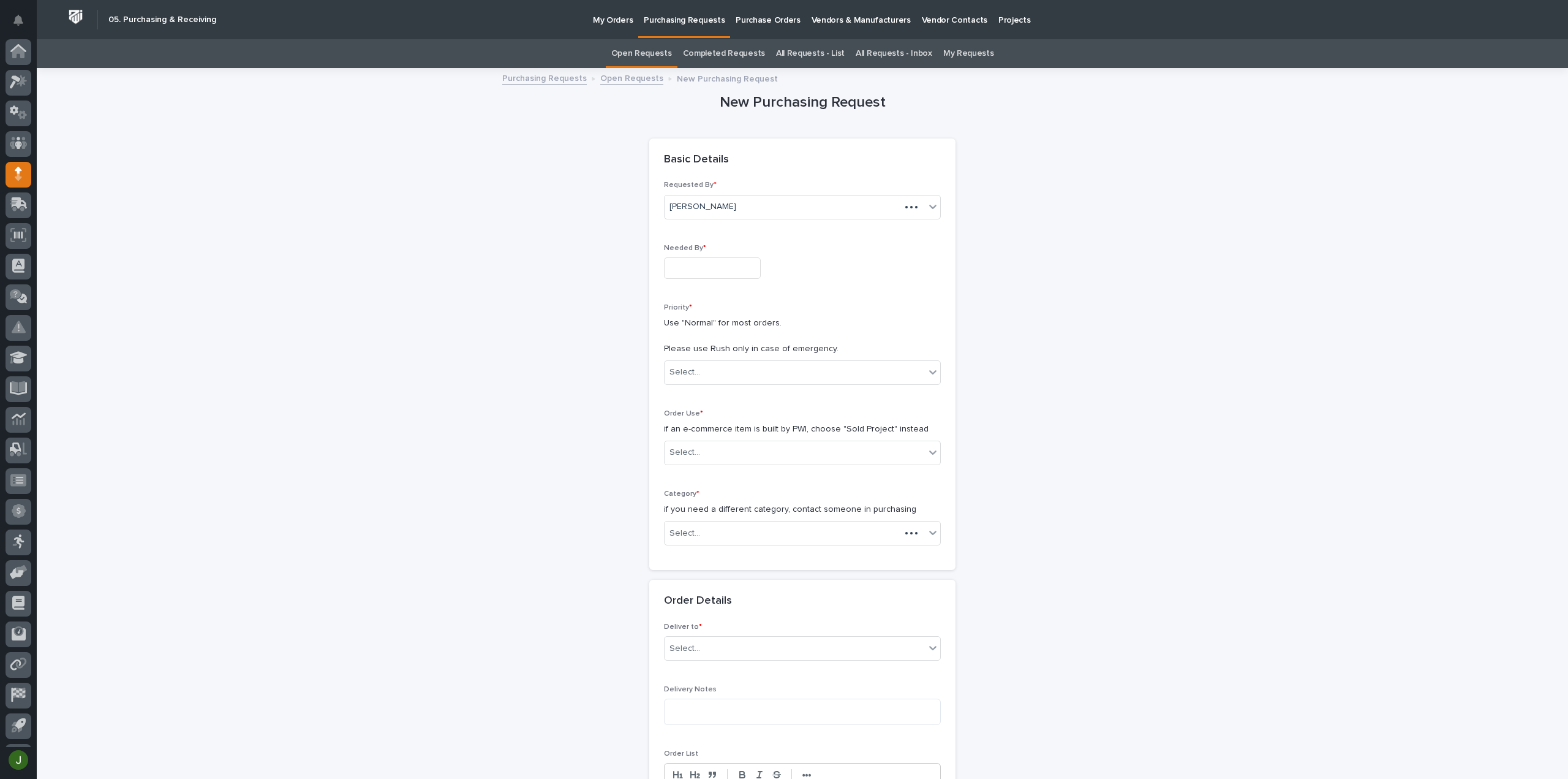
scroll to position [27, 0]
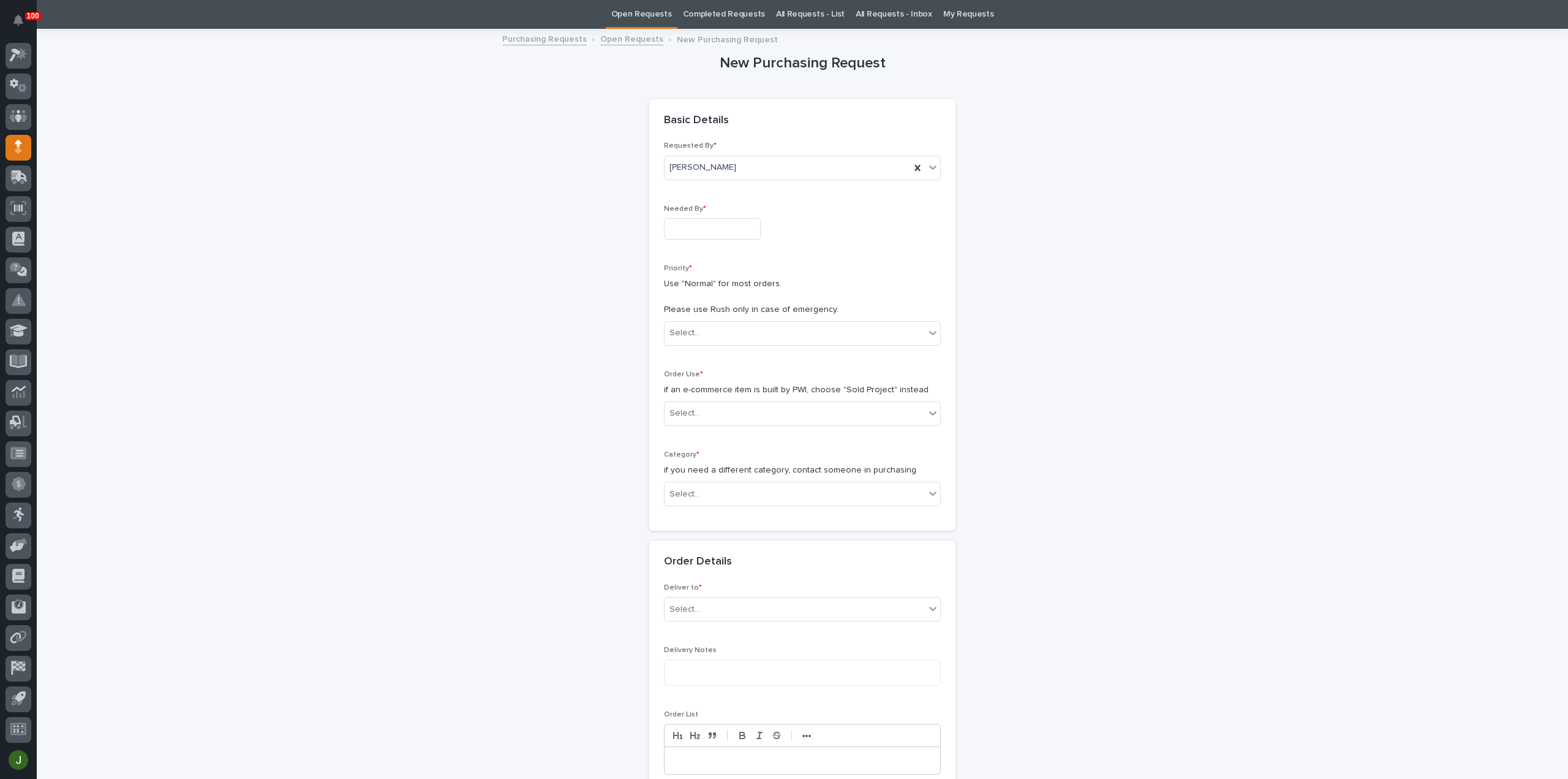
click at [689, 230] on input "text" at bounding box center [713, 228] width 97 height 21
click at [703, 128] on div "15" at bounding box center [704, 128] width 16 height 16
type input "**********"
click at [692, 328] on div "Select..." at bounding box center [685, 332] width 31 height 13
click at [688, 355] on div "🔥 Rush" at bounding box center [797, 355] width 276 height 21
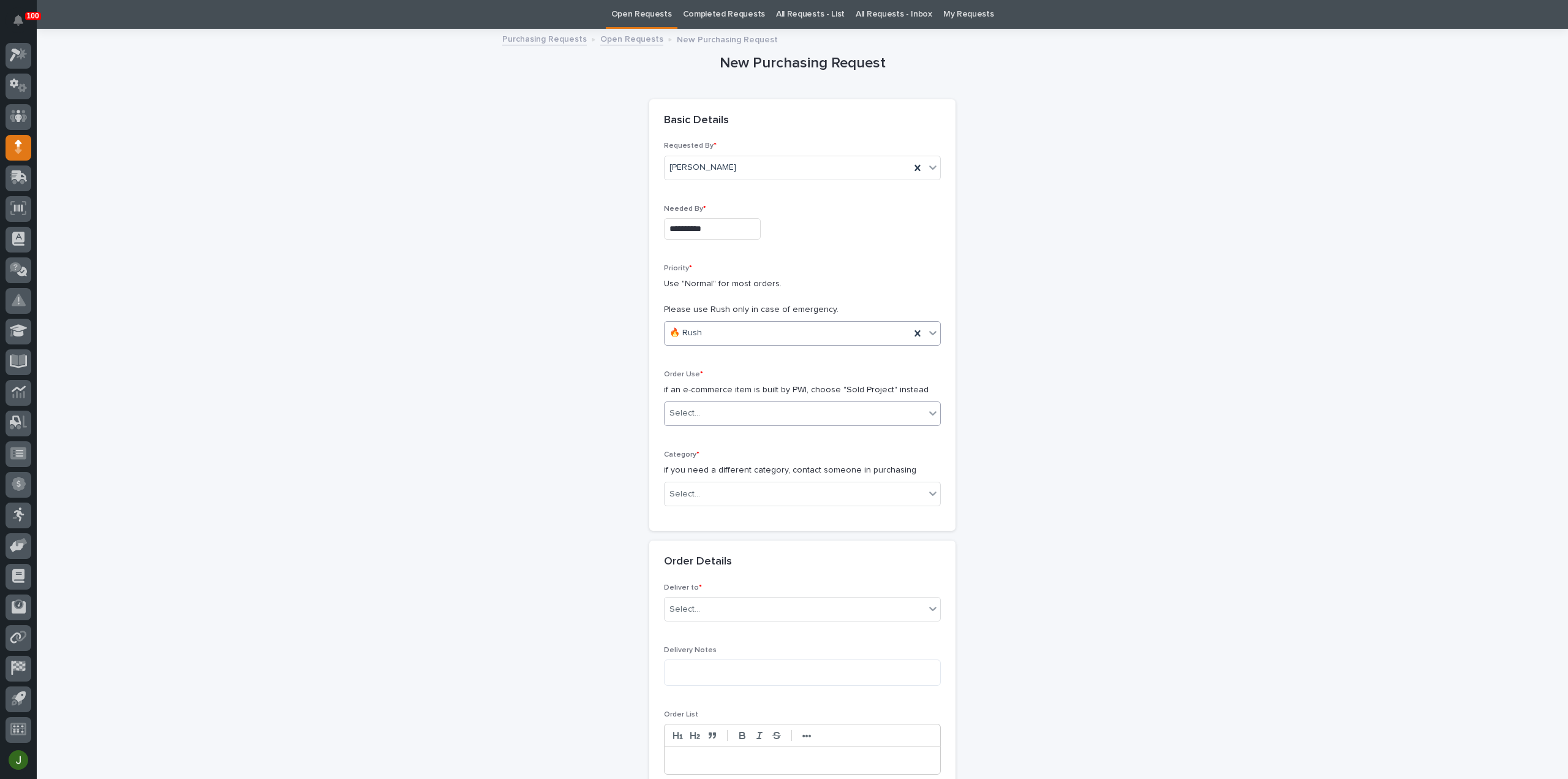
click at [684, 407] on div "Select..." at bounding box center [685, 413] width 31 height 13
click at [680, 443] on div "Sold Project" at bounding box center [797, 435] width 276 height 21
click at [682, 493] on div "Select..." at bounding box center [685, 494] width 31 height 13
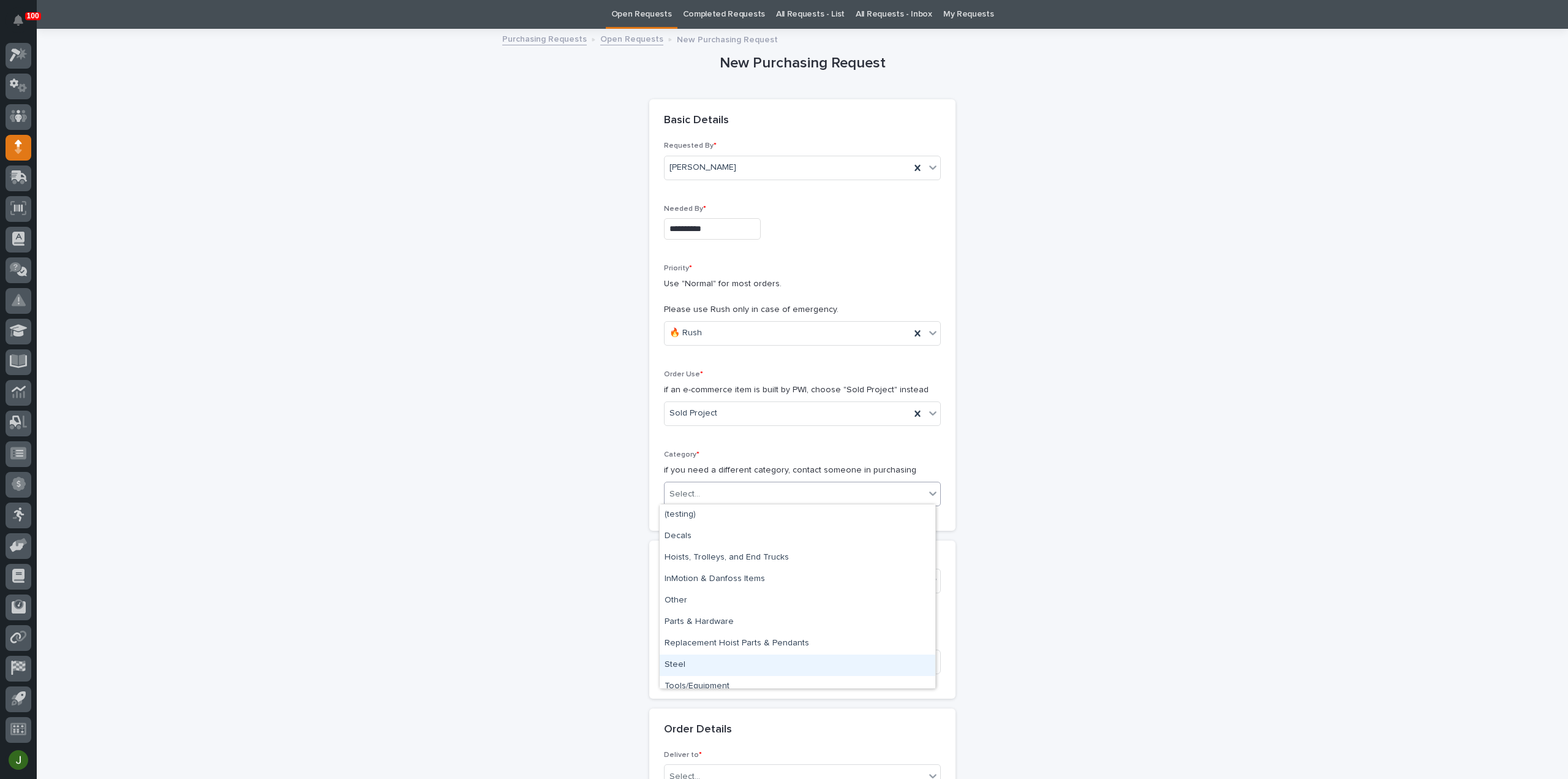
click at [694, 663] on div "Steel" at bounding box center [797, 664] width 276 height 21
click at [708, 577] on div "Select..." at bounding box center [795, 580] width 260 height 20
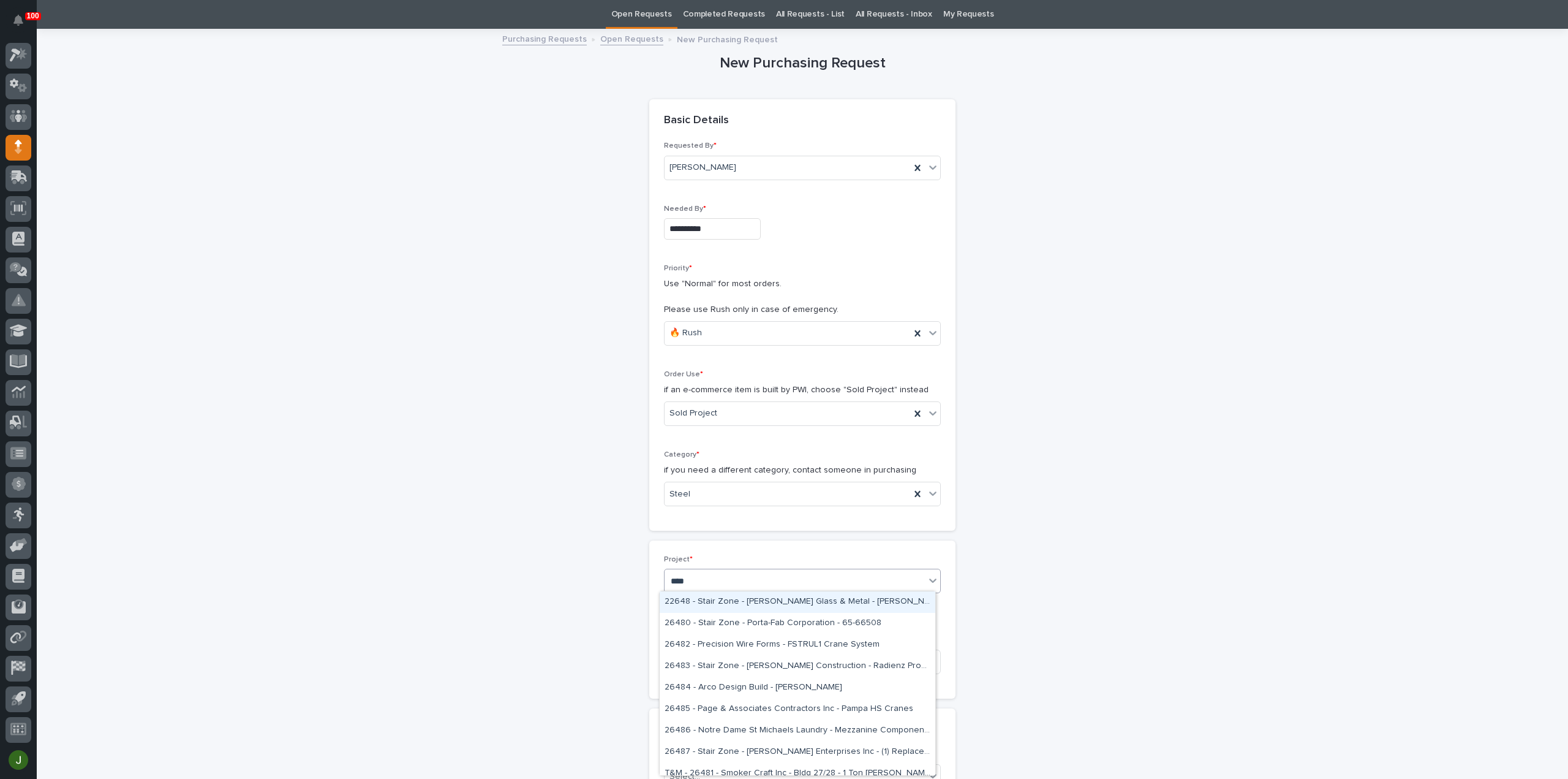
type input "*****"
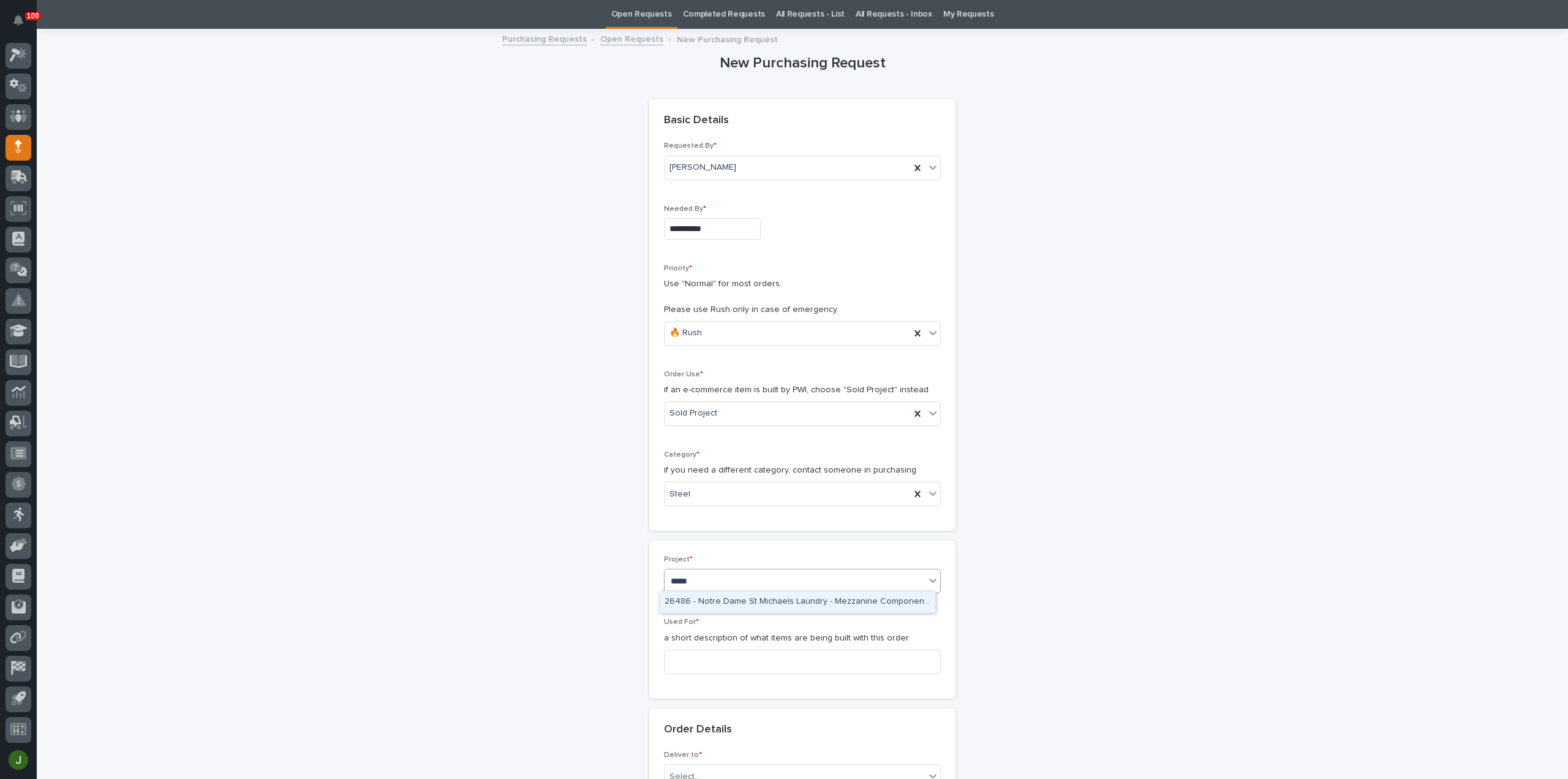
click at [716, 600] on div "26486 - Notre Dame St Michaels Laundry - Mezzanine Components" at bounding box center [797, 602] width 276 height 21
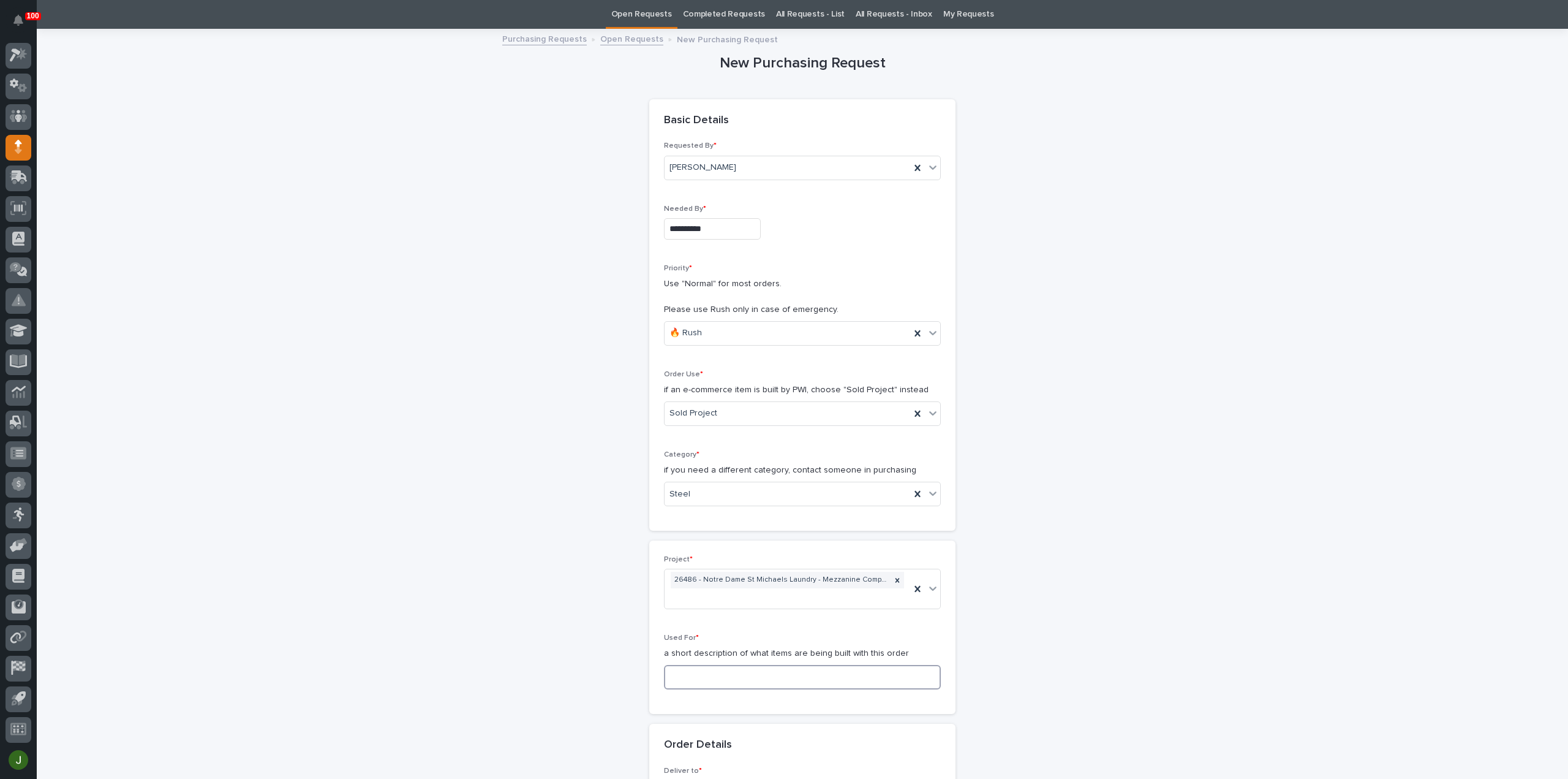
click at [672, 672] on input at bounding box center [802, 677] width 277 height 24
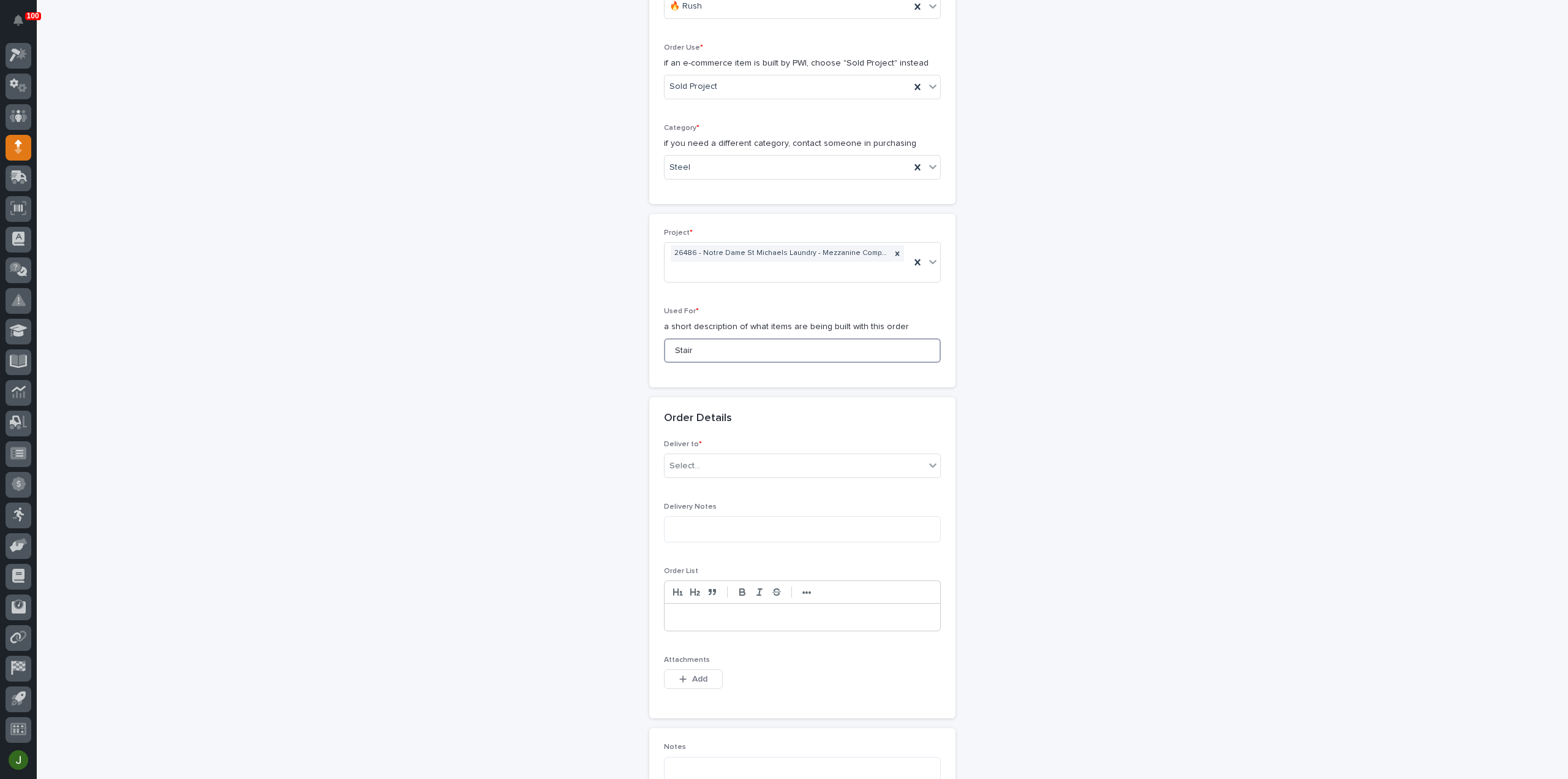
scroll to position [611, 0]
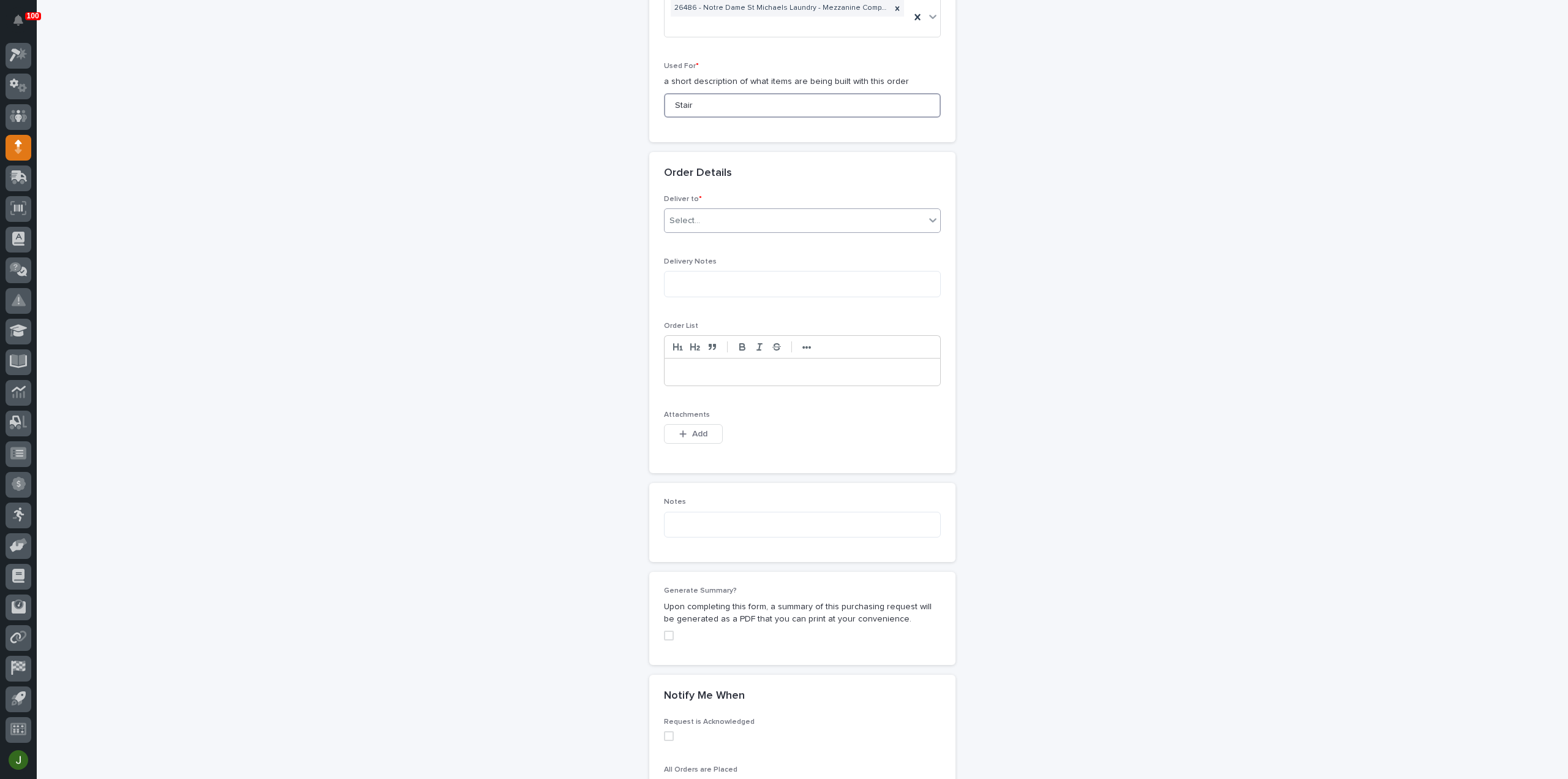
type input "Stair"
click at [687, 218] on div "Select..." at bounding box center [685, 220] width 31 height 13
click at [687, 240] on div "PWI" at bounding box center [797, 241] width 276 height 21
click at [692, 434] on span "Add" at bounding box center [699, 433] width 15 height 11
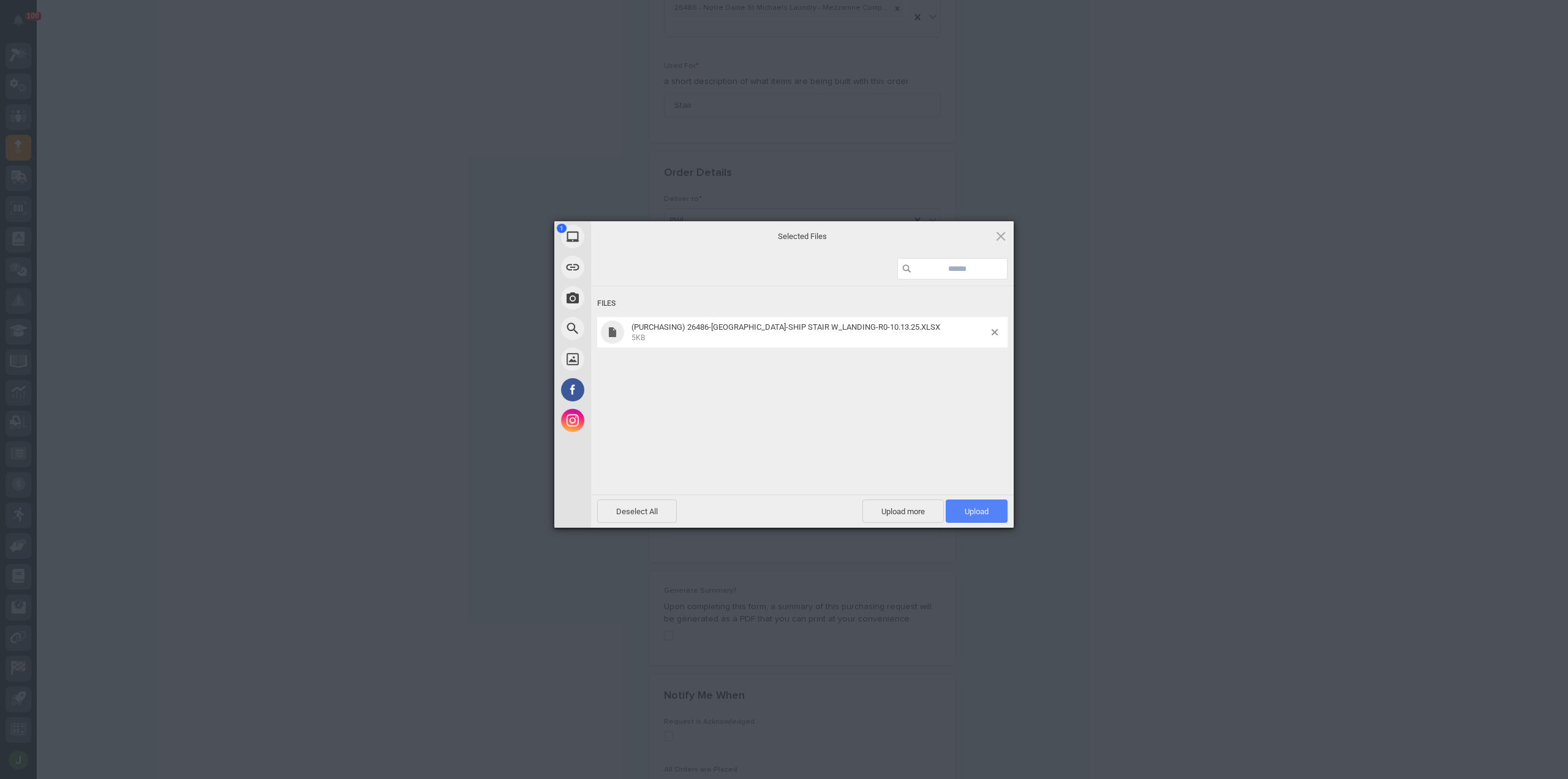
click at [986, 513] on span "Upload 1" at bounding box center [977, 511] width 24 height 9
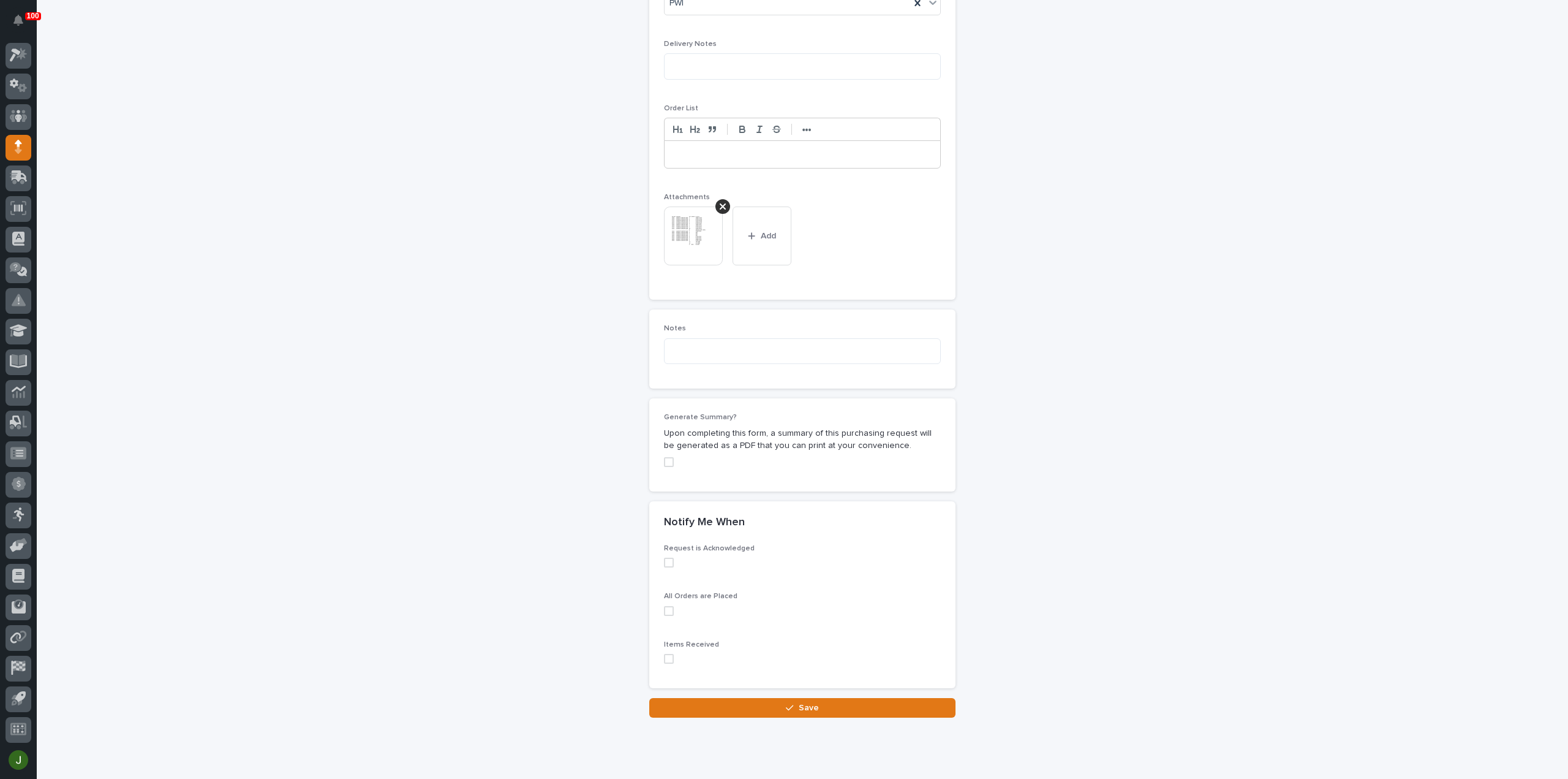
scroll to position [859, 0]
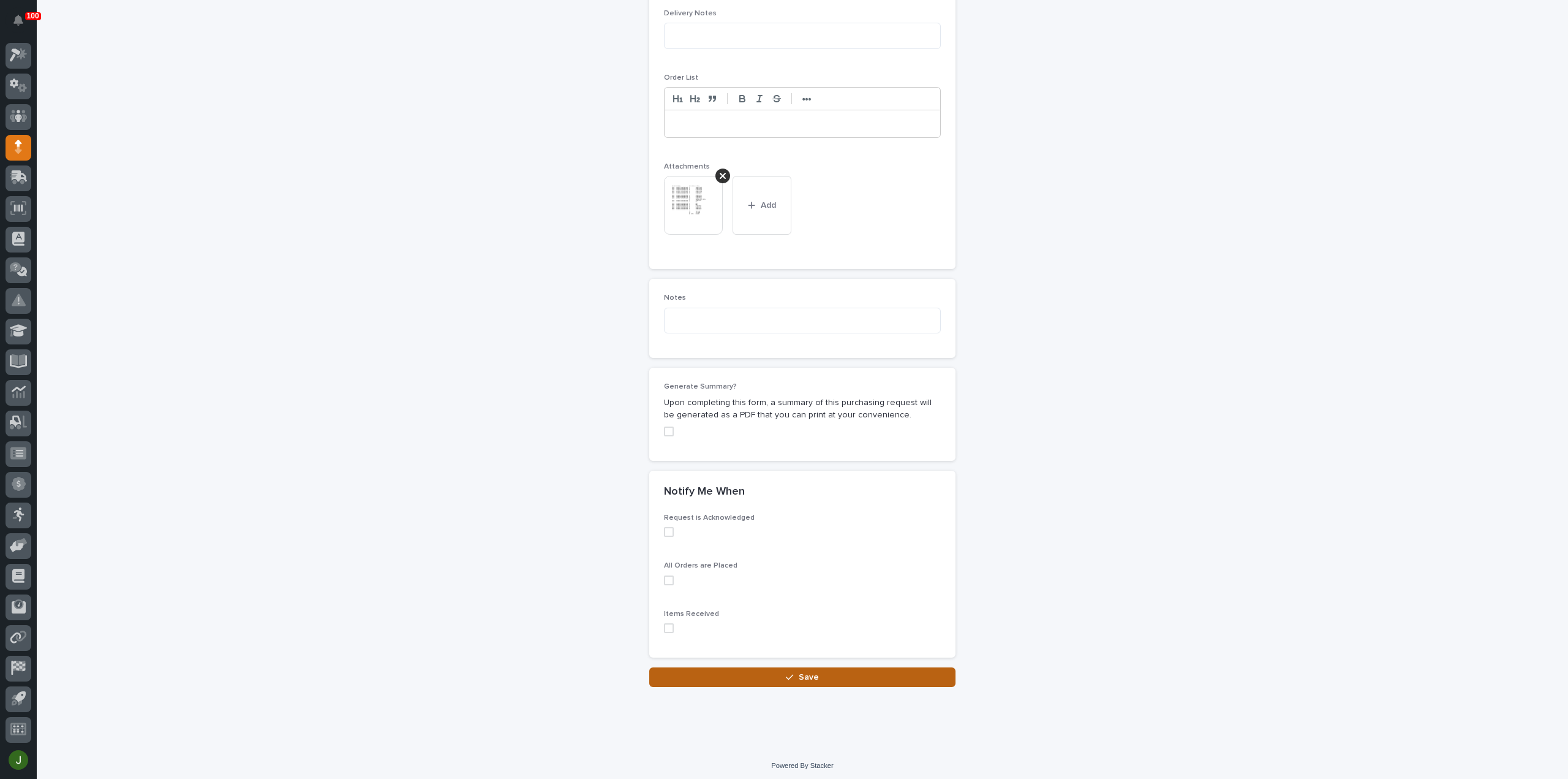
click at [824, 675] on button "Save" at bounding box center [802, 677] width 306 height 20
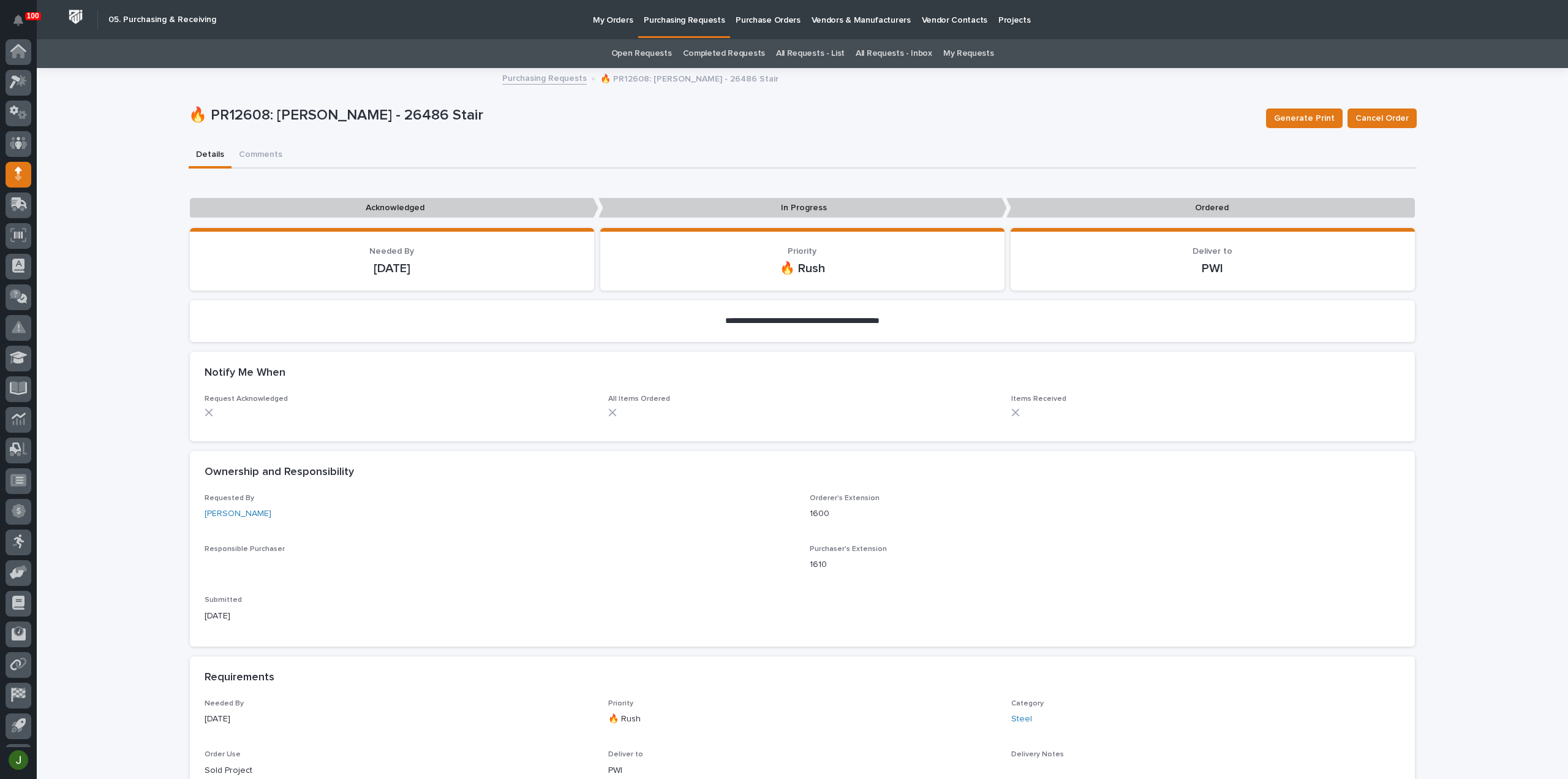
scroll to position [27, 0]
click at [669, 22] on p "Purchasing Requests" at bounding box center [684, 13] width 81 height 26
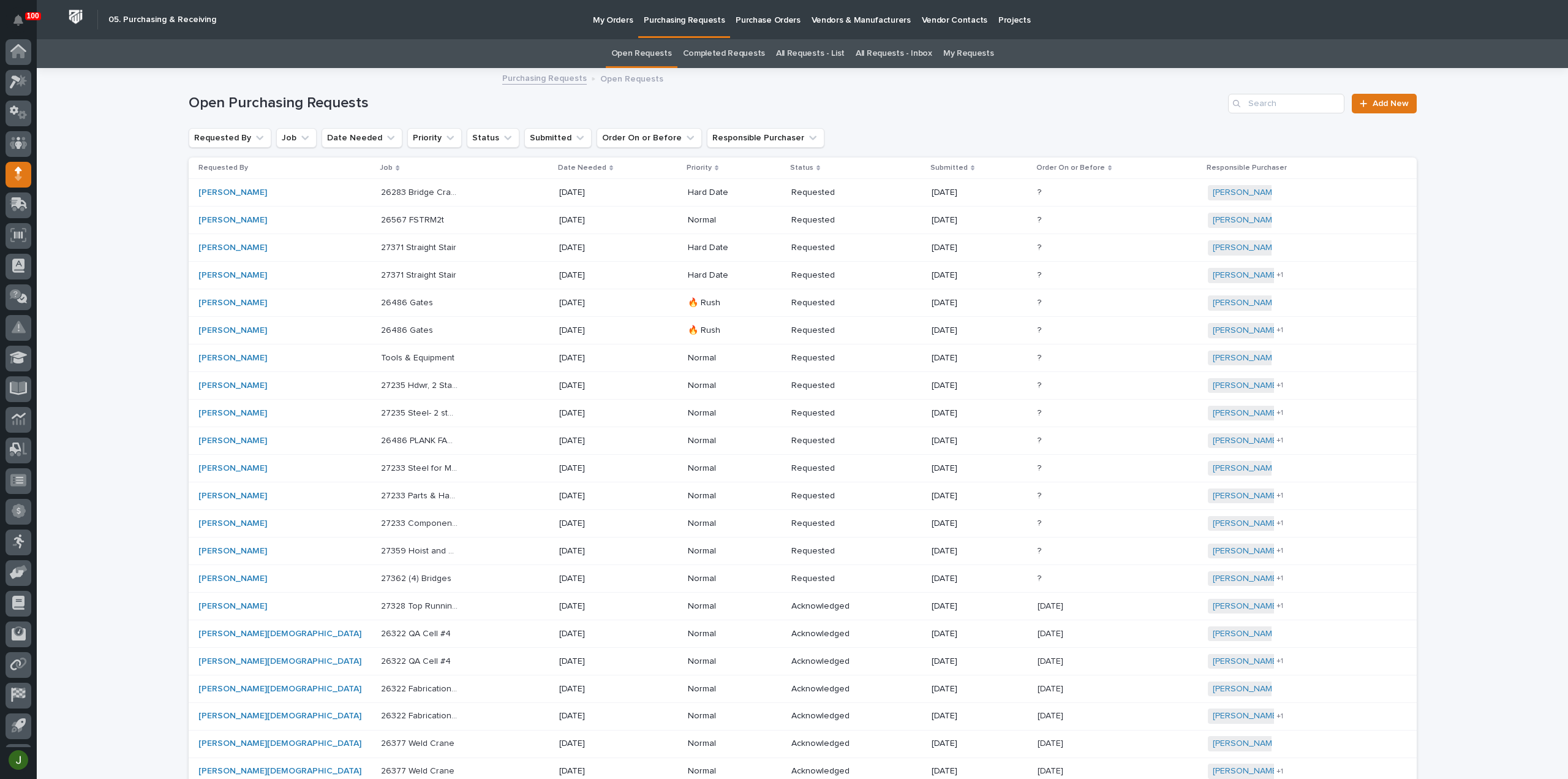
scroll to position [27, 0]
click at [1383, 104] on span "Add New" at bounding box center [1390, 104] width 36 height 9
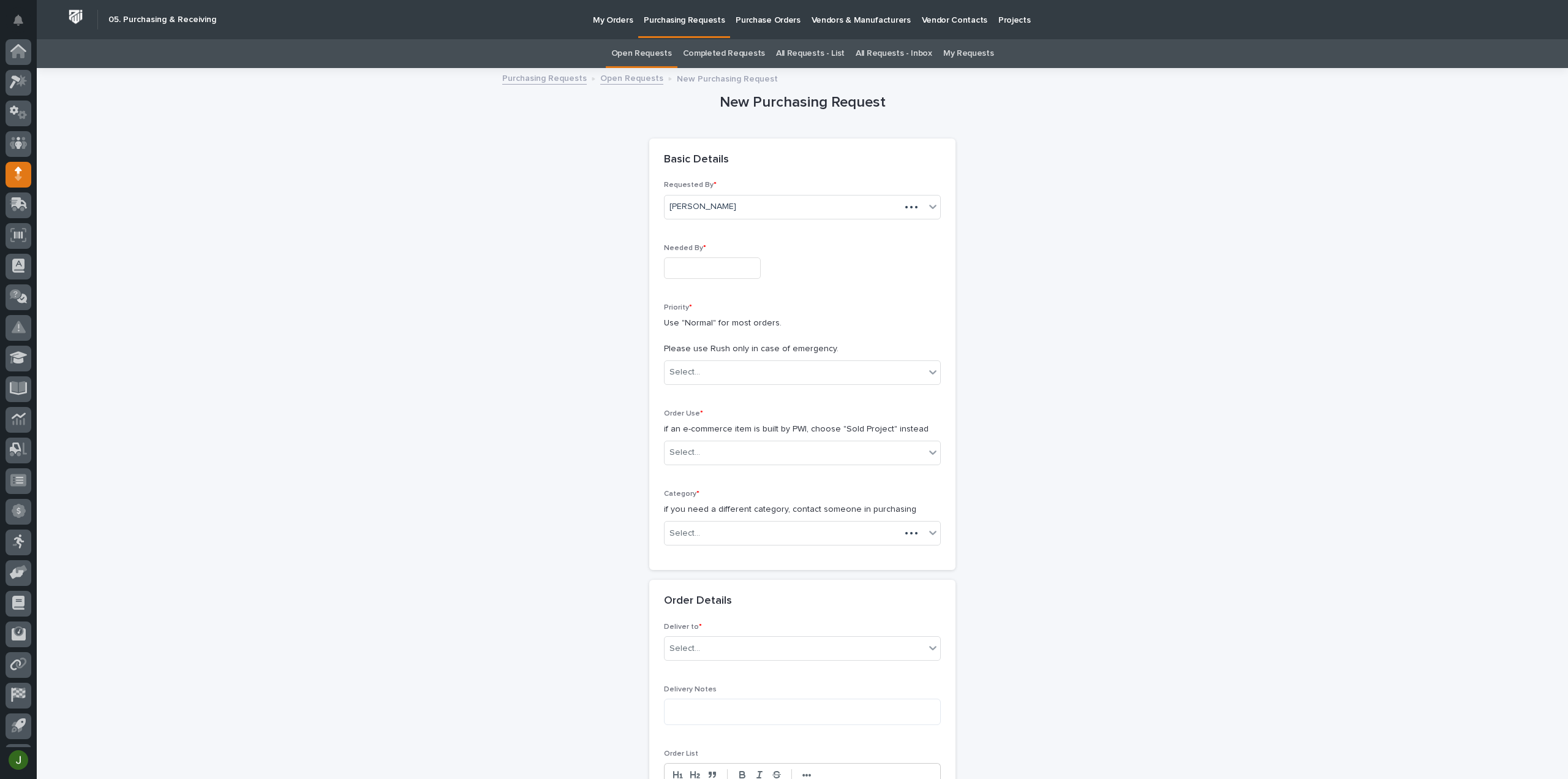
scroll to position [27, 0]
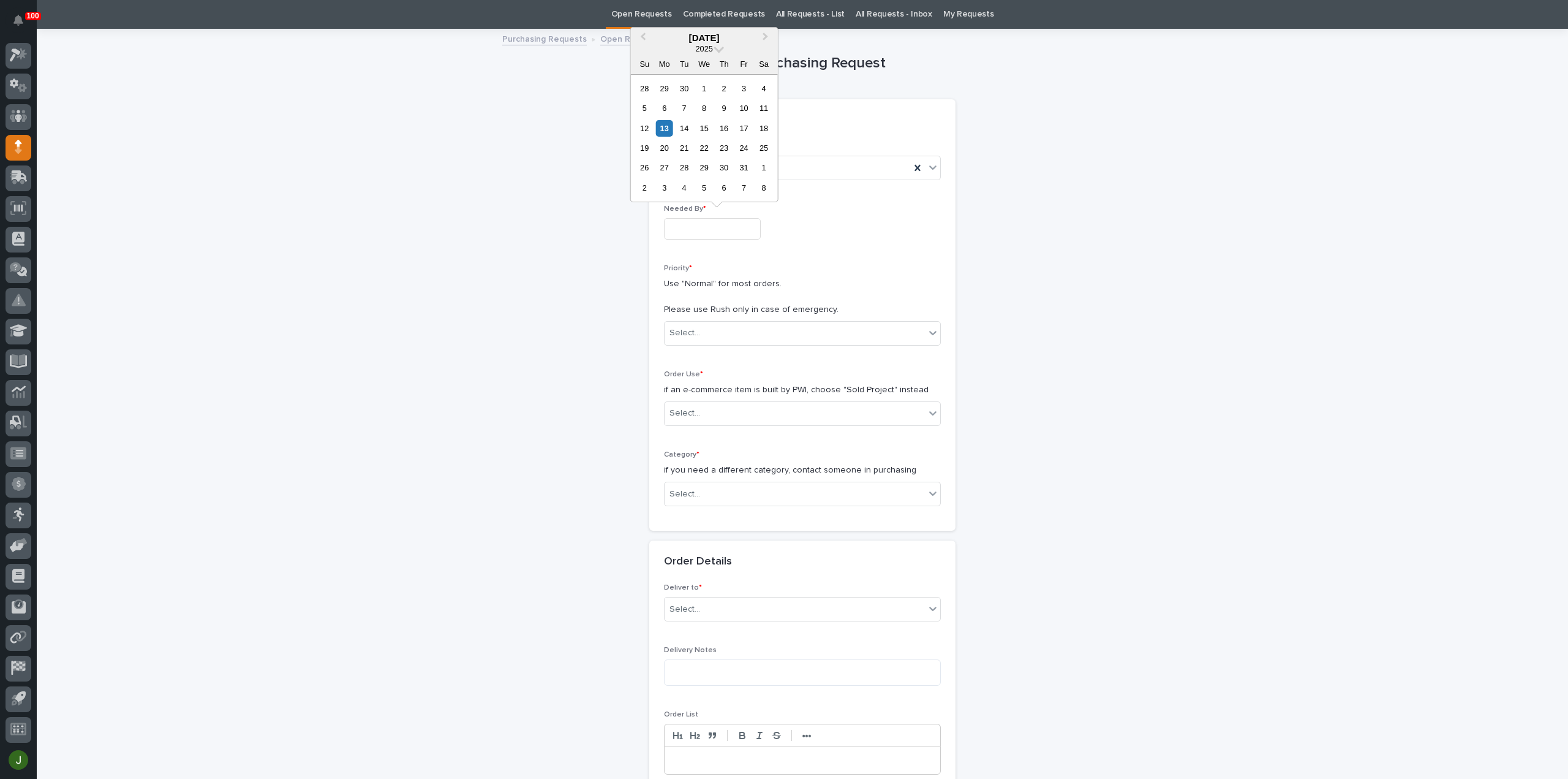
click at [692, 222] on input "text" at bounding box center [713, 228] width 97 height 21
click at [702, 131] on div "15" at bounding box center [704, 128] width 16 height 16
type input "**********"
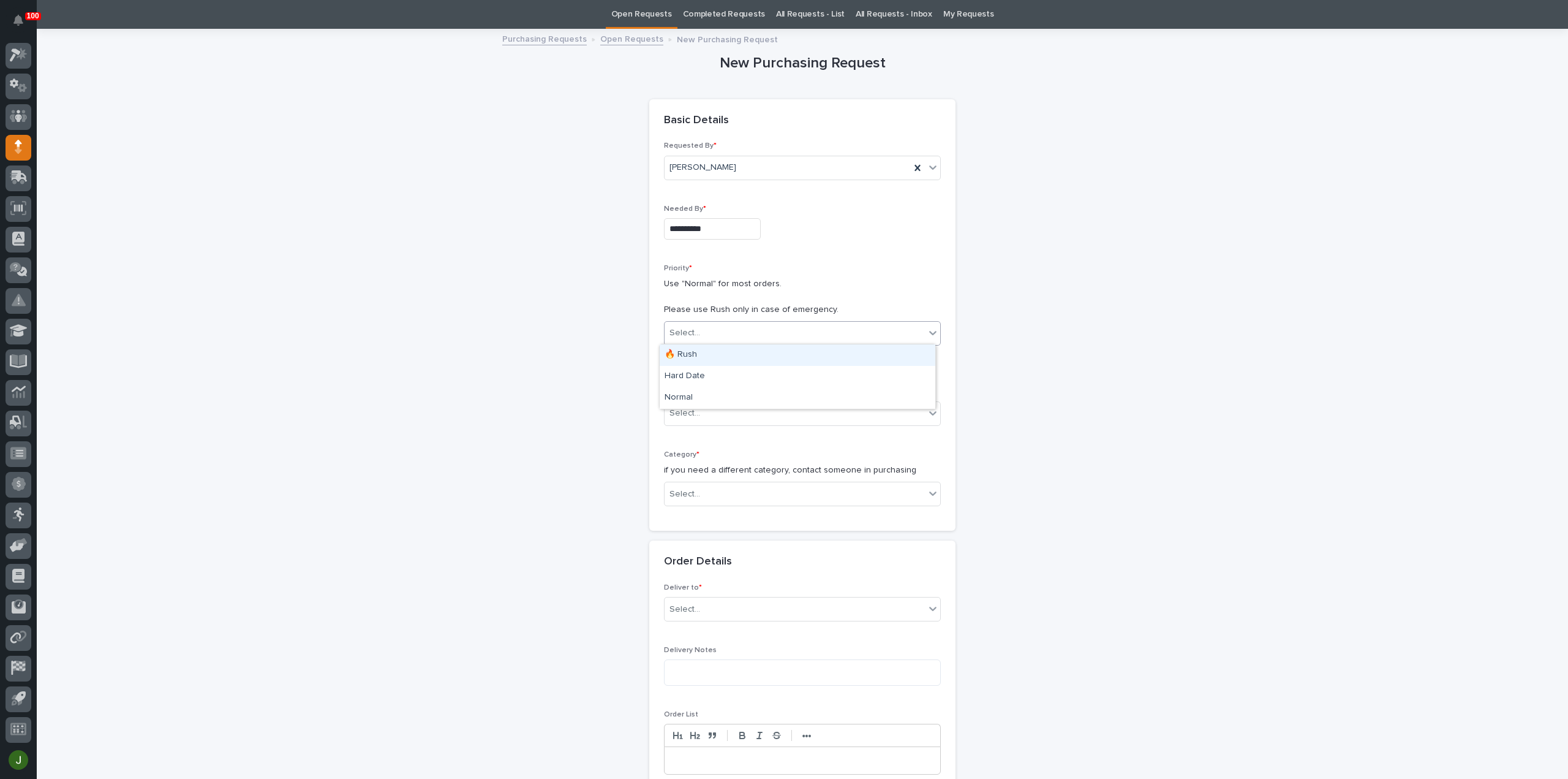
click at [698, 334] on div "Select..." at bounding box center [795, 332] width 260 height 20
click at [696, 361] on div "🔥 Rush" at bounding box center [797, 355] width 276 height 21
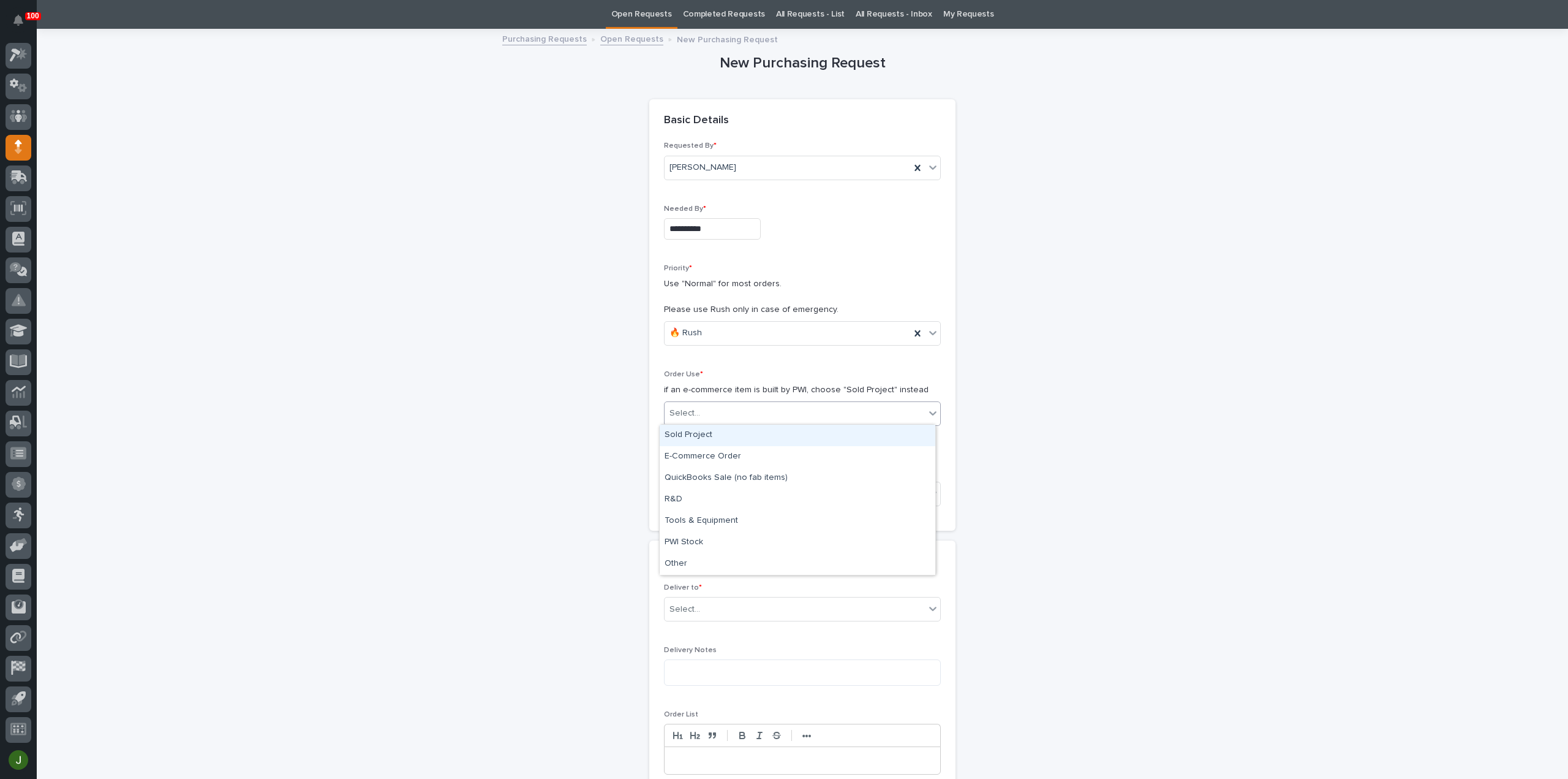
click at [691, 412] on div "Select..." at bounding box center [685, 413] width 31 height 13
click at [696, 434] on div "Sold Project" at bounding box center [797, 435] width 276 height 21
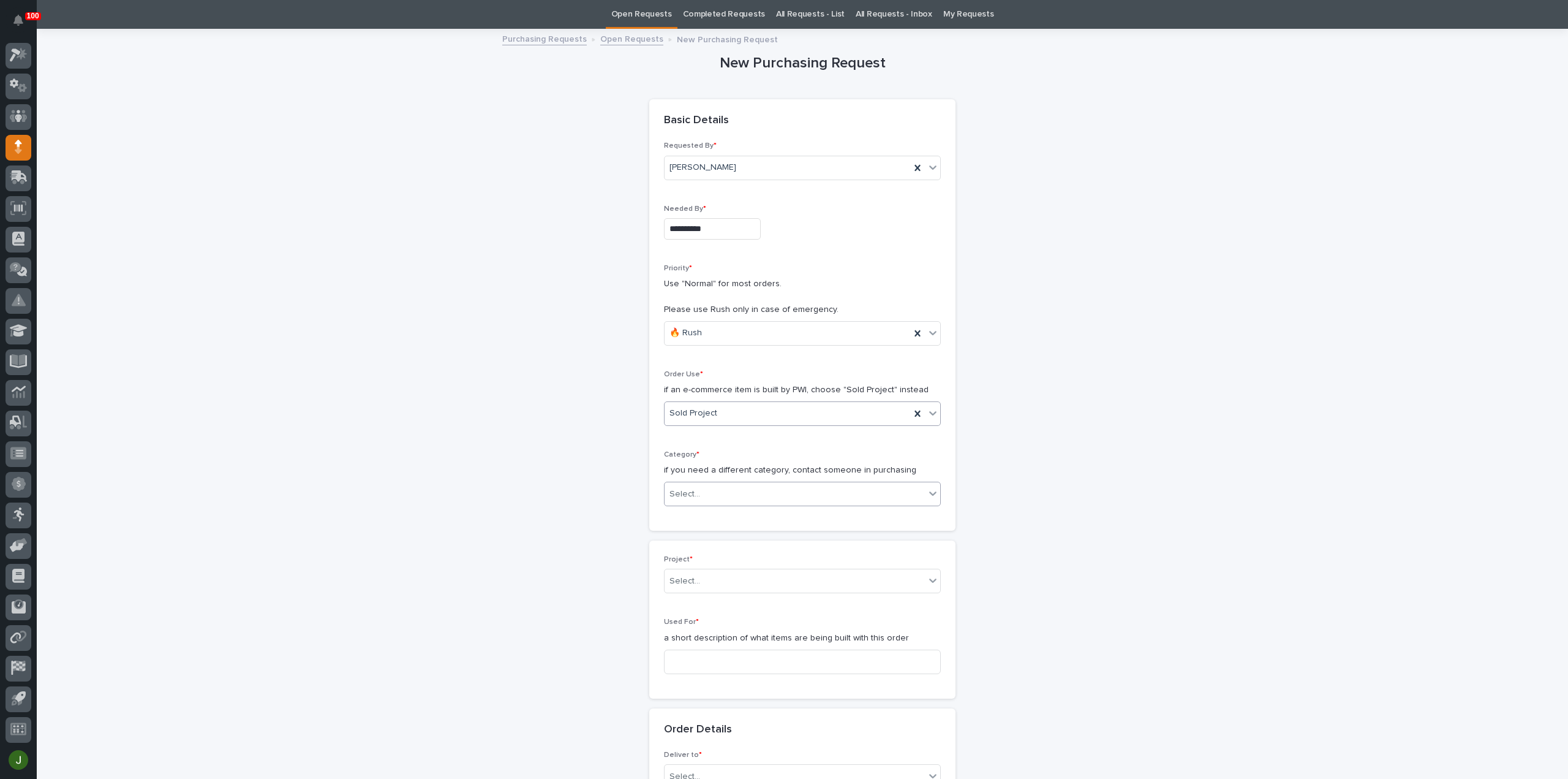
click at [691, 497] on div "Select..." at bounding box center [685, 494] width 31 height 13
click at [708, 622] on div "Parts & Hardware" at bounding box center [797, 622] width 276 height 21
click at [698, 580] on div "Select..." at bounding box center [795, 580] width 260 height 20
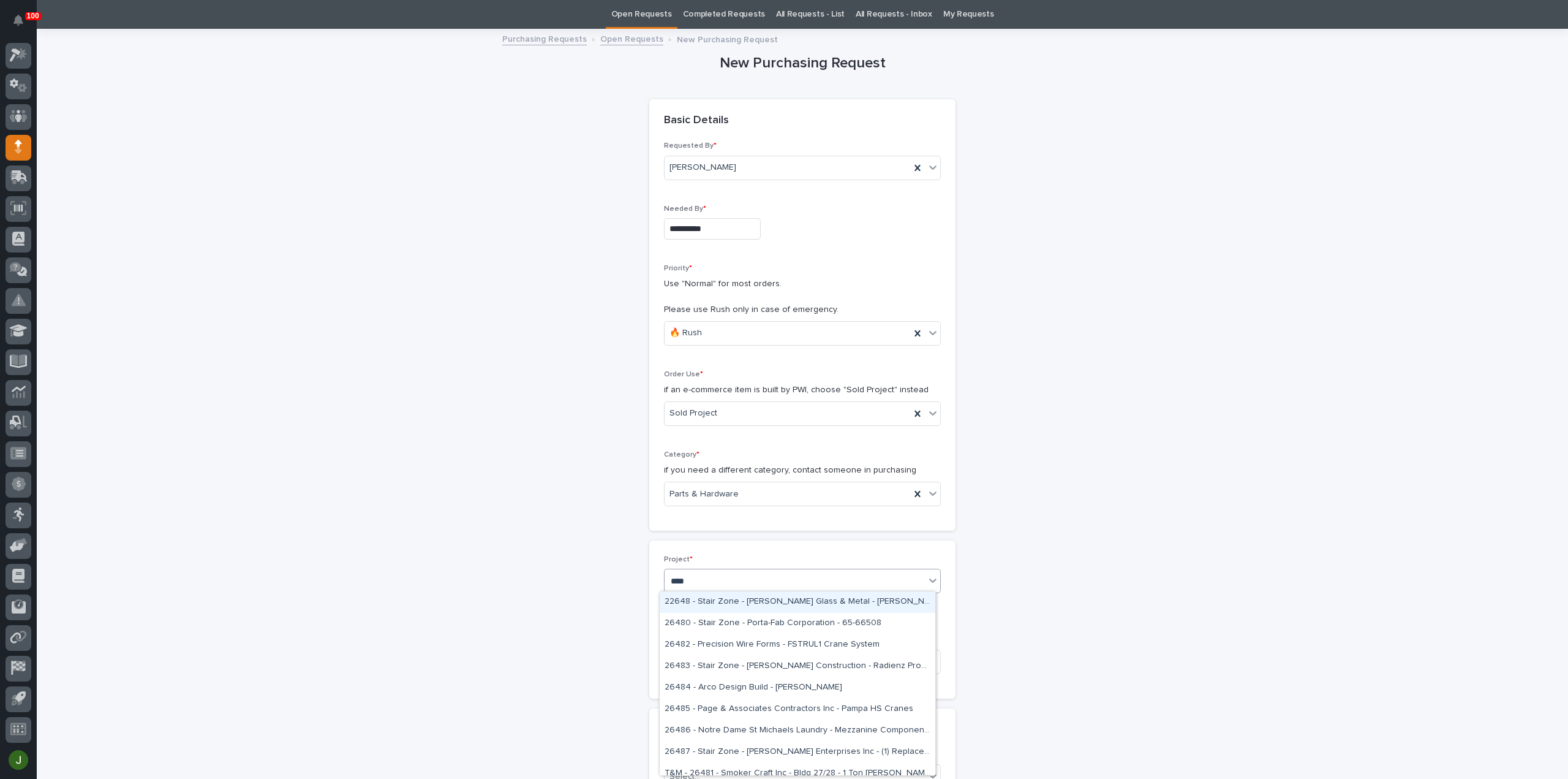
type input "*****"
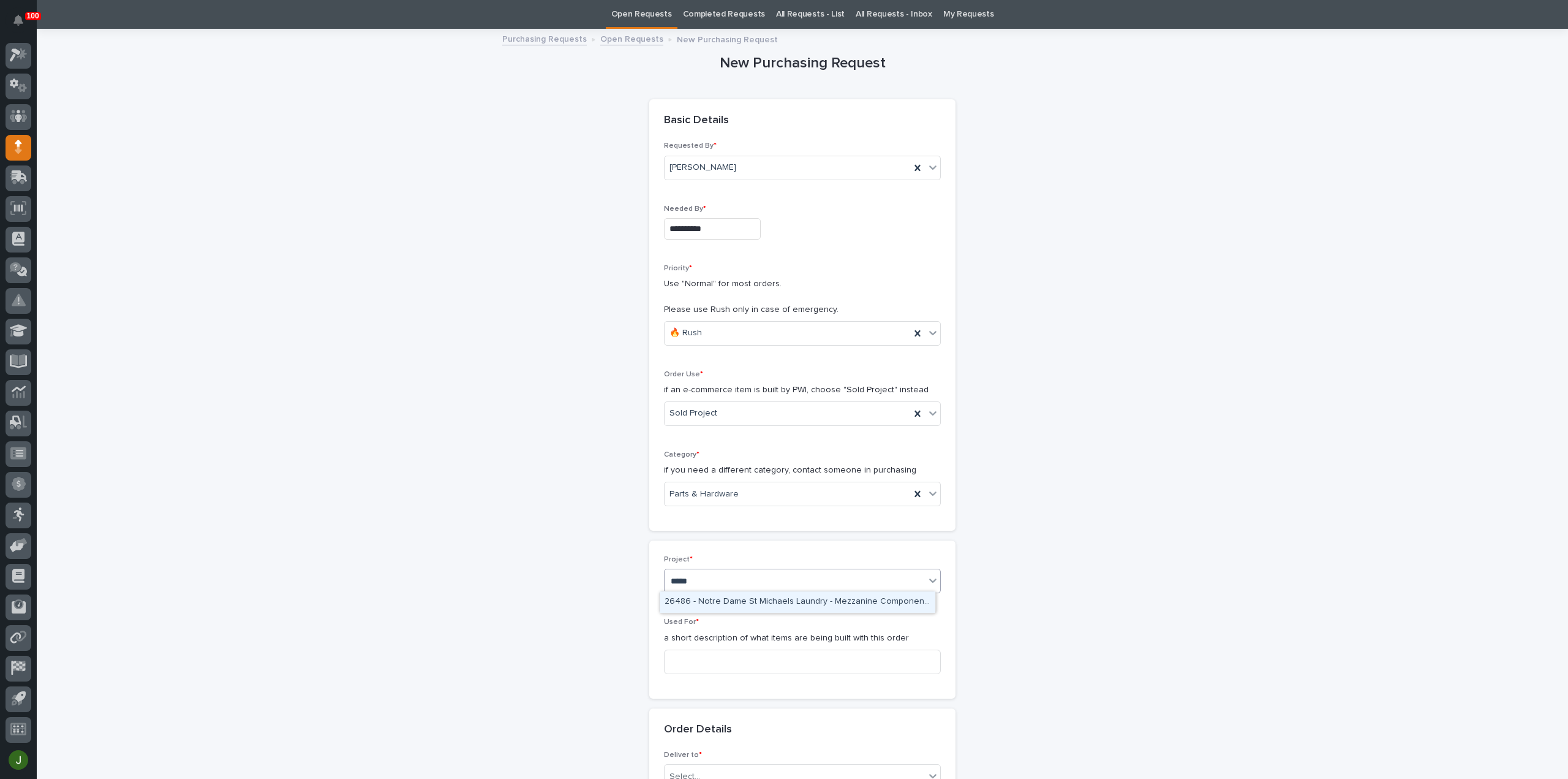
click at [705, 597] on div "26486 - Notre Dame St Michaels Laundry - Mezzanine Components" at bounding box center [797, 602] width 276 height 21
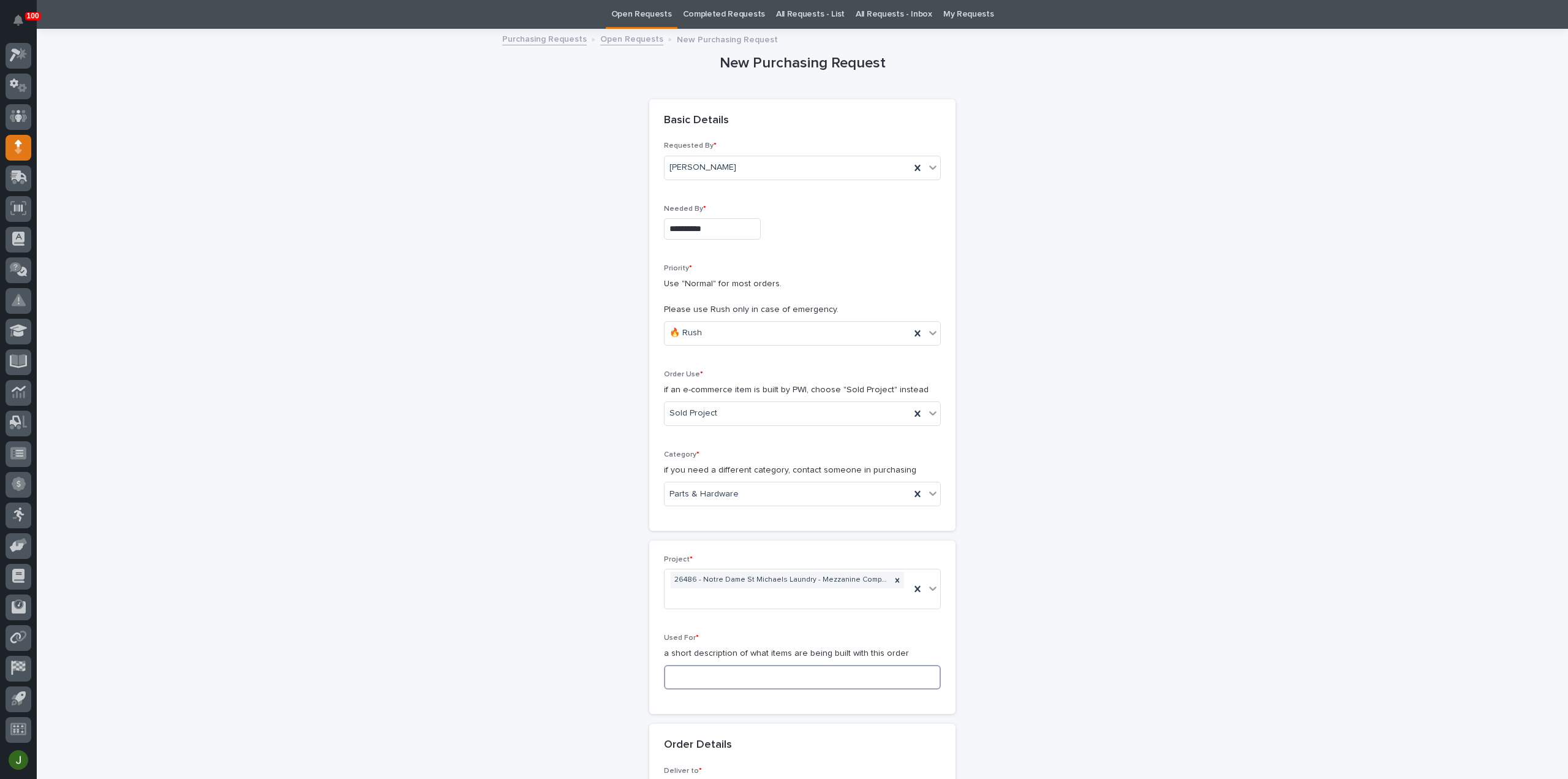
click at [676, 682] on input at bounding box center [802, 677] width 277 height 24
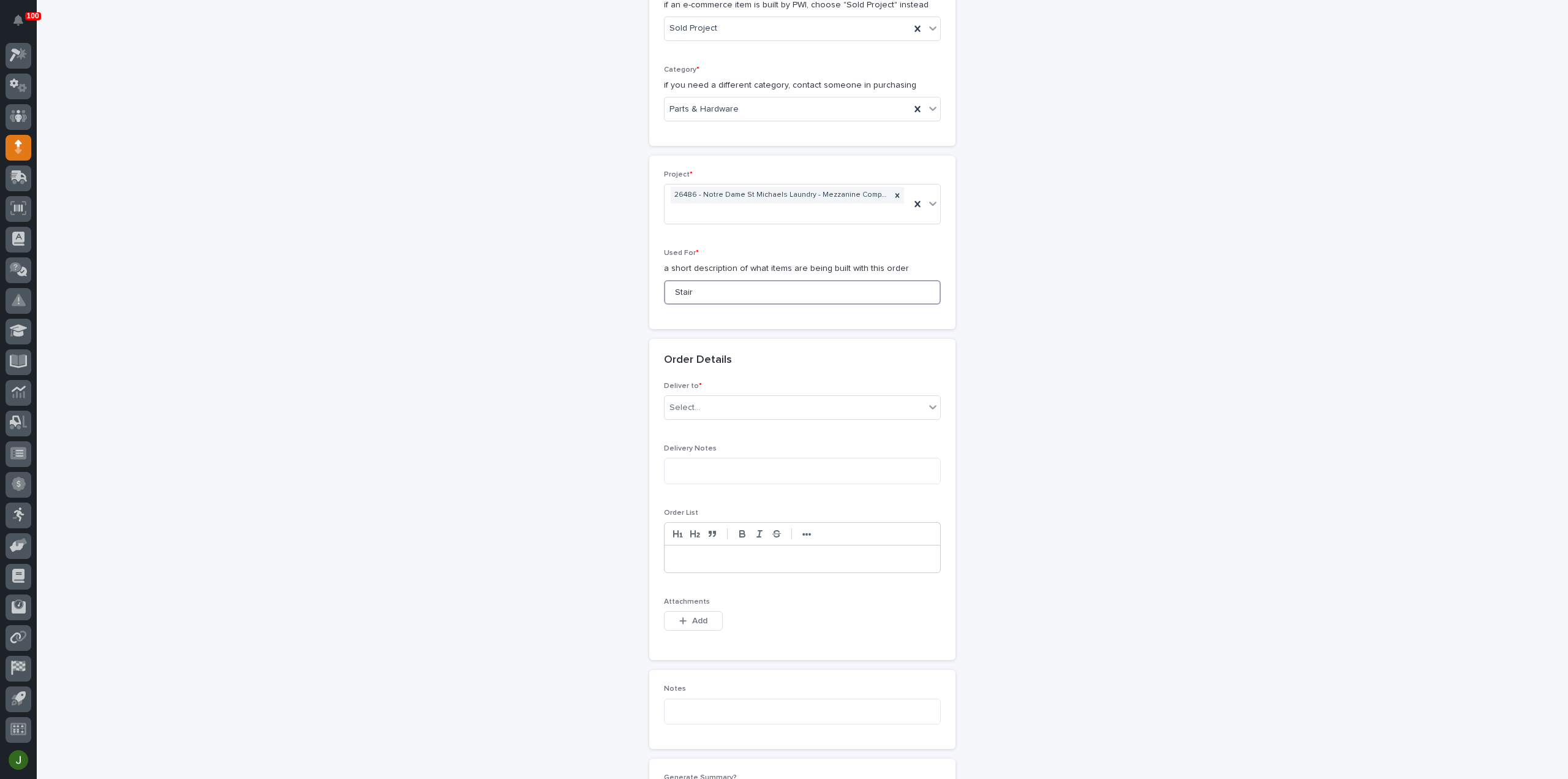
scroll to position [447, 0]
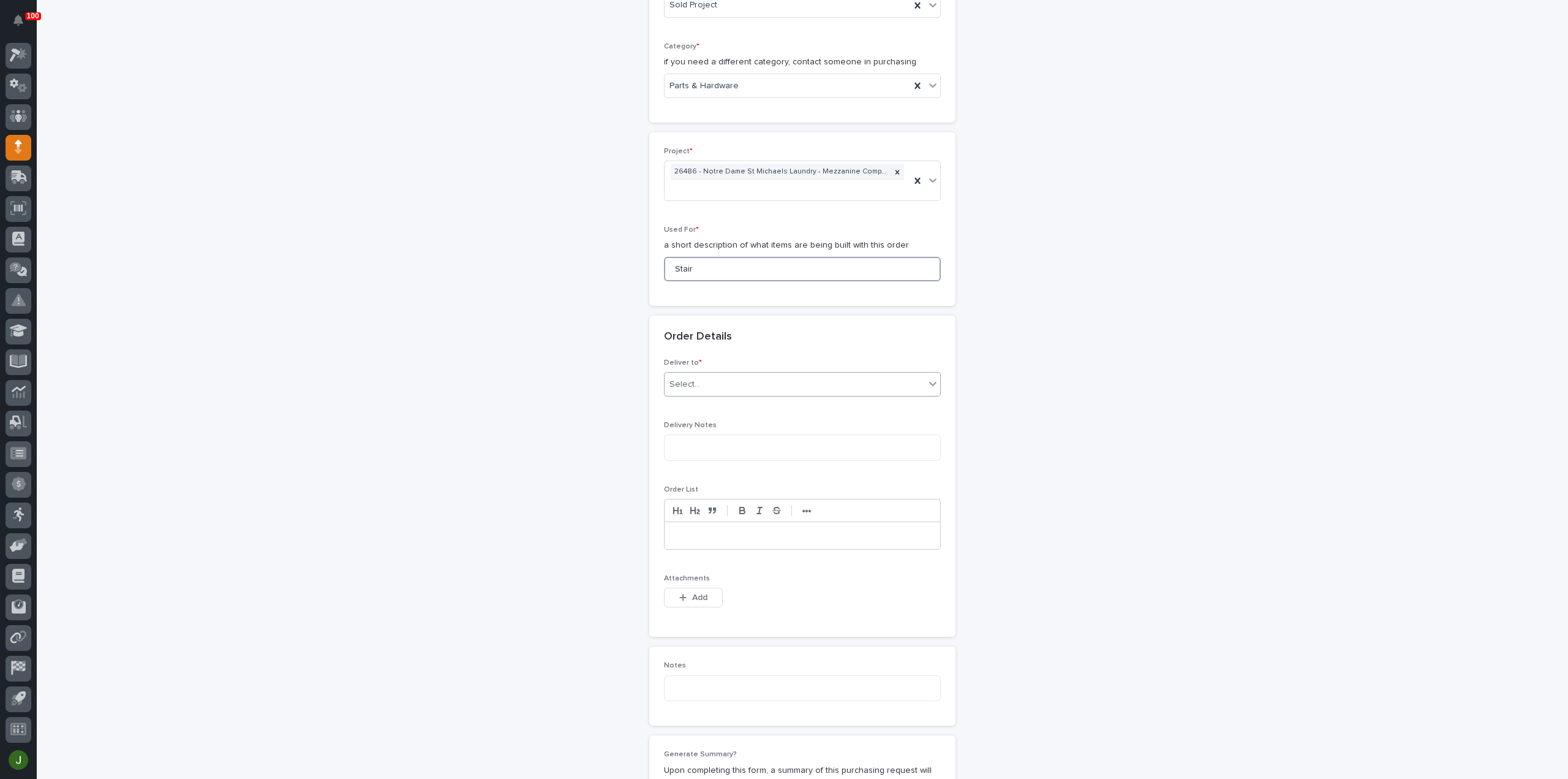
type input "Stair"
click at [687, 380] on div "Select..." at bounding box center [685, 384] width 31 height 13
click at [694, 404] on div "PWI" at bounding box center [797, 404] width 276 height 21
click at [692, 595] on span "Add" at bounding box center [699, 597] width 15 height 11
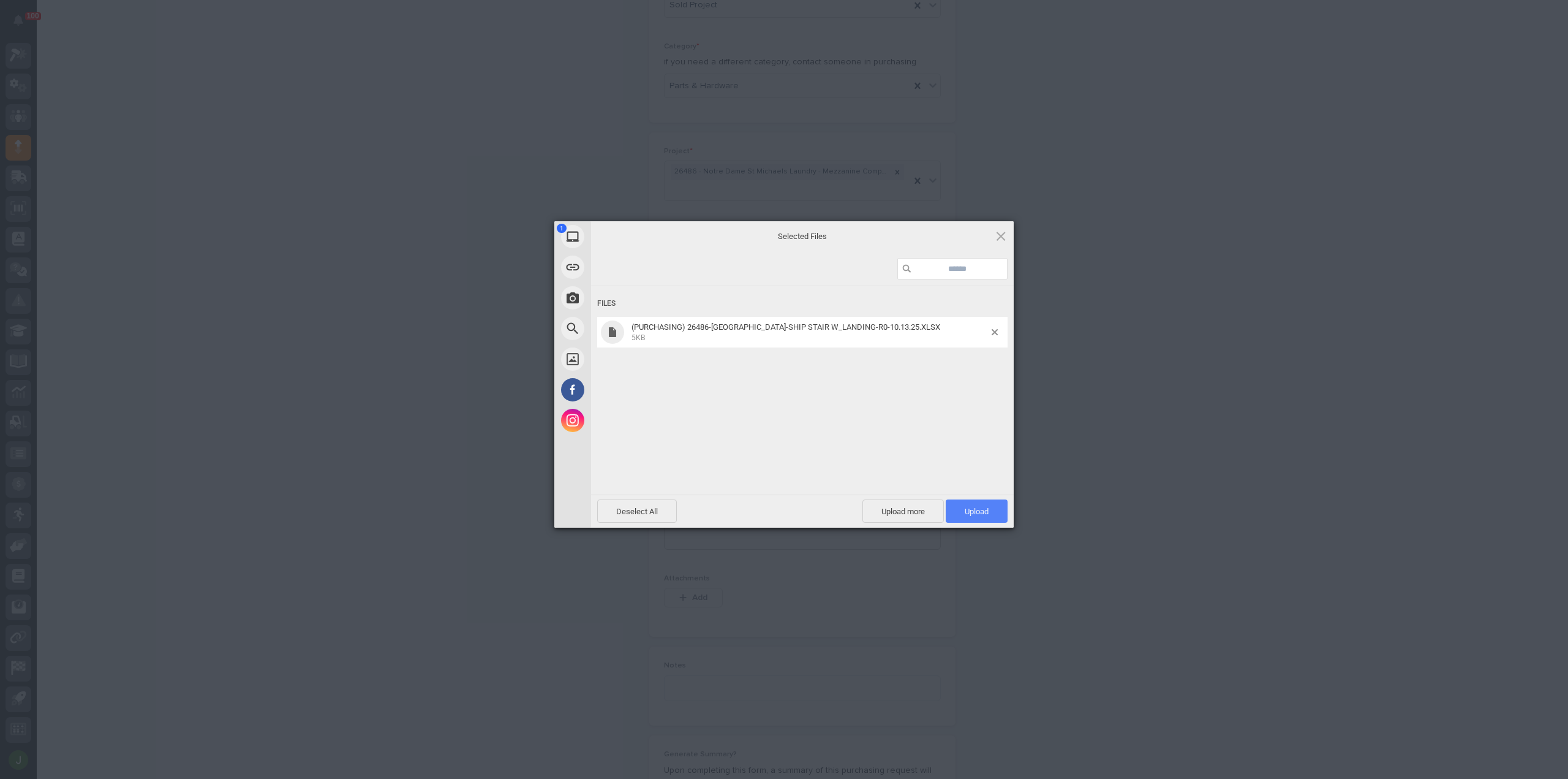
click at [984, 509] on span "Upload 1" at bounding box center [977, 511] width 24 height 9
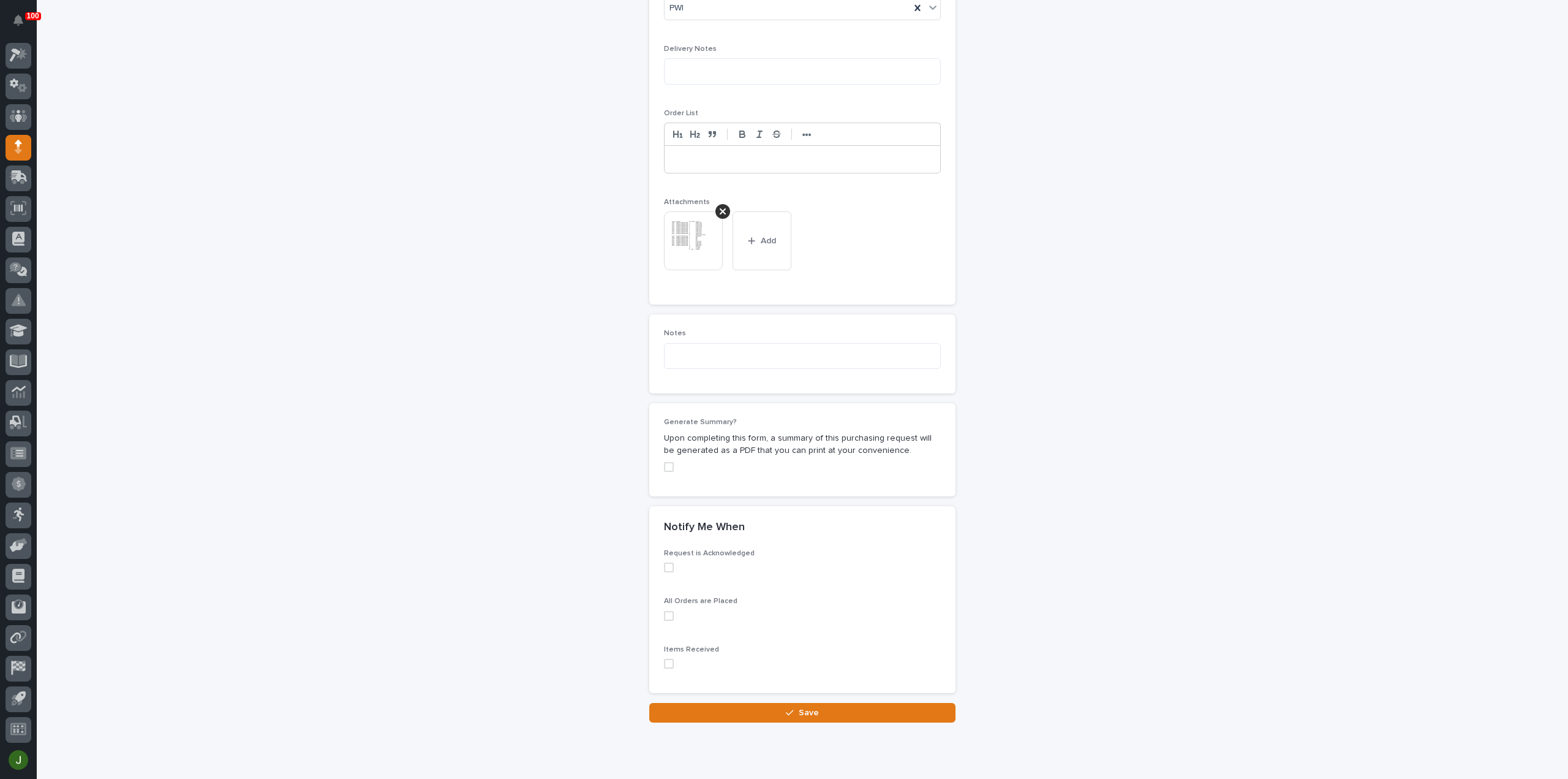
scroll to position [859, 0]
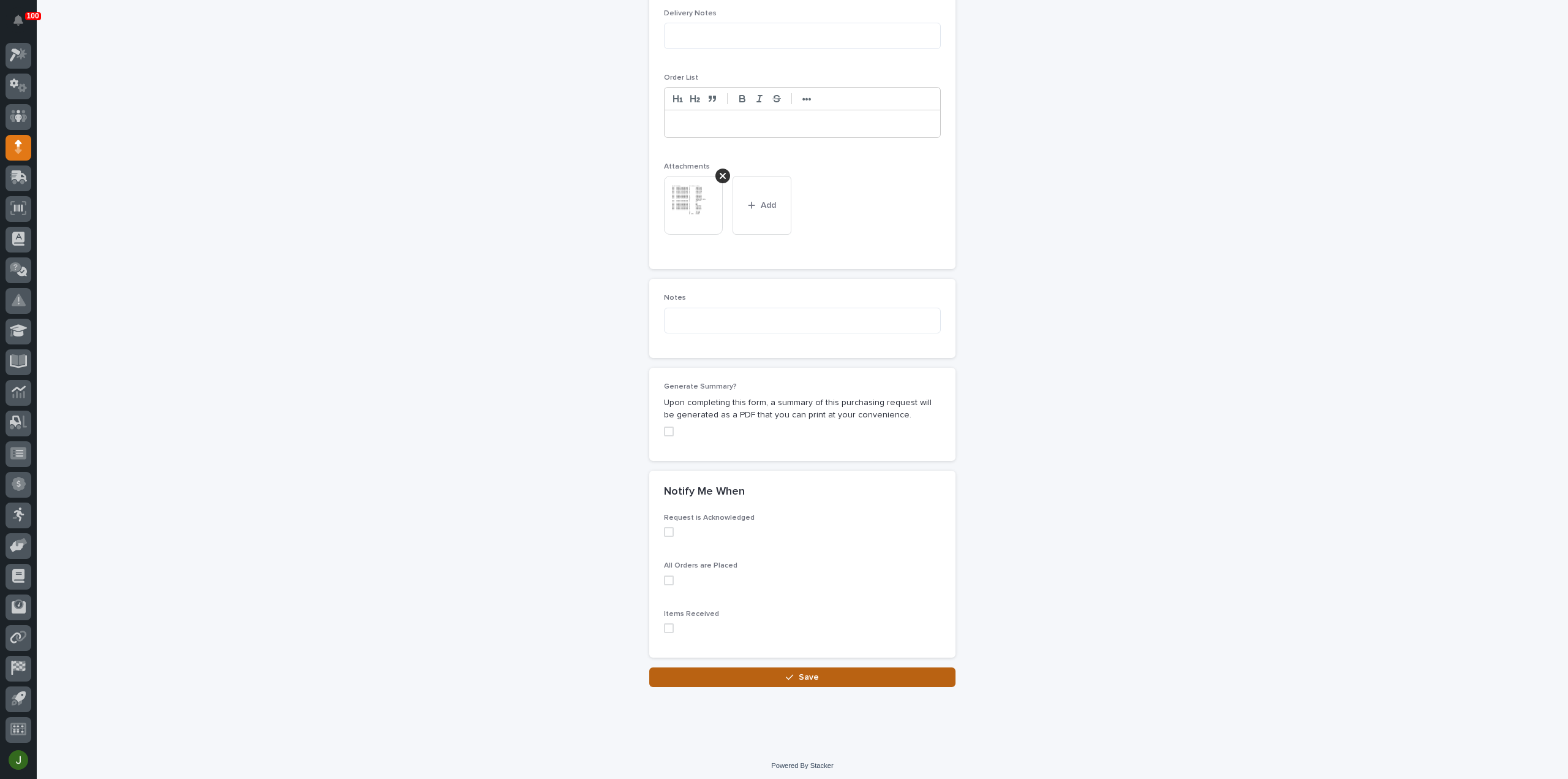
click at [762, 672] on button "Save" at bounding box center [802, 677] width 306 height 20
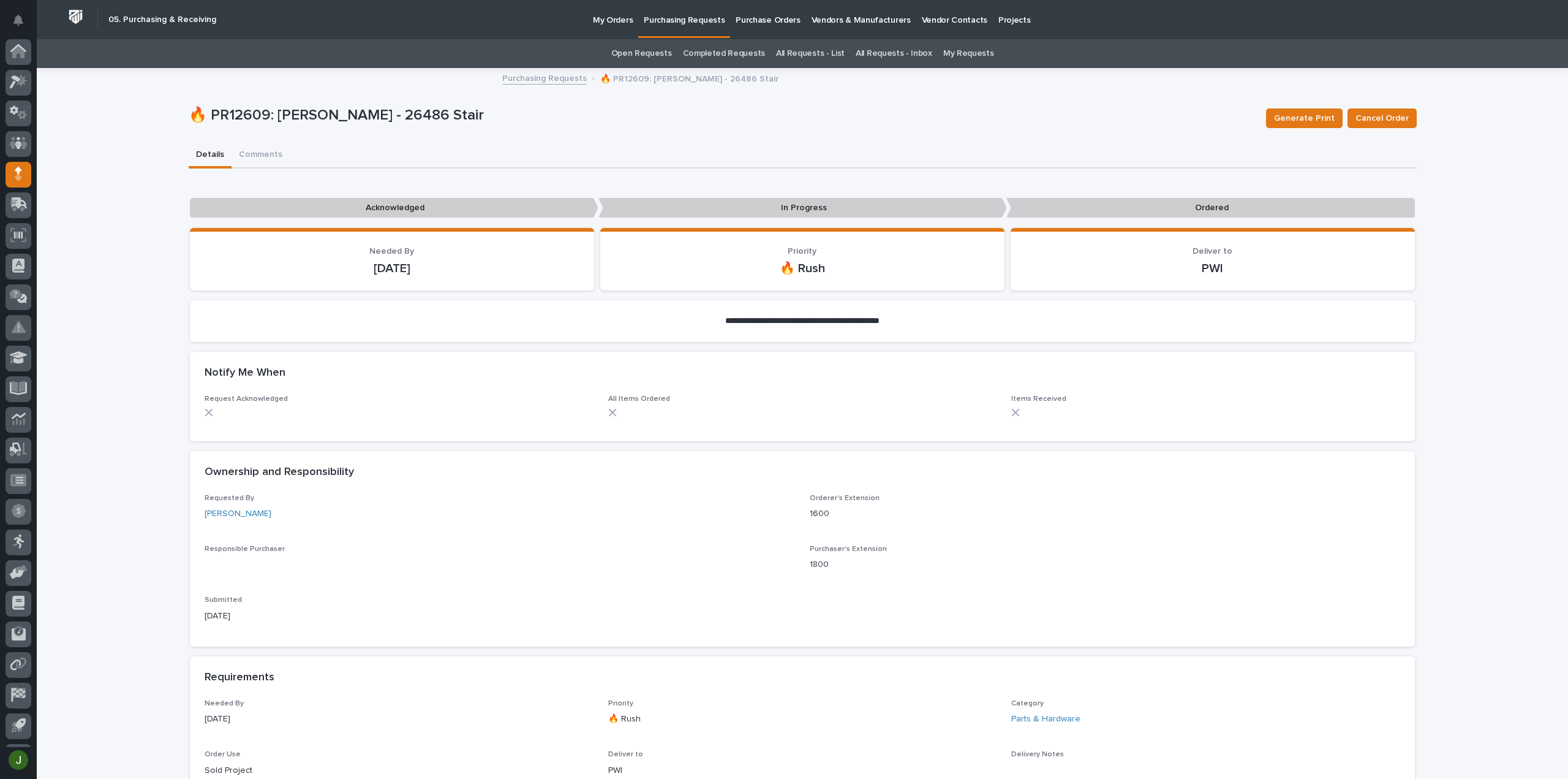
scroll to position [27, 0]
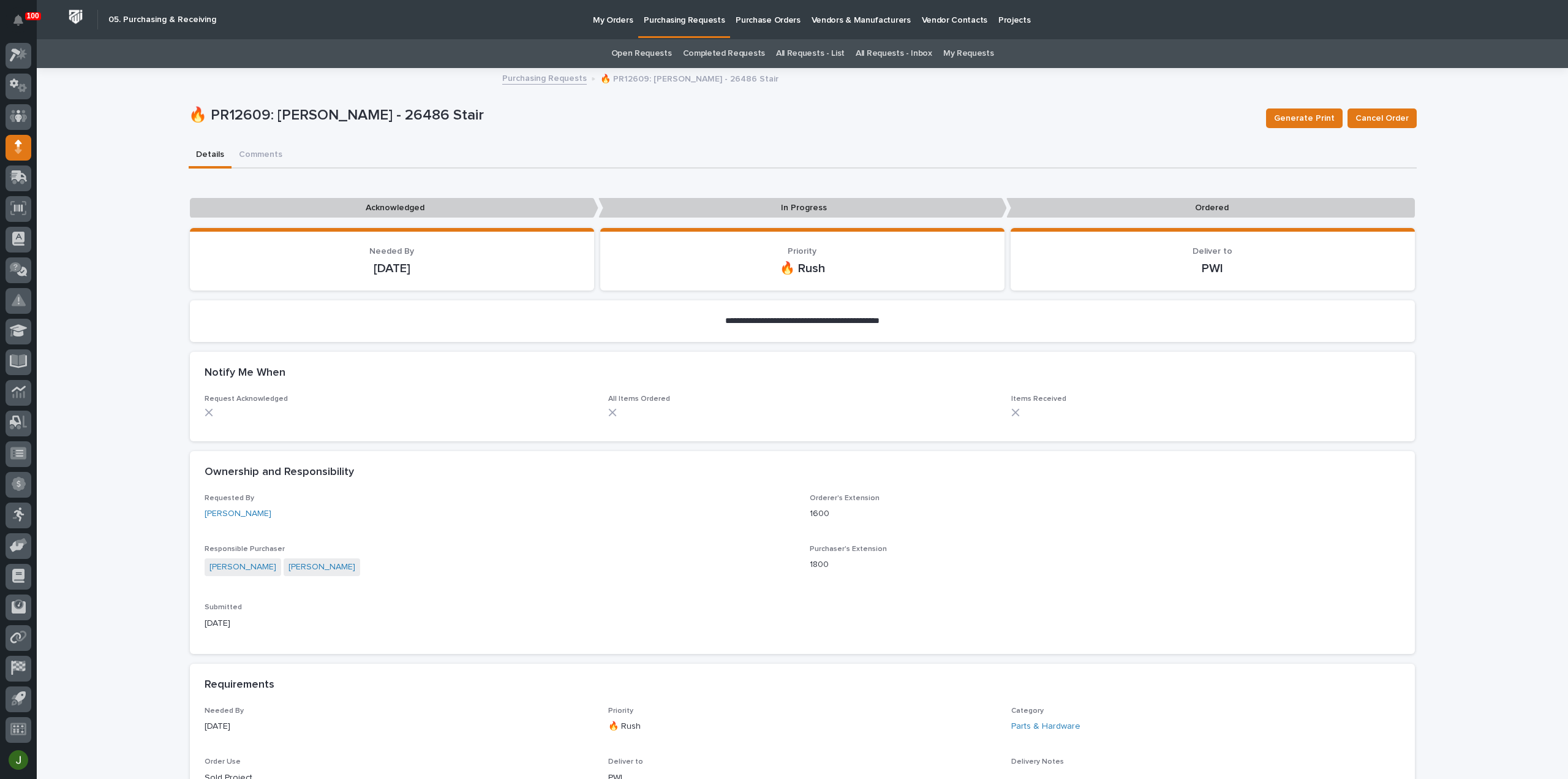
click at [670, 20] on p "Purchasing Requests" at bounding box center [684, 13] width 81 height 26
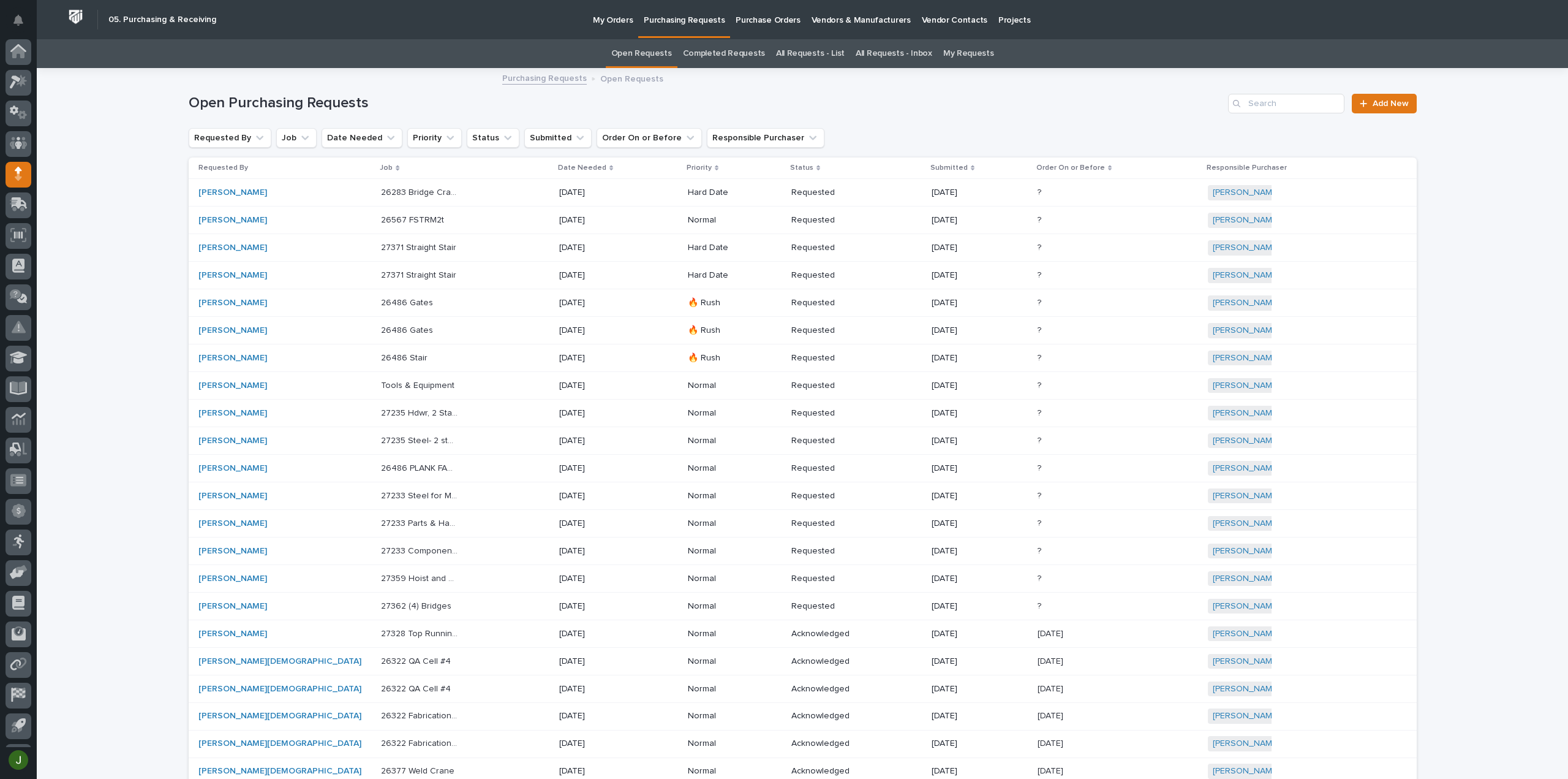
scroll to position [27, 0]
click at [16, 55] on icon at bounding box center [18, 54] width 18 height 14
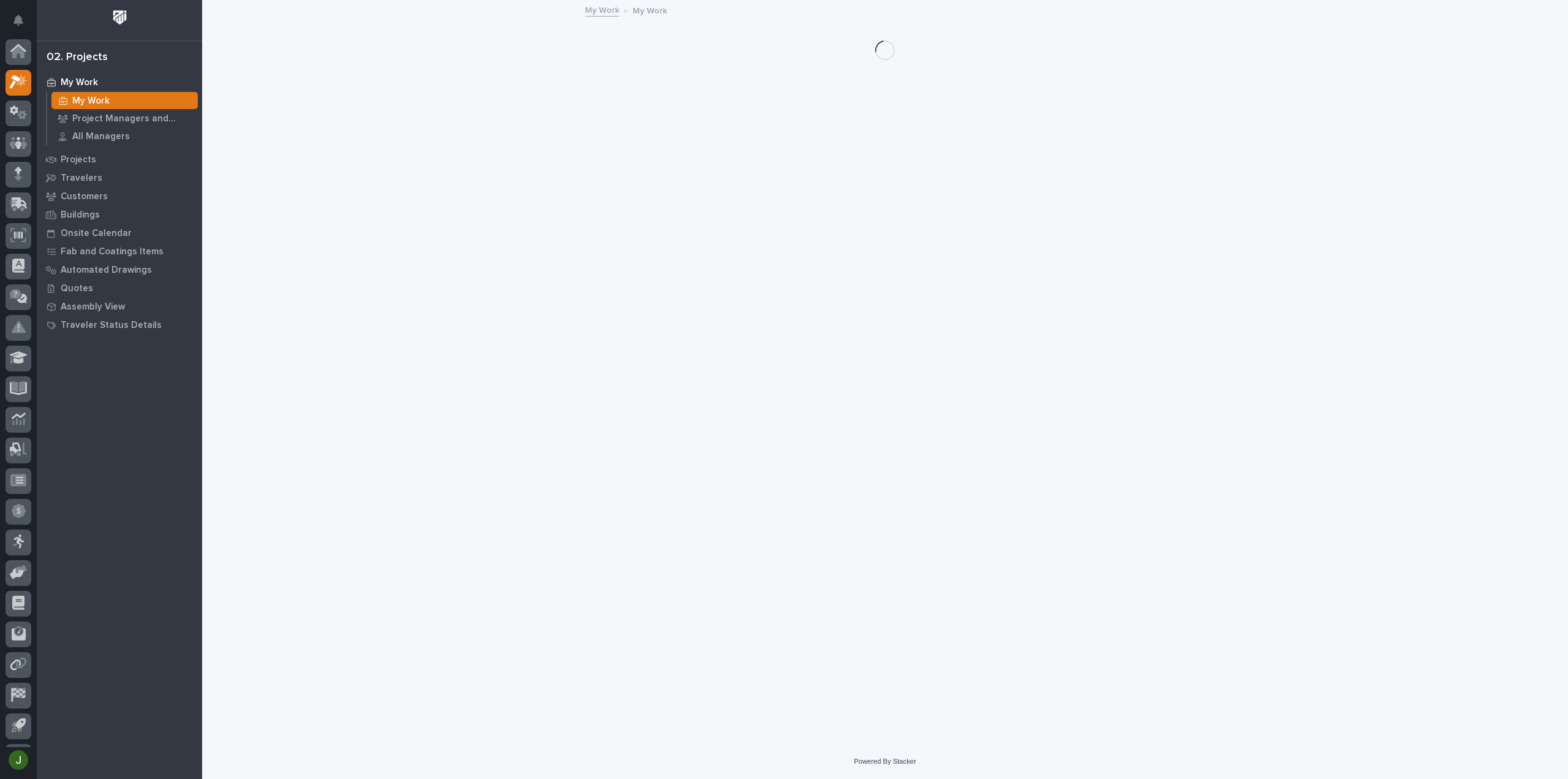
scroll to position [27, 0]
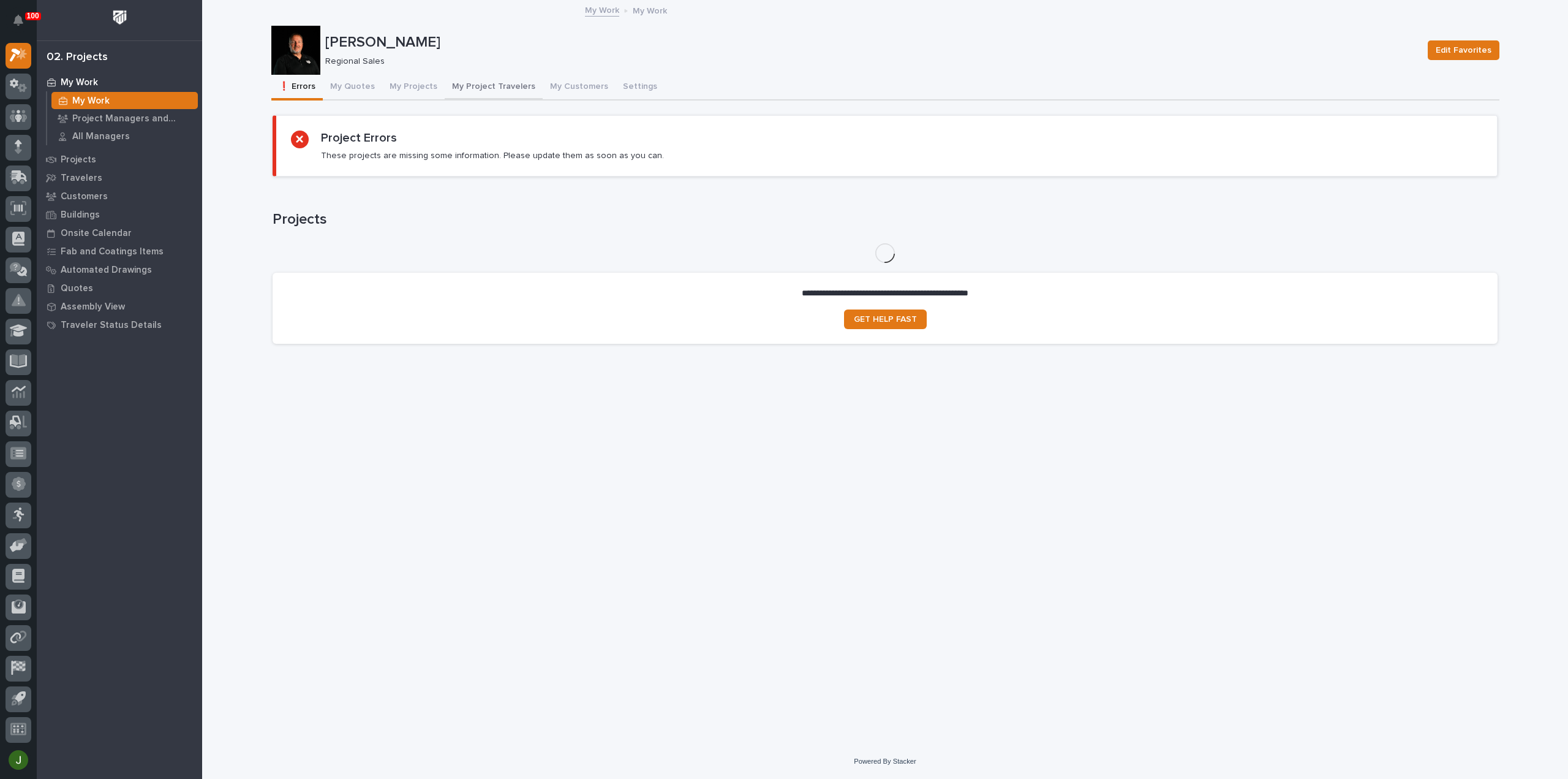
click at [479, 85] on button "My Project Travelers" at bounding box center [493, 88] width 98 height 26
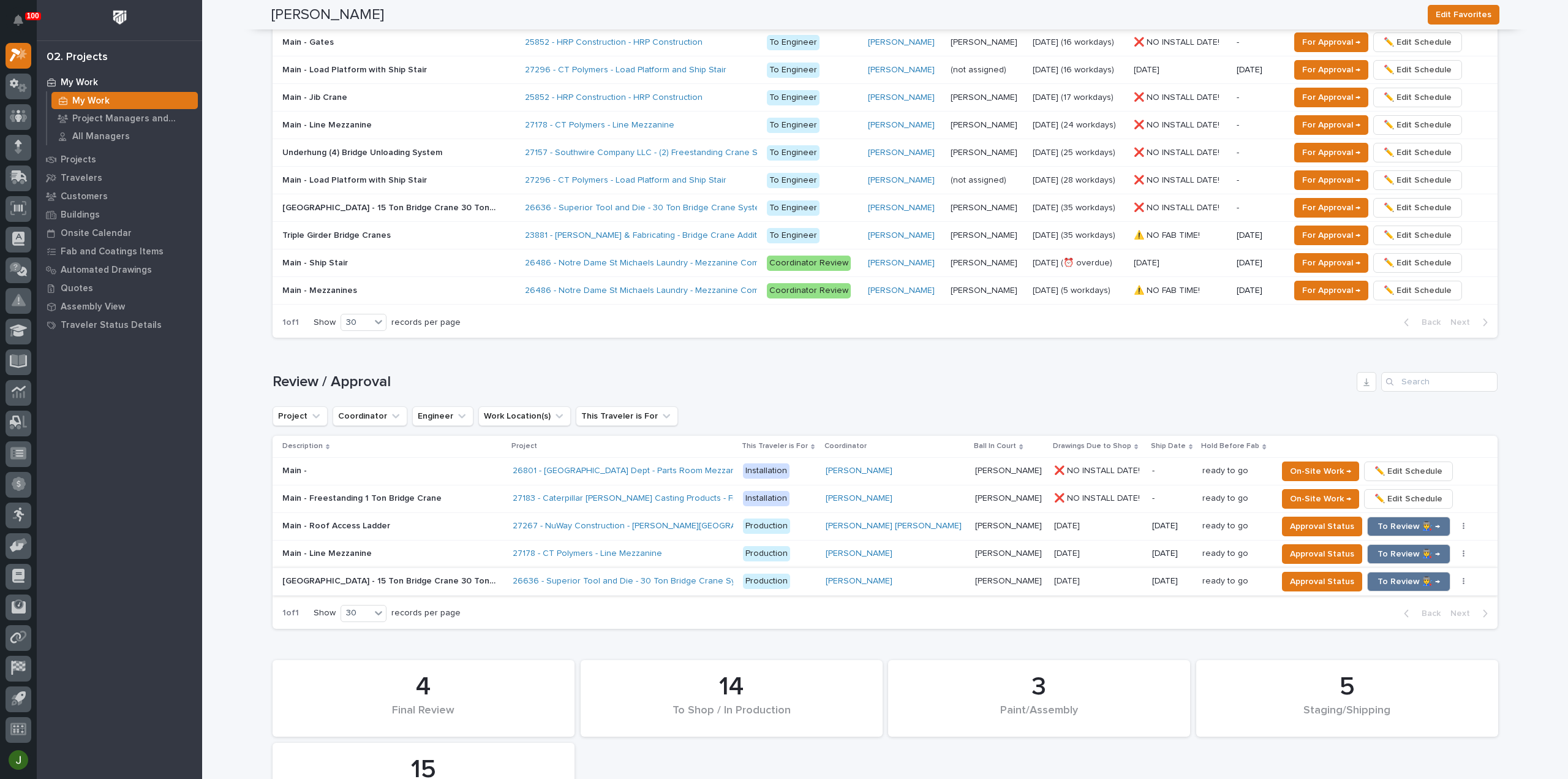
scroll to position [735, 0]
click at [1314, 259] on span "For Approval →" at bounding box center [1331, 265] width 58 height 15
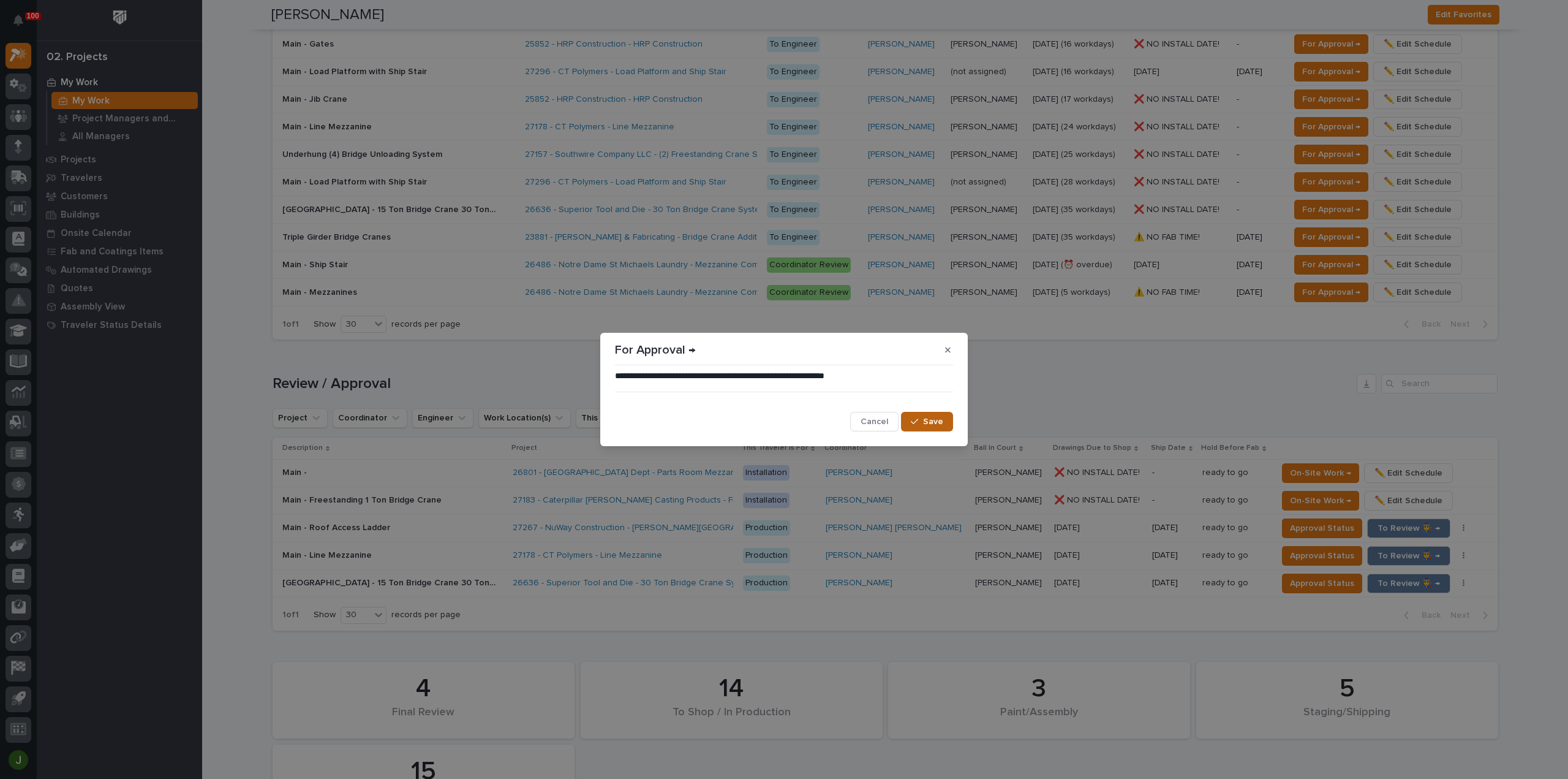
click at [930, 423] on span "Save" at bounding box center [933, 421] width 20 height 11
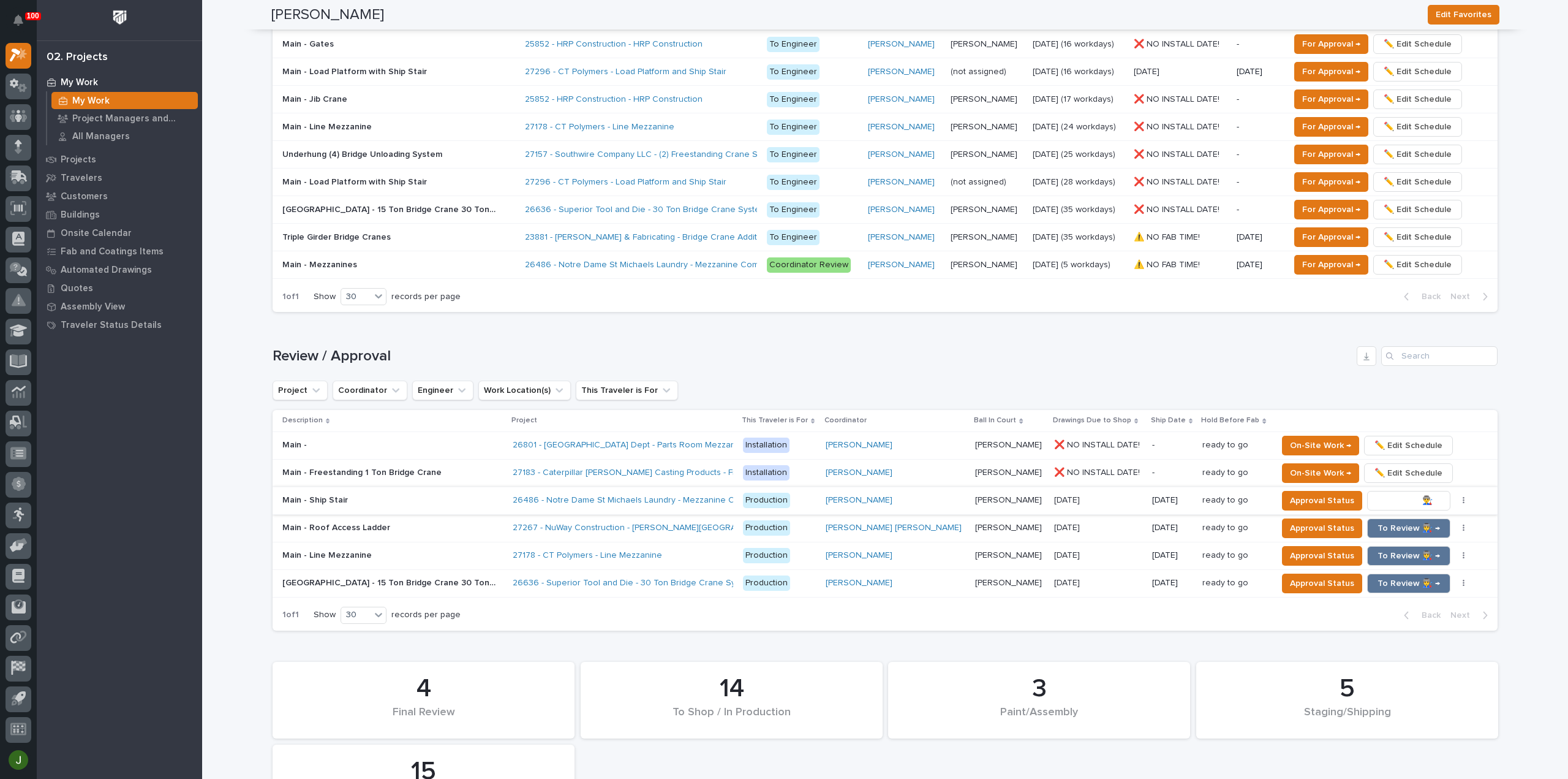
click at [1394, 500] on span "To Review 👨‍🏭 →" at bounding box center [1408, 500] width 63 height 15
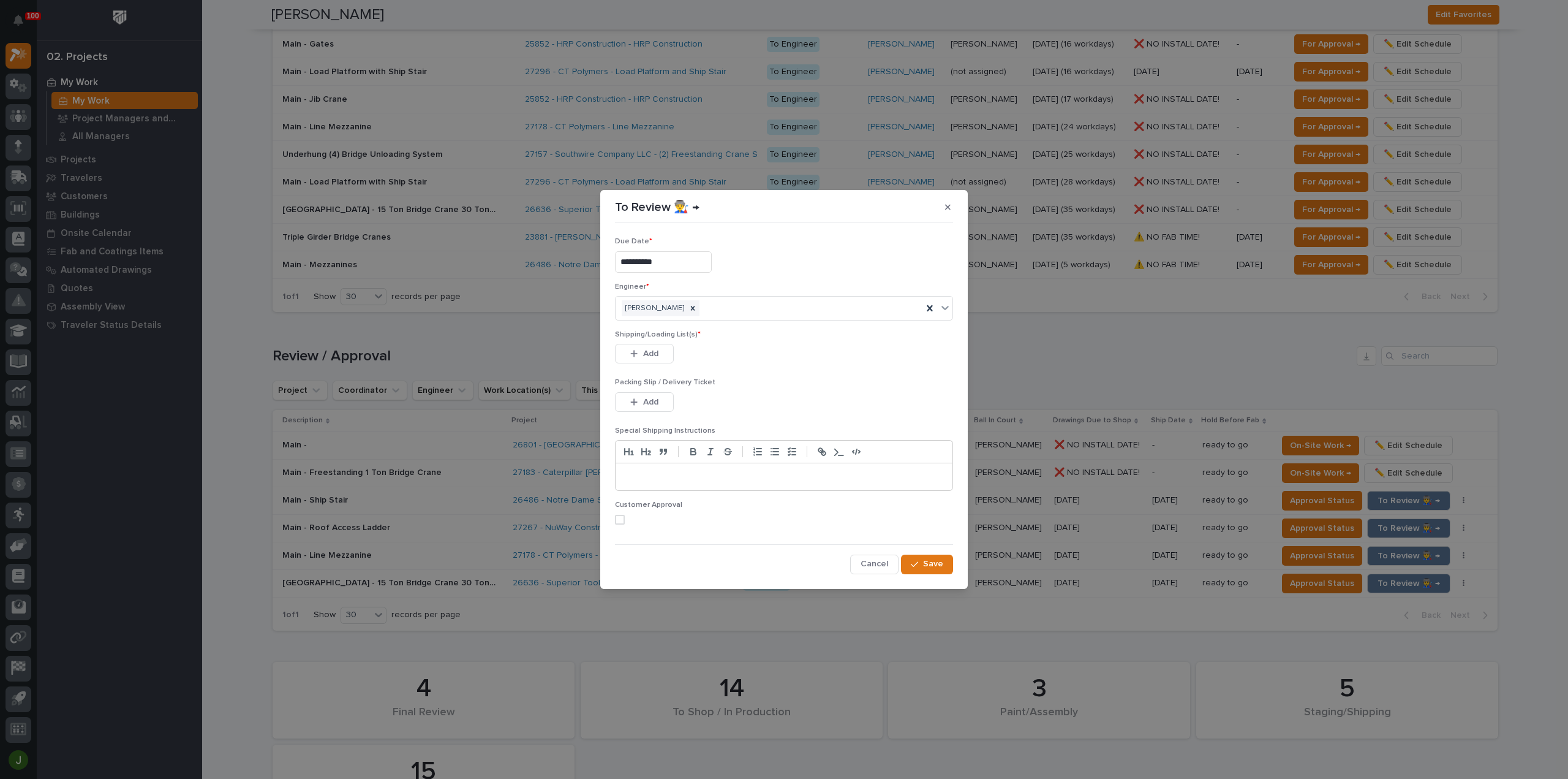
click at [621, 522] on span at bounding box center [619, 519] width 10 height 10
click at [641, 355] on div "button" at bounding box center [636, 354] width 13 height 9
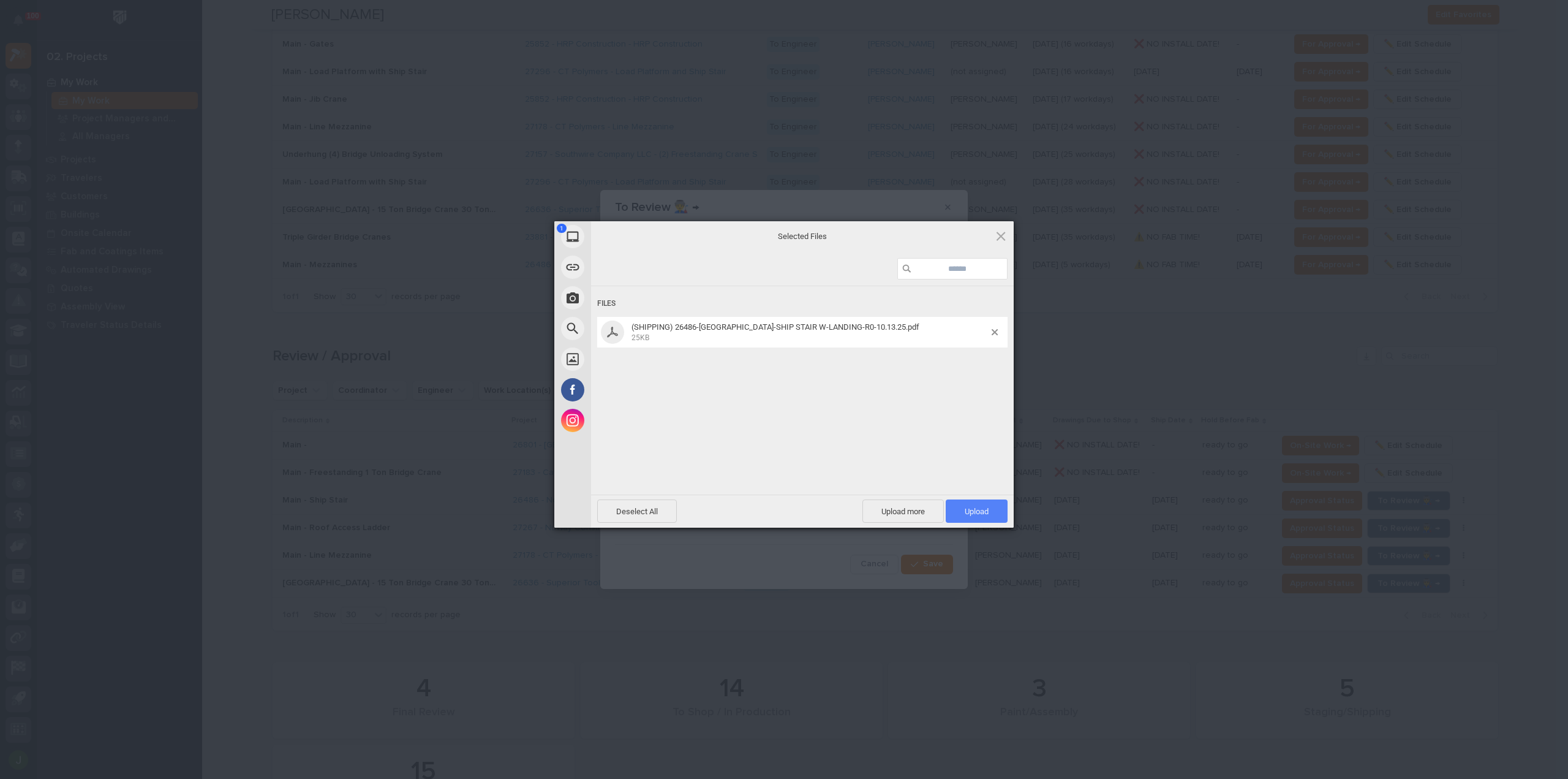
click at [975, 511] on span "Upload 1" at bounding box center [977, 511] width 24 height 9
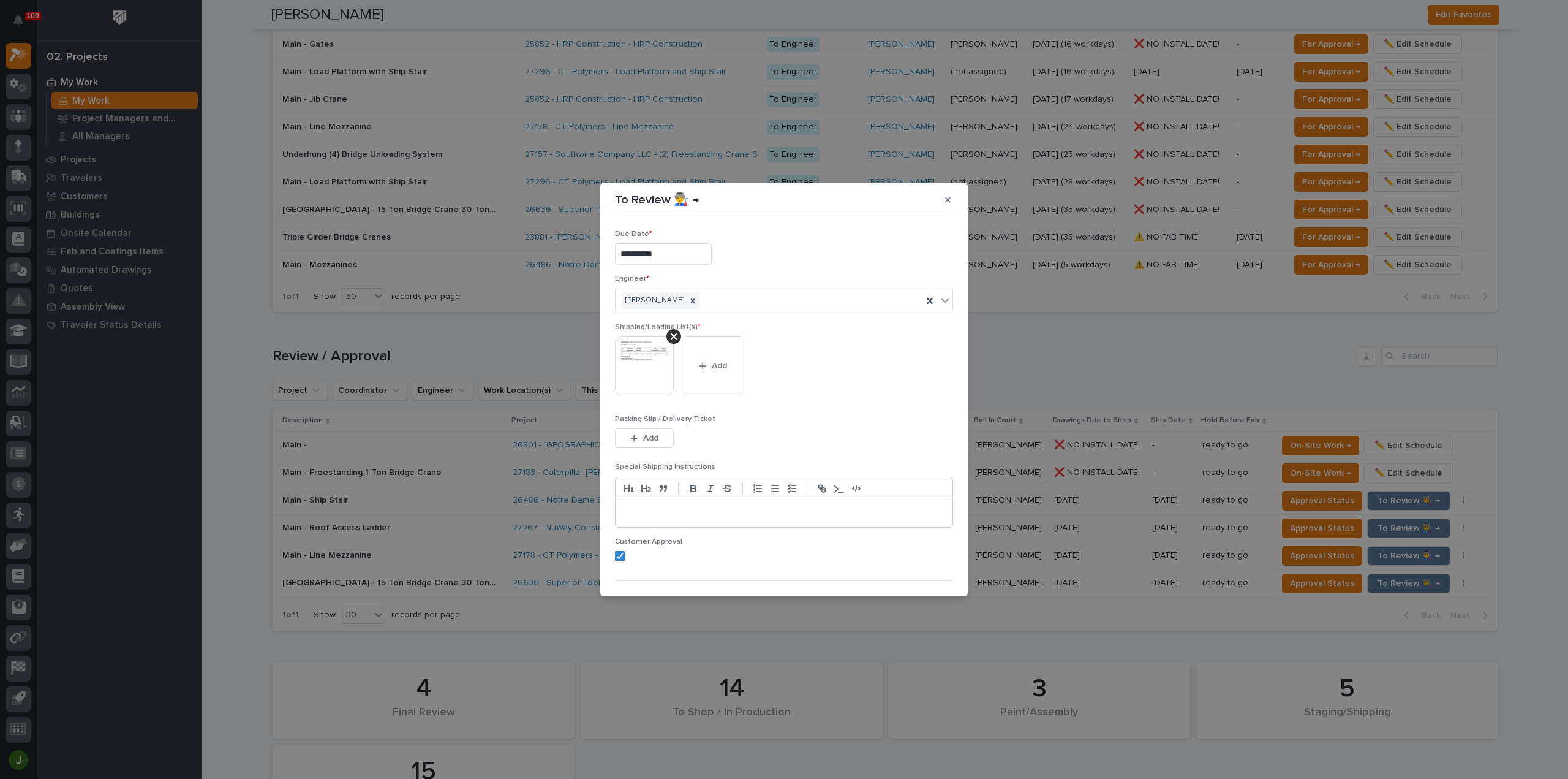
scroll to position [24, 0]
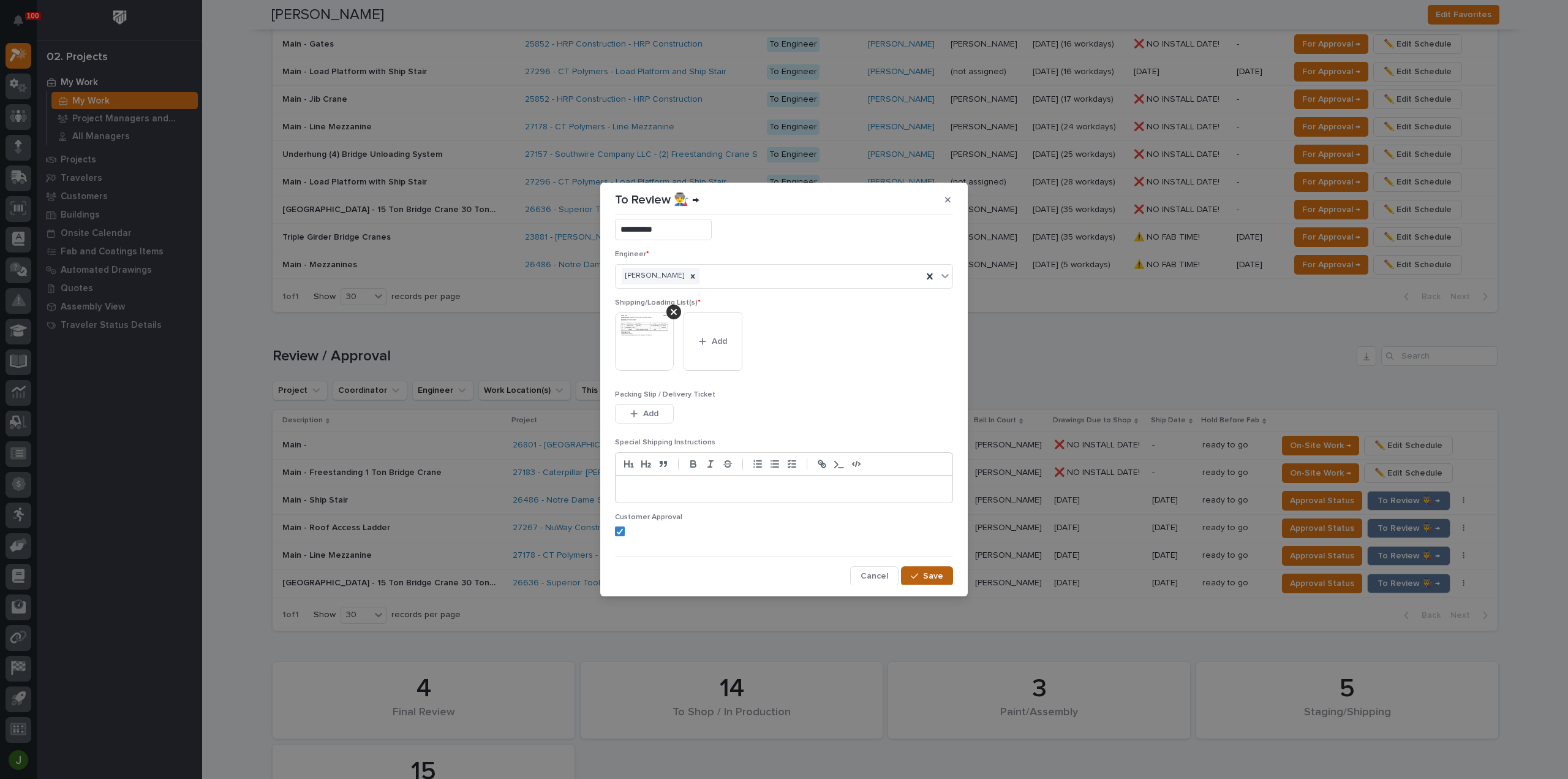
click at [923, 574] on span "Save" at bounding box center [933, 575] width 20 height 11
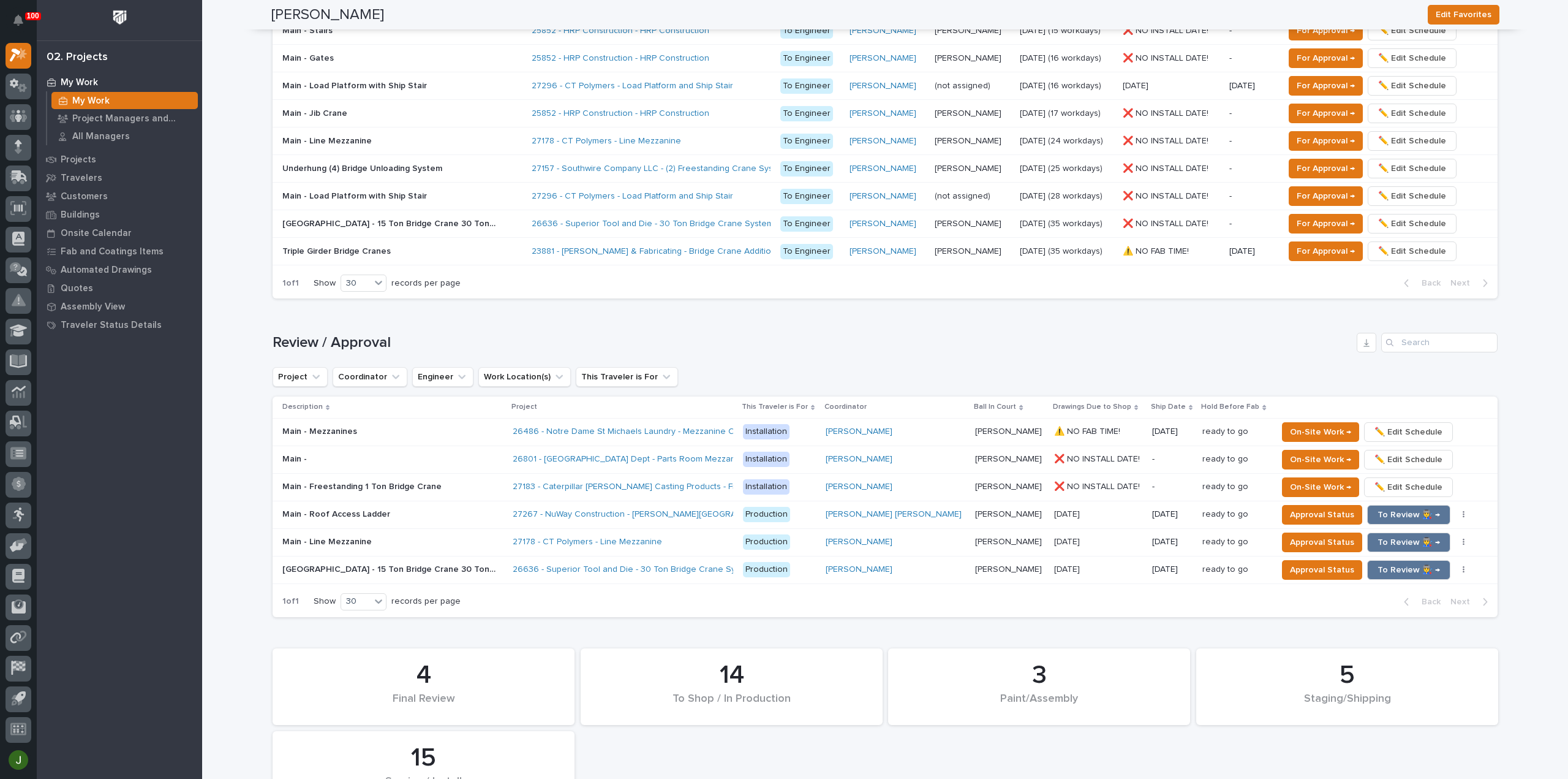
scroll to position [721, 0]
